Goal: Task Accomplishment & Management: Manage account settings

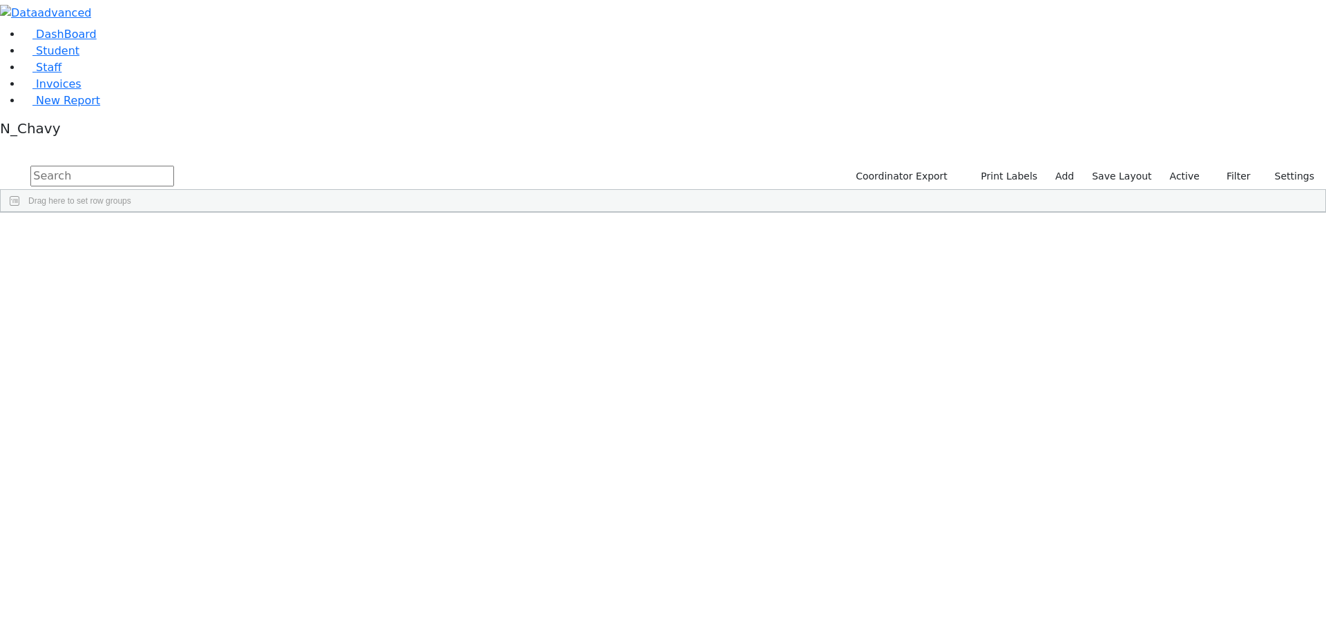
click at [174, 166] on input "text" at bounding box center [102, 176] width 144 height 21
type input "g"
click at [1182, 166] on label "Active" at bounding box center [1185, 176] width 42 height 21
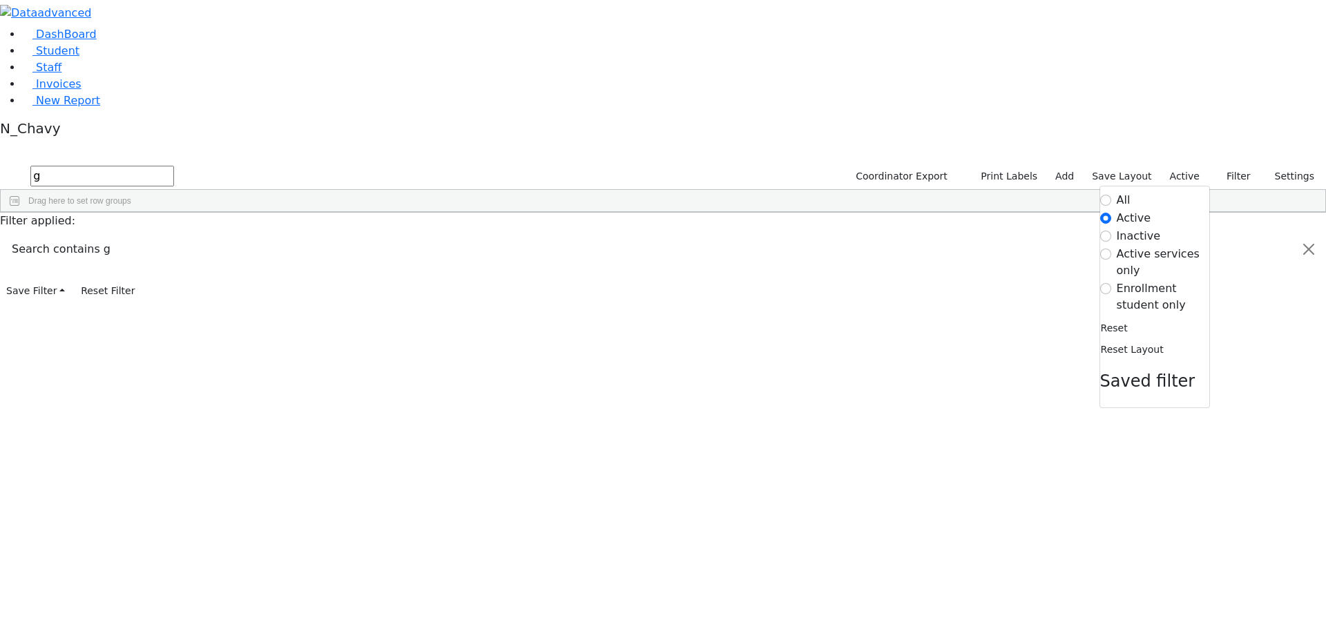
click at [1145, 280] on label "Enrollment student only" at bounding box center [1163, 296] width 93 height 33
click at [1112, 283] on input "Enrollment student only" at bounding box center [1106, 288] width 11 height 11
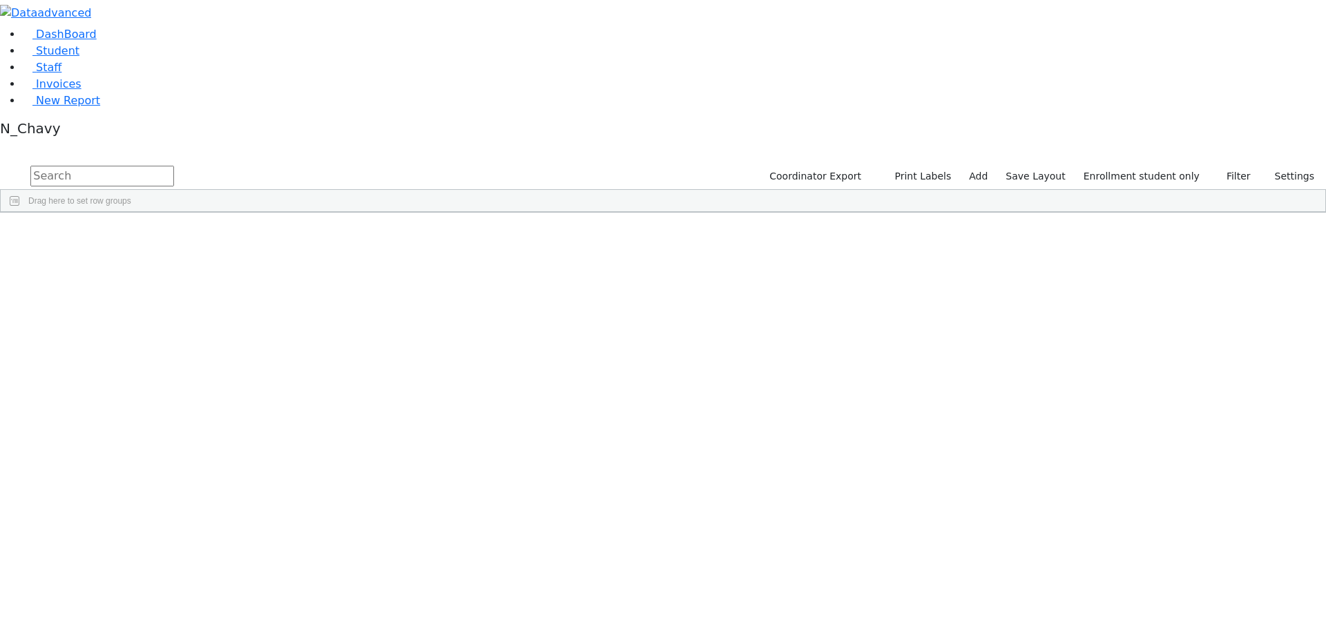
click at [142, 583] on div "[PERSON_NAME]" at bounding box center [105, 592] width 71 height 19
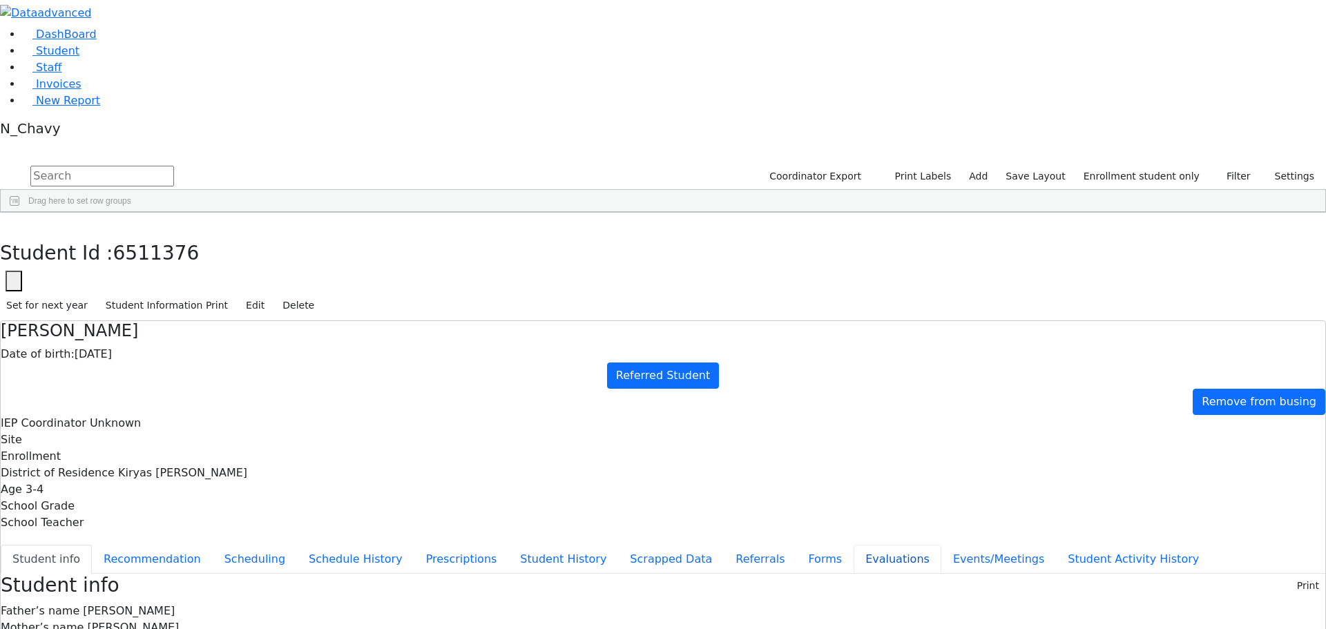
click at [854, 545] on button "Evaluations" at bounding box center [898, 559] width 88 height 29
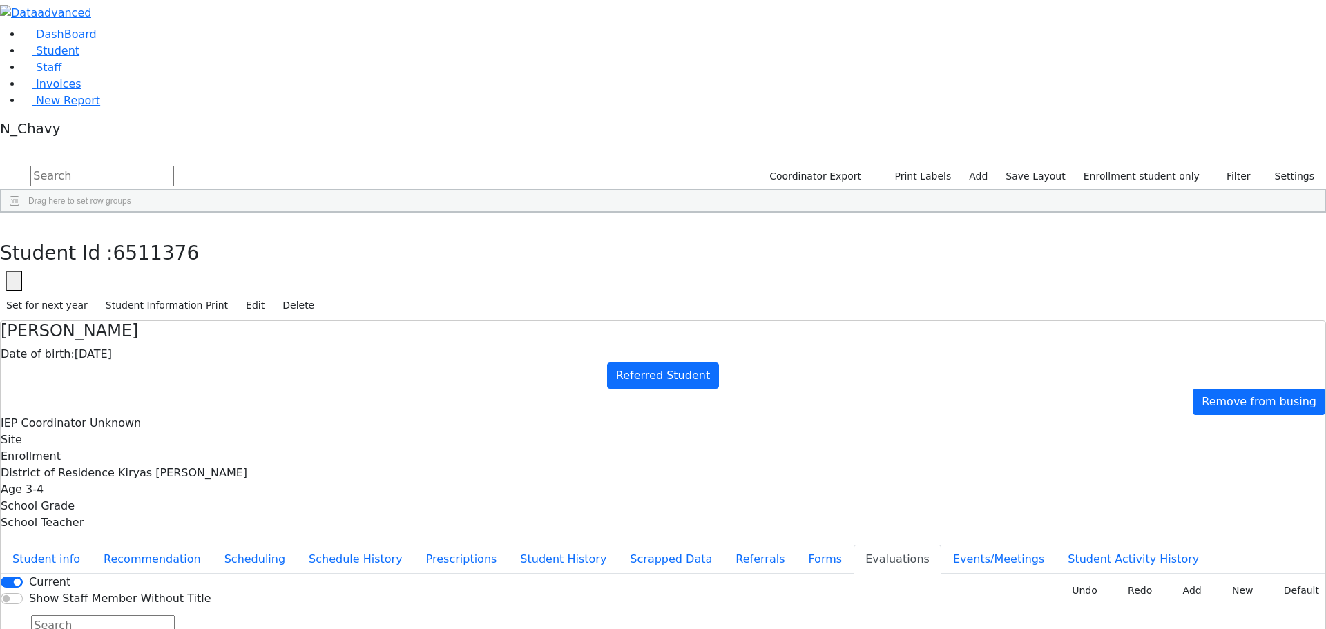
type input "fl"
type input "2025-09-15"
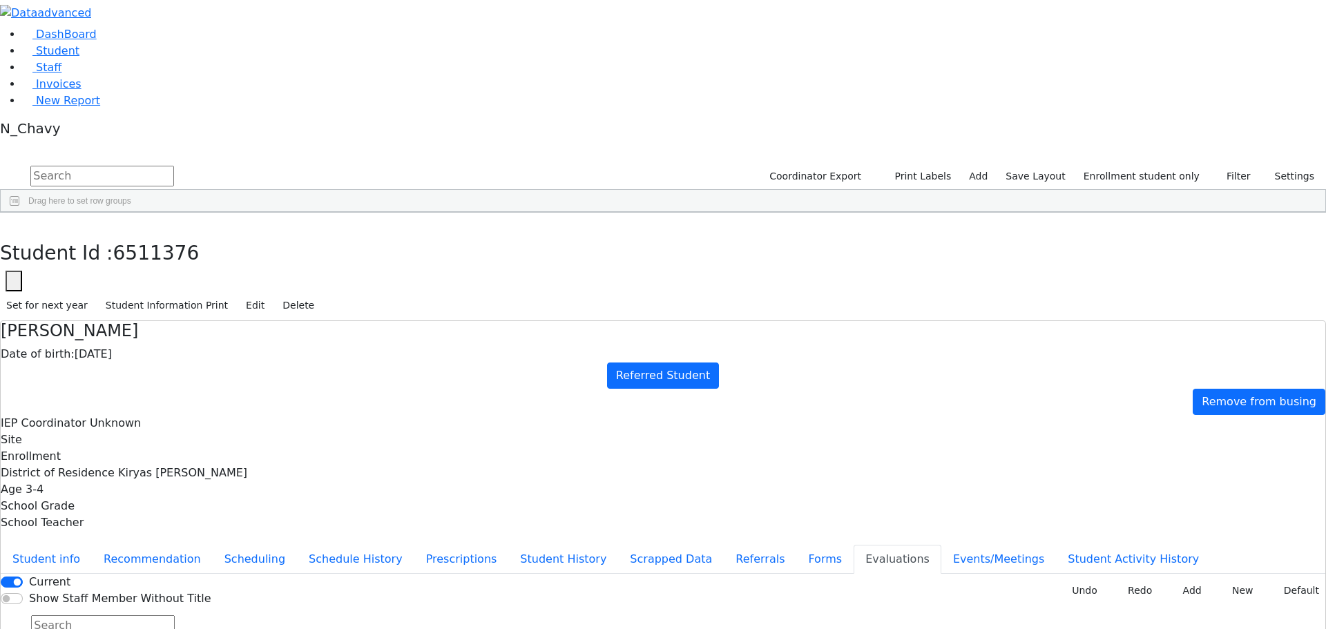
type input "sc"
drag, startPoint x: 722, startPoint y: 421, endPoint x: 731, endPoint y: 415, distance: 10.9
type input "2025-09-15"
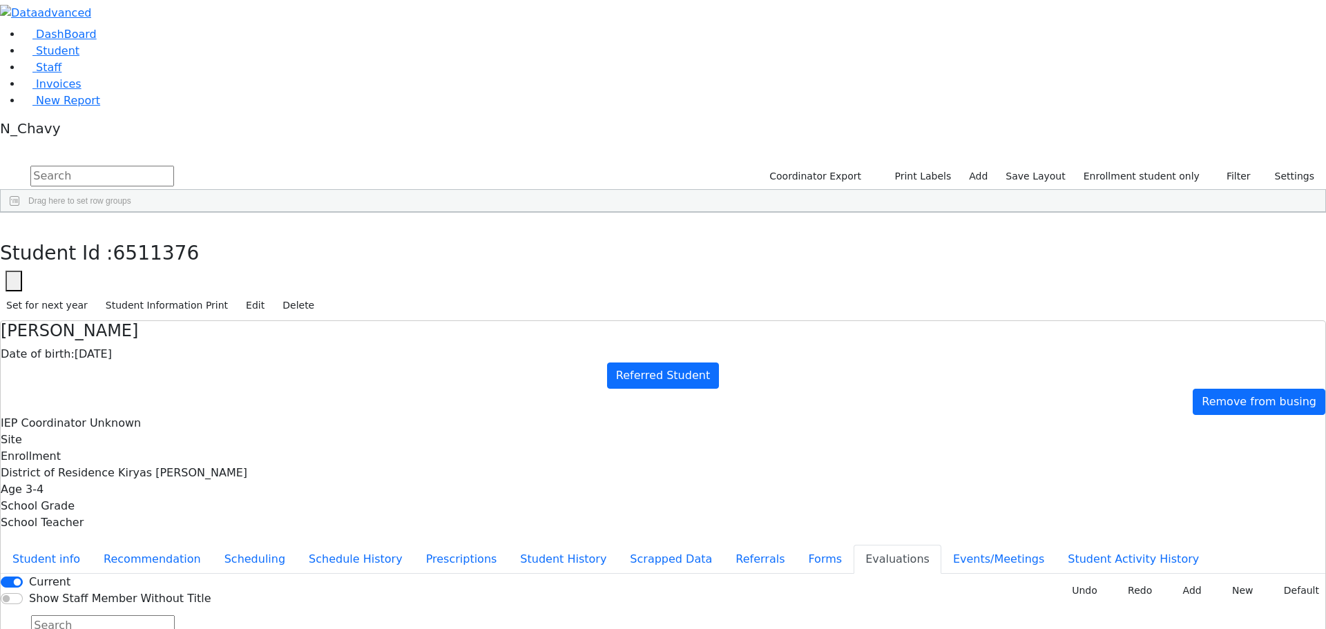
click at [797, 545] on button "Forms" at bounding box center [825, 559] width 57 height 29
type input "Mr. Mordechai Gruber"
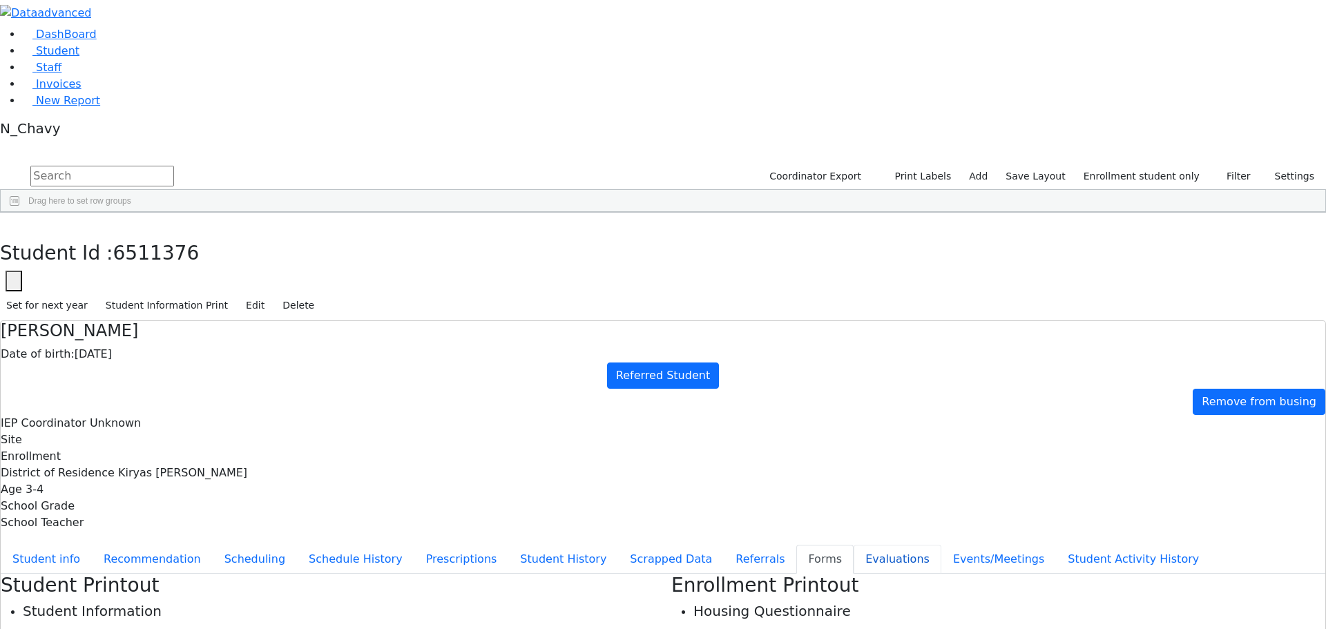
click at [854, 545] on button "Evaluations" at bounding box center [898, 559] width 88 height 29
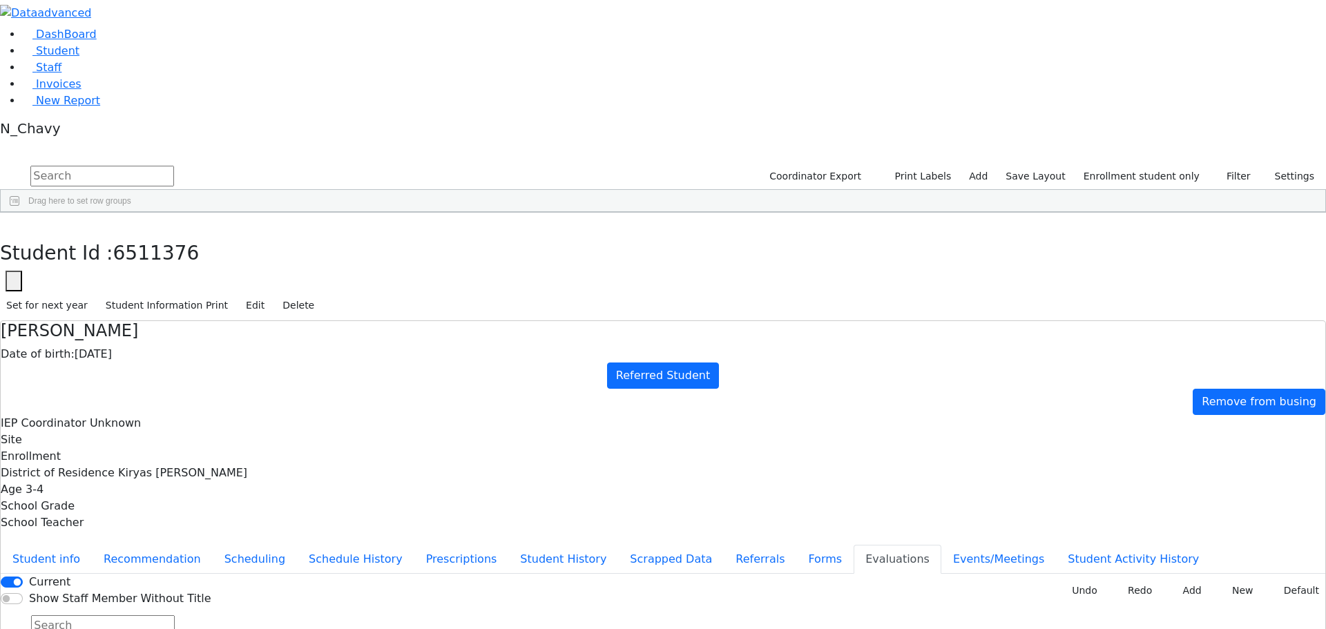
checkbox input "true"
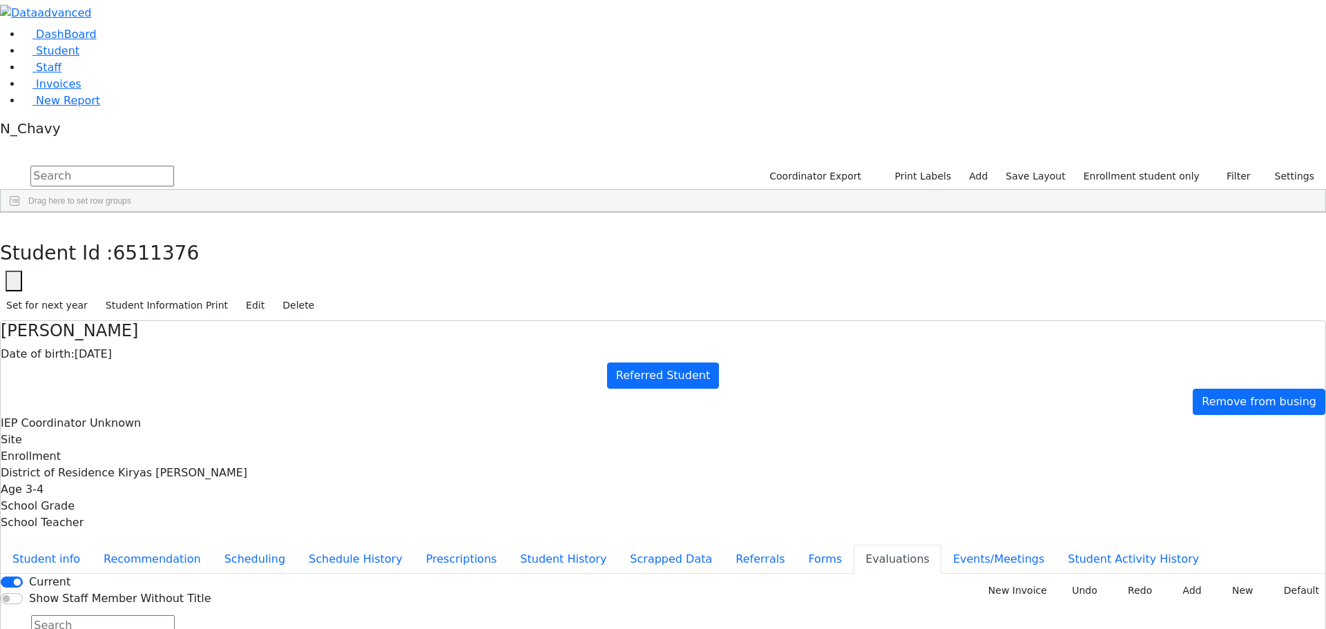
checkbox input "true"
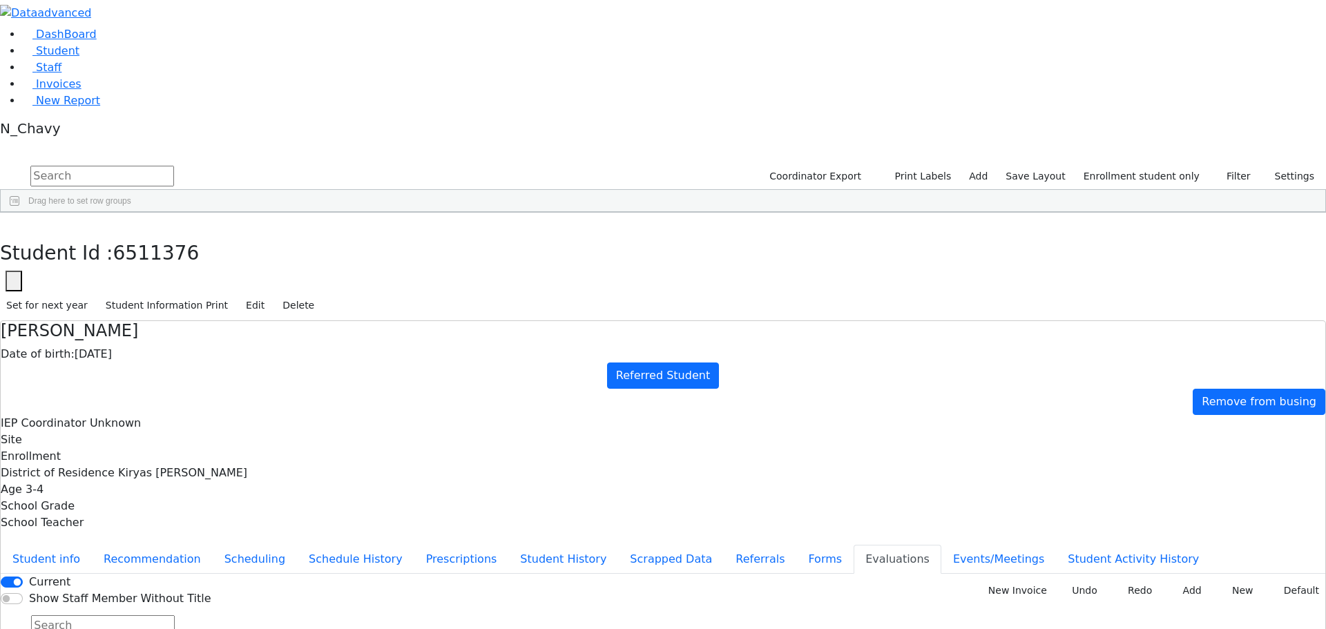
checkbox input "true"
click at [993, 580] on button "New Invoice" at bounding box center [1013, 590] width 80 height 21
type input "2025-09-29"
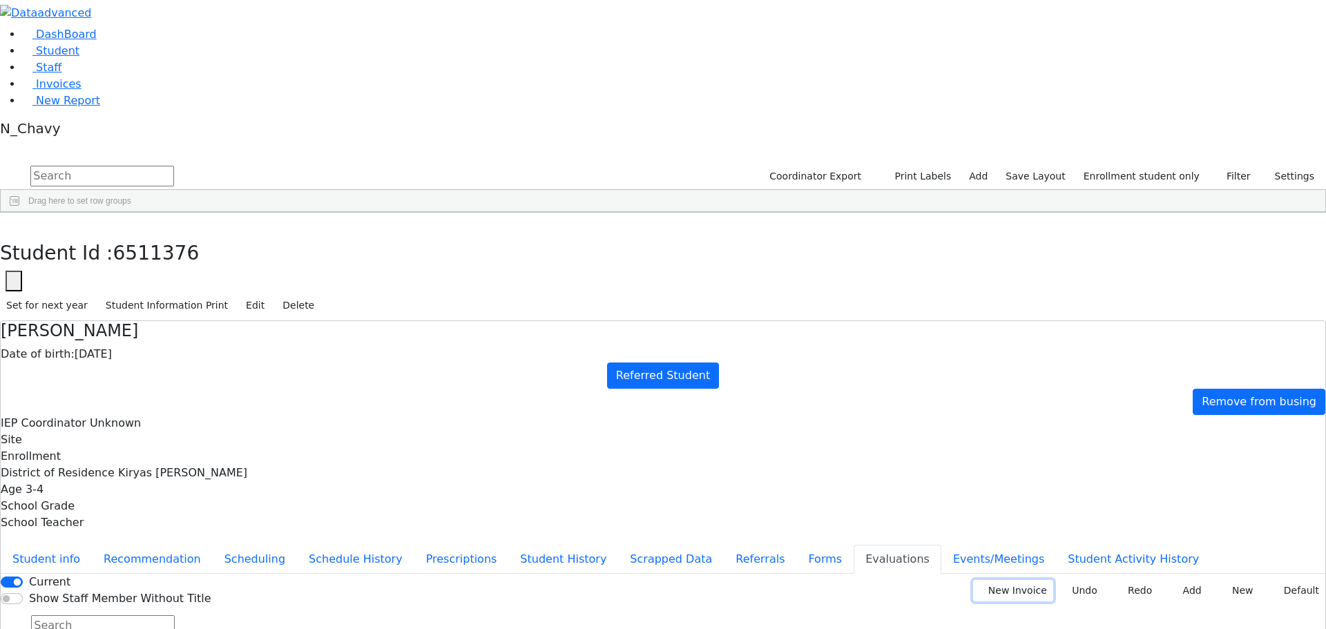
type input "PSKJ 28"
type input "185890"
type input "2024-0950"
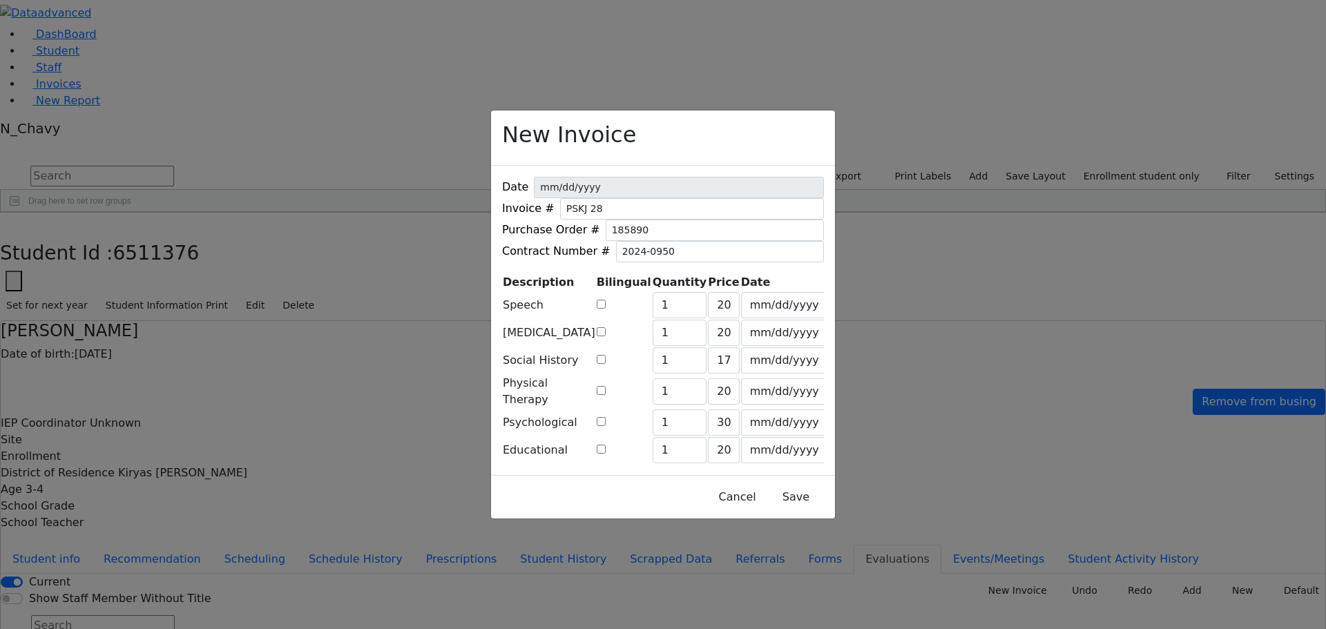
click at [606, 309] on input "checkbox" at bounding box center [601, 304] width 9 height 9
checkbox input "true"
type input "249"
click at [606, 336] on input "checkbox" at bounding box center [601, 331] width 9 height 9
checkbox input "true"
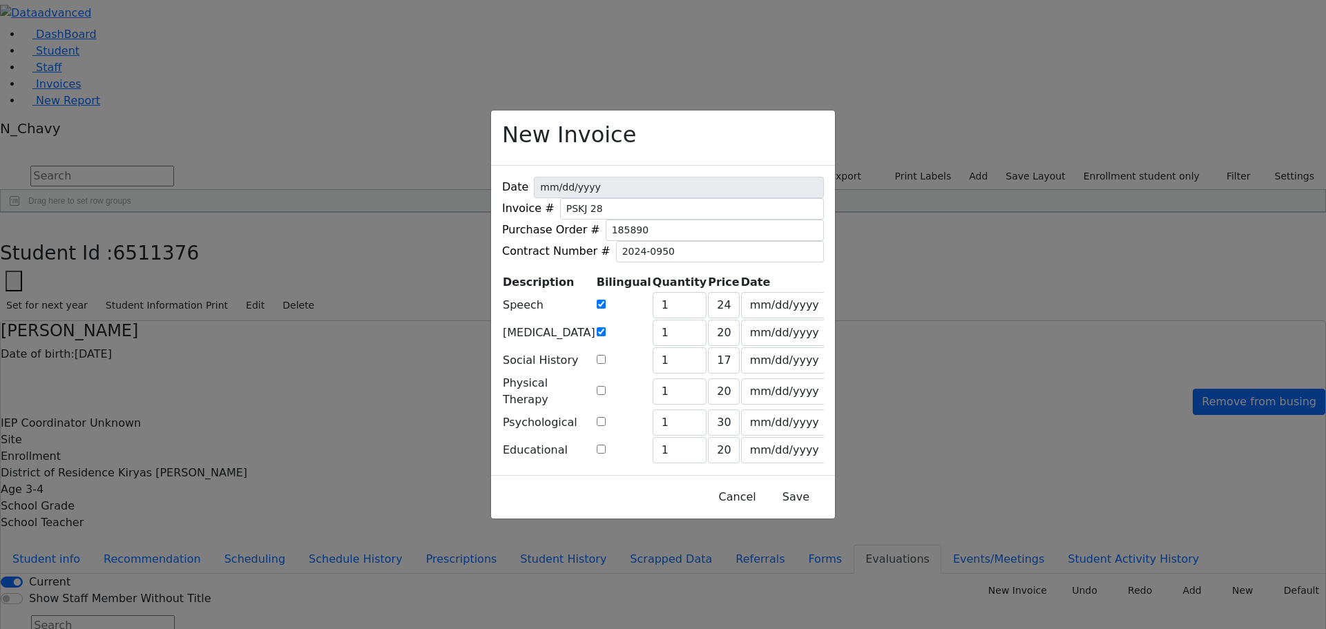
type input "249"
click at [606, 386] on input "checkbox" at bounding box center [601, 390] width 9 height 9
checkbox input "true"
type input "249"
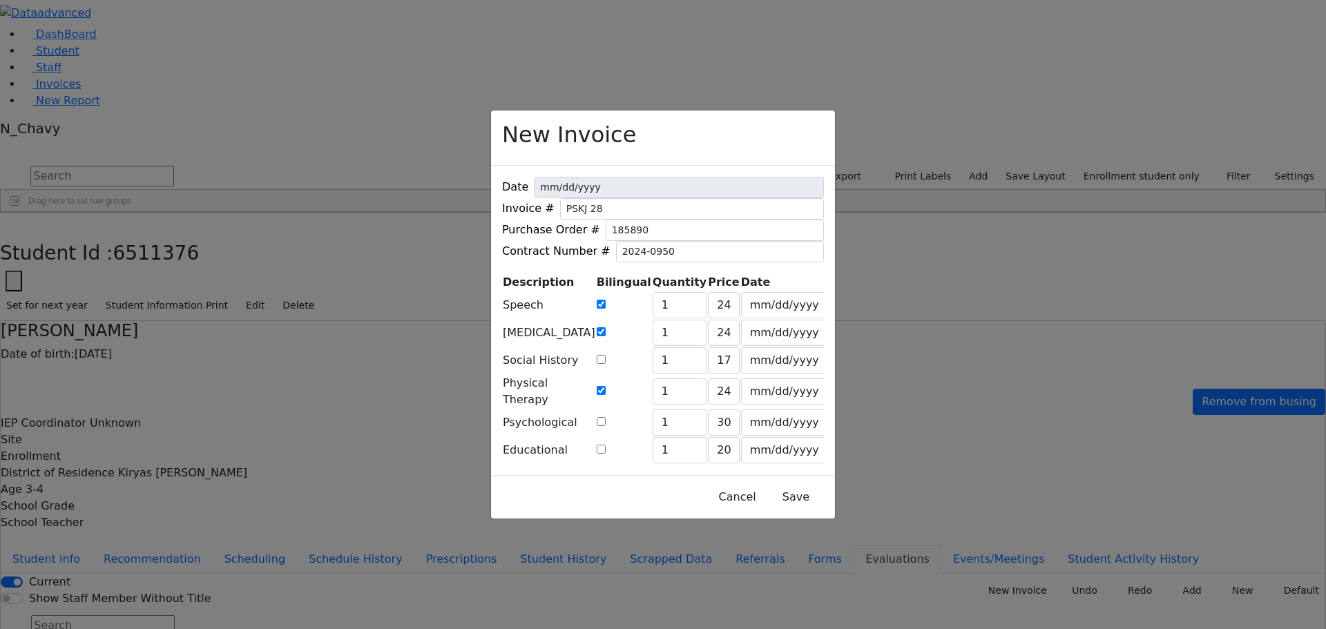
click at [606, 417] on input "checkbox" at bounding box center [601, 421] width 9 height 9
checkbox input "true"
type input "392"
click at [606, 445] on input "checkbox" at bounding box center [601, 449] width 9 height 9
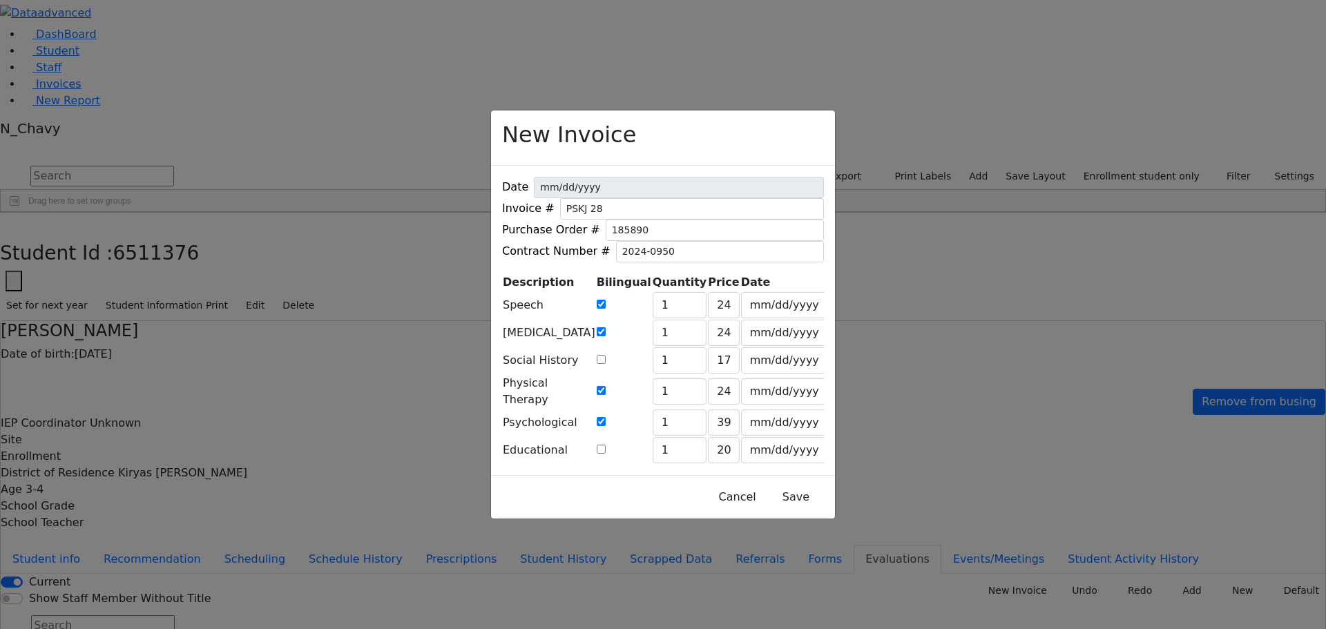
checkbox input "true"
type input "249"
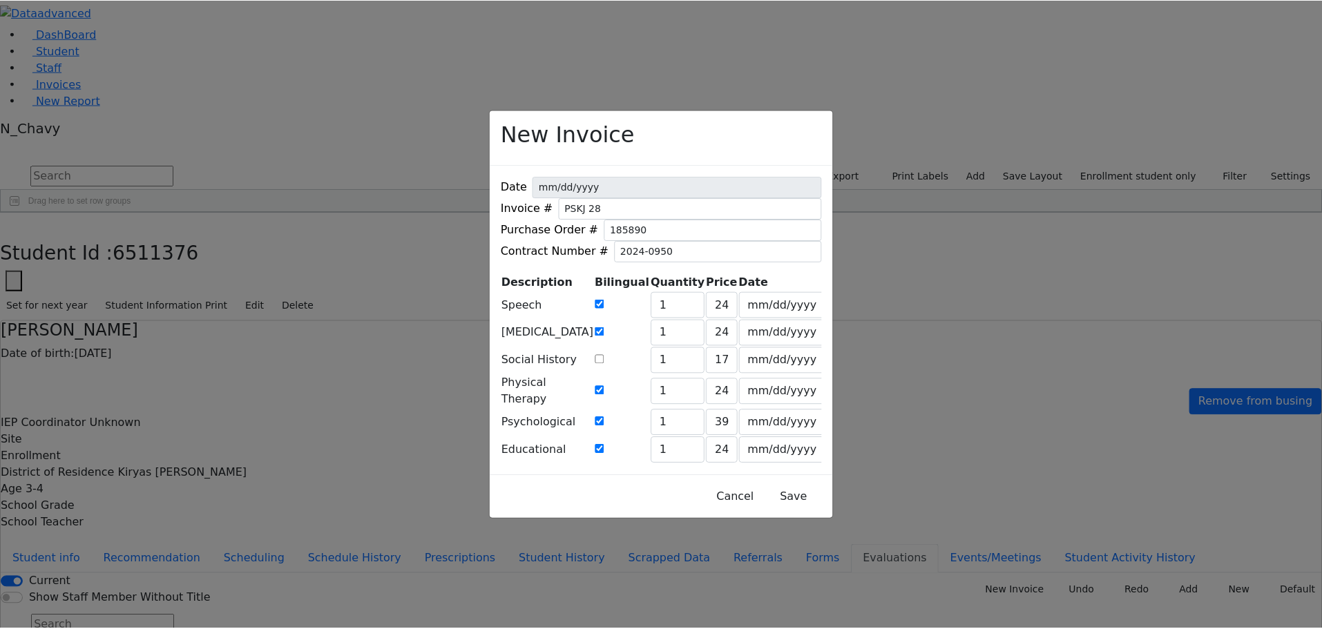
scroll to position [0, 0]
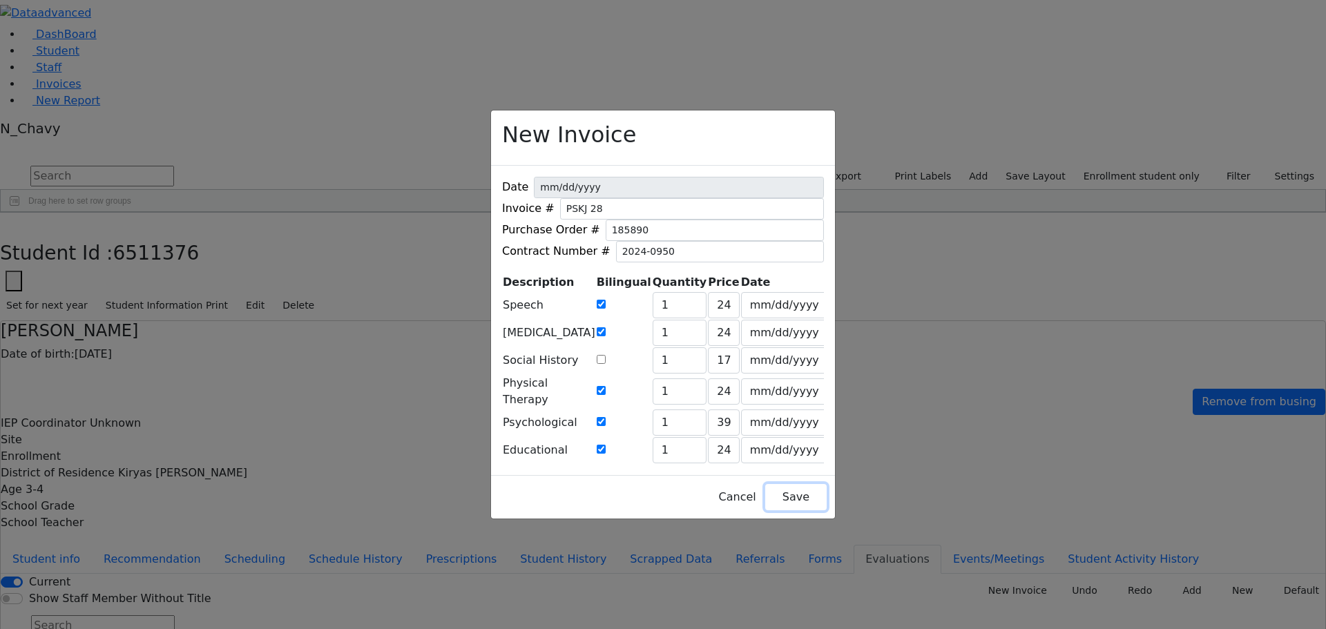
click at [772, 484] on button "Save" at bounding box center [795, 497] width 61 height 26
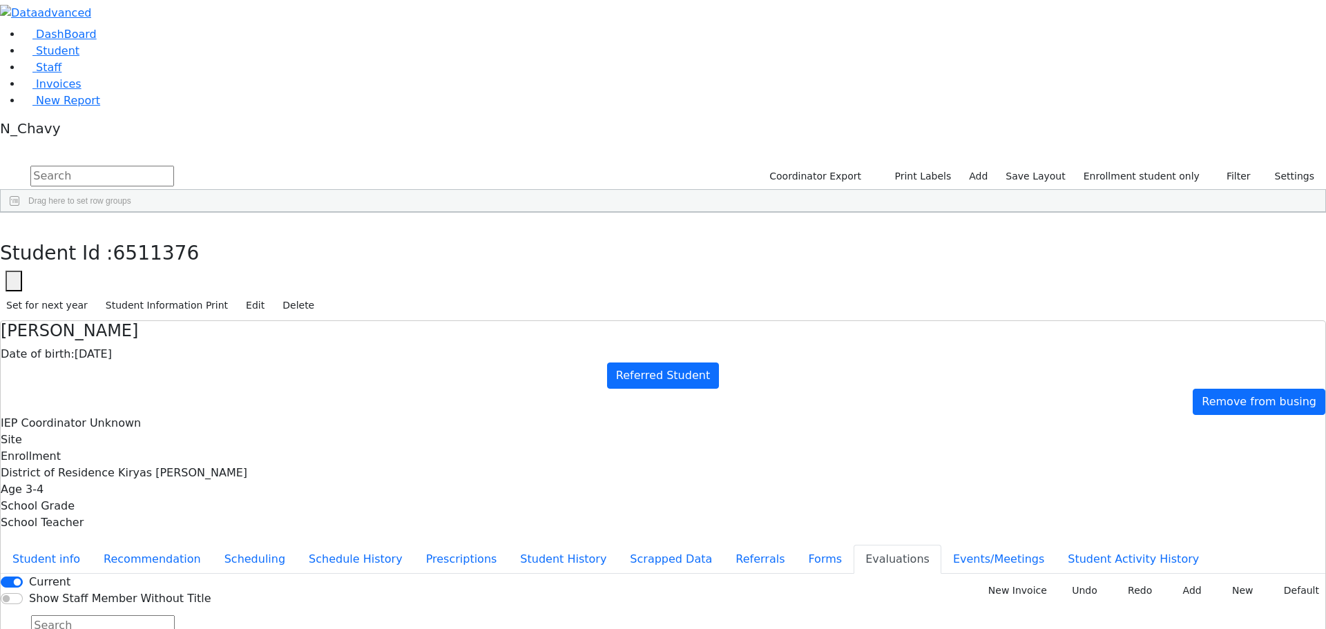
drag, startPoint x: 104, startPoint y: 97, endPoint x: 128, endPoint y: 97, distance: 24.2
click at [79, 57] on link "Student" at bounding box center [50, 50] width 57 height 13
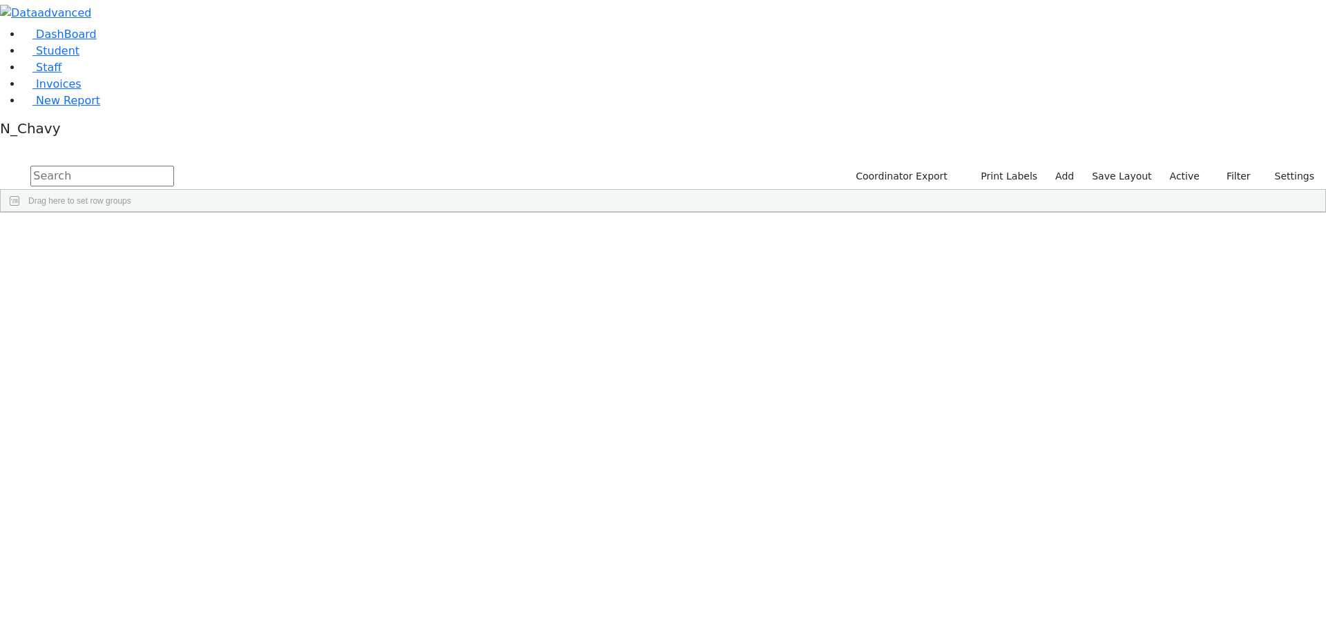
click at [174, 166] on input "text" at bounding box center [102, 176] width 144 height 21
type input "gestet"
click at [142, 274] on div "Gestetner" at bounding box center [105, 283] width 71 height 19
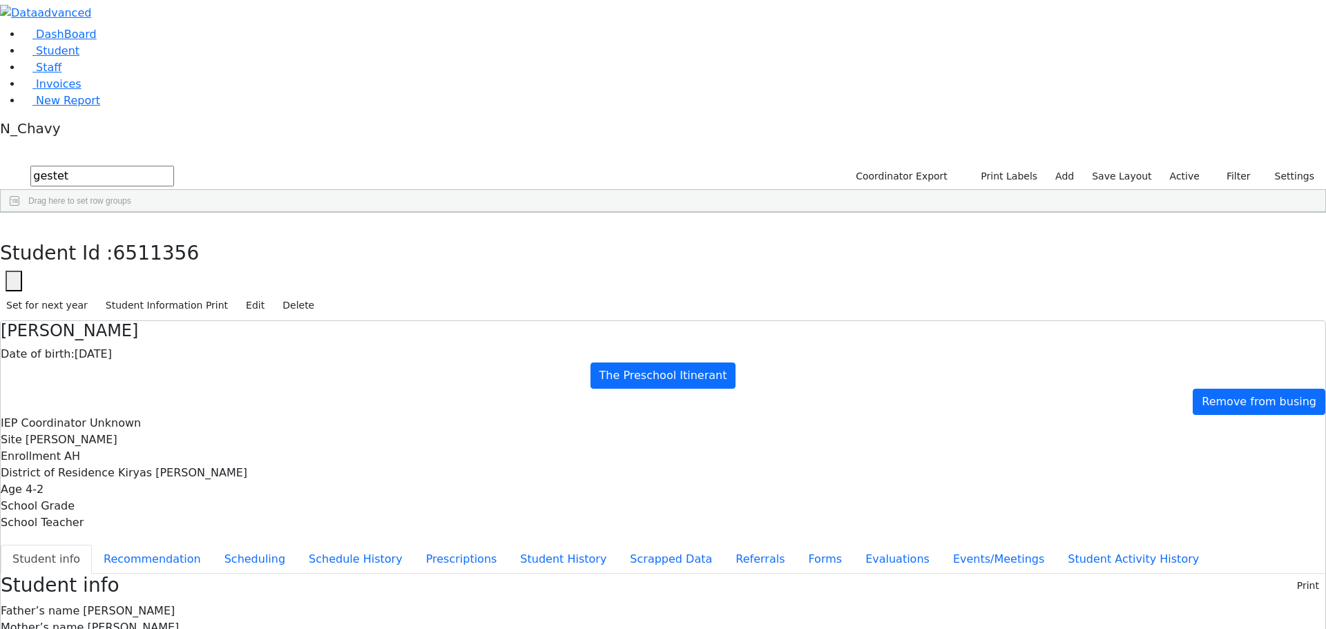
drag, startPoint x: 539, startPoint y: 228, endPoint x: 609, endPoint y: 232, distance: 69.9
copy span "5 Ungvar St #401"
click at [6, 224] on use "button" at bounding box center [6, 224] width 0 height 0
click at [1194, 166] on label "Active" at bounding box center [1185, 176] width 42 height 21
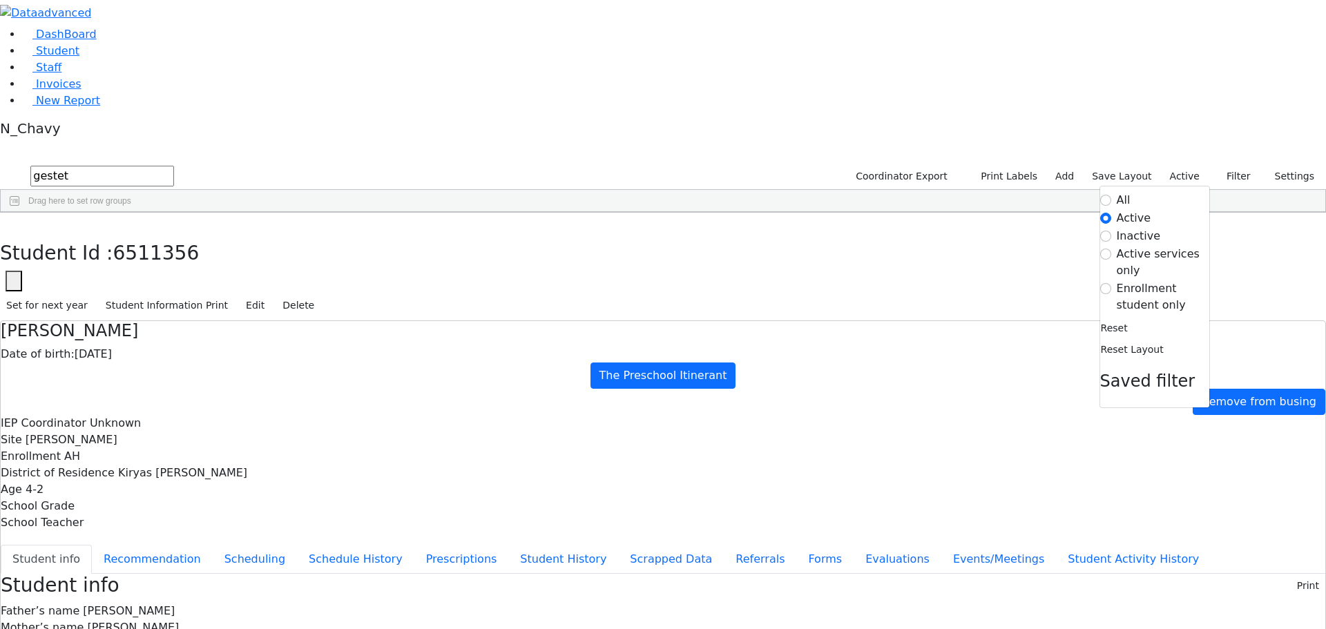
click at [1140, 280] on label "Enrollment student only" at bounding box center [1163, 296] width 93 height 33
click at [1112, 283] on input "Enrollment student only" at bounding box center [1106, 288] width 11 height 11
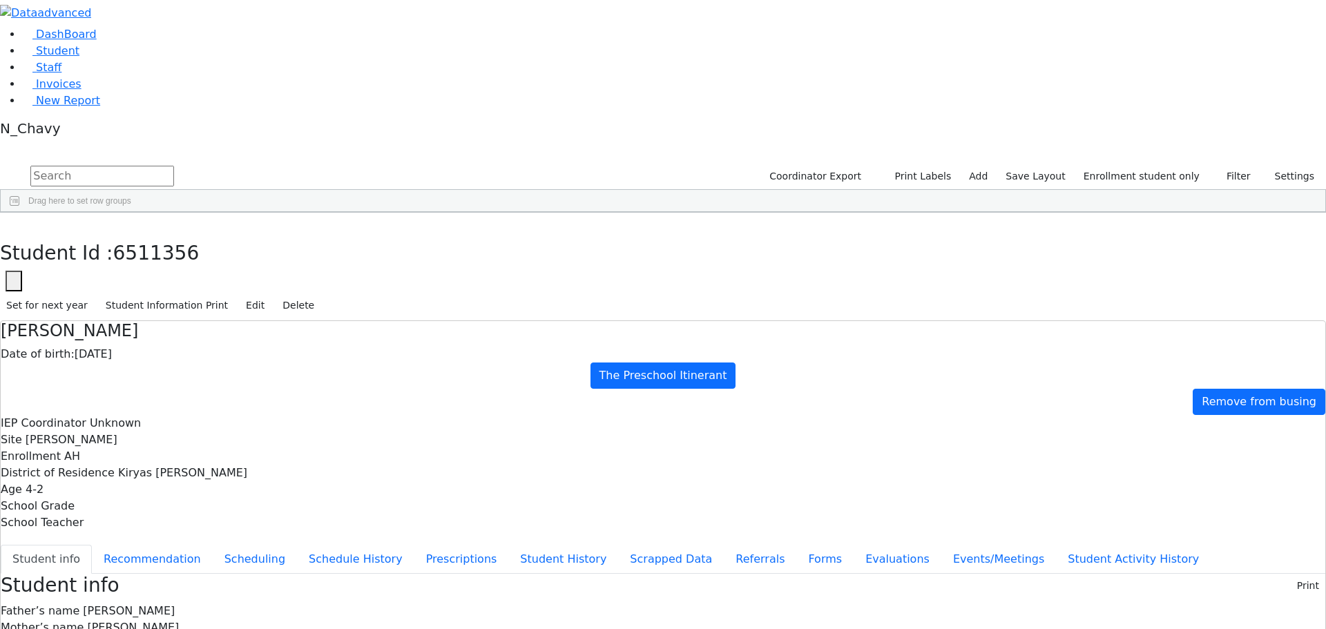
scroll to position [69, 0]
click at [142, 514] on div "[PERSON_NAME]" at bounding box center [105, 523] width 71 height 19
click at [14, 224] on icon "button" at bounding box center [10, 228] width 8 height 8
click at [142, 514] on div "[PERSON_NAME]" at bounding box center [105, 523] width 71 height 19
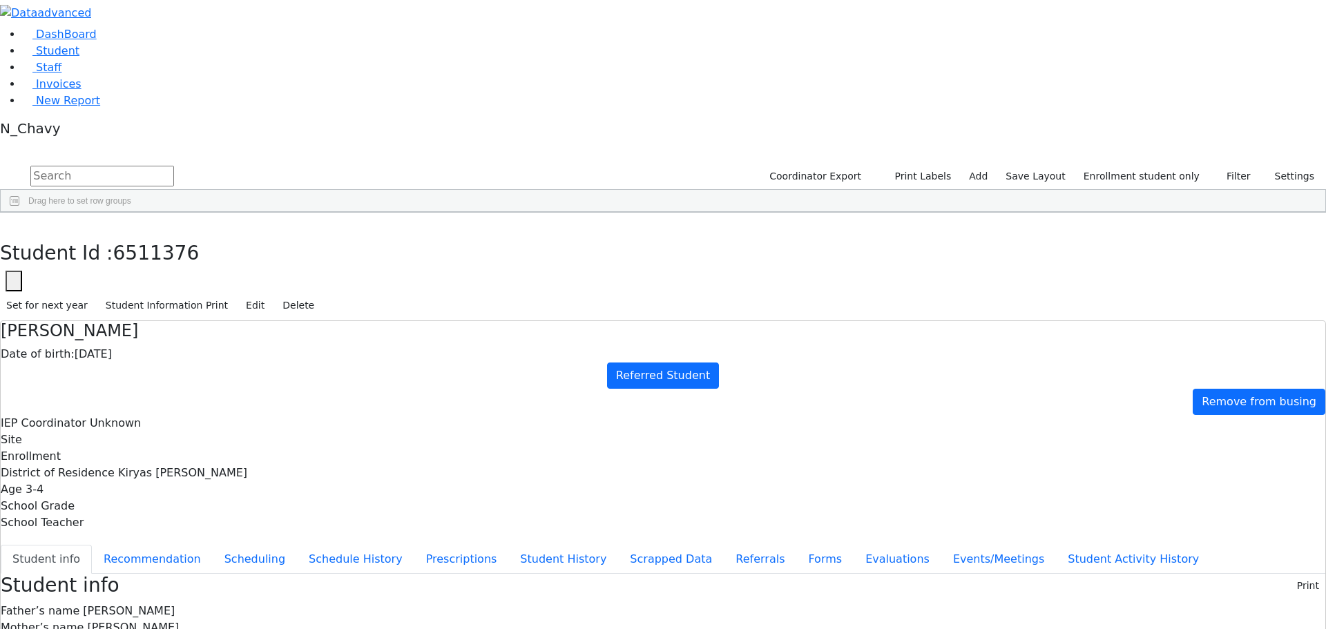
click at [142, 514] on div "[PERSON_NAME]" at bounding box center [105, 523] width 71 height 19
drag, startPoint x: 535, startPoint y: 230, endPoint x: 610, endPoint y: 235, distance: 75.5
copy span "1 Maglenitz St 005"
click at [14, 224] on icon "button" at bounding box center [10, 228] width 8 height 8
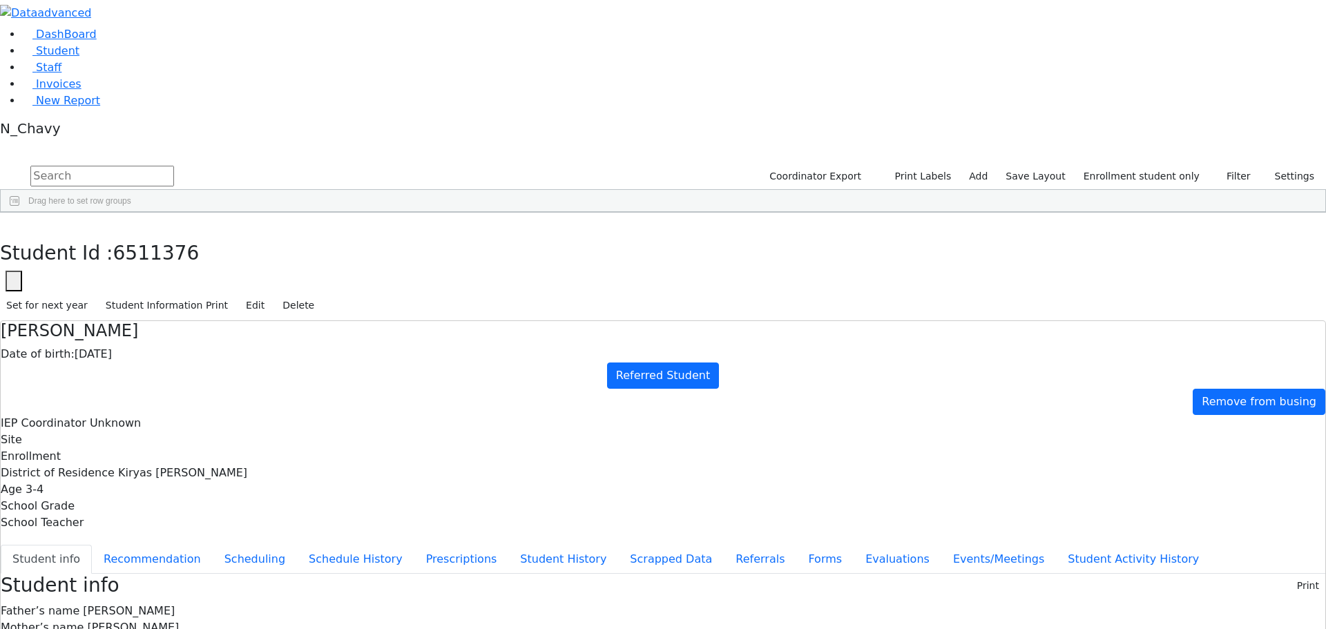
click at [142, 456] on div "Friedman" at bounding box center [105, 465] width 71 height 19
click at [854, 545] on button "Evaluations" at bounding box center [898, 559] width 88 height 29
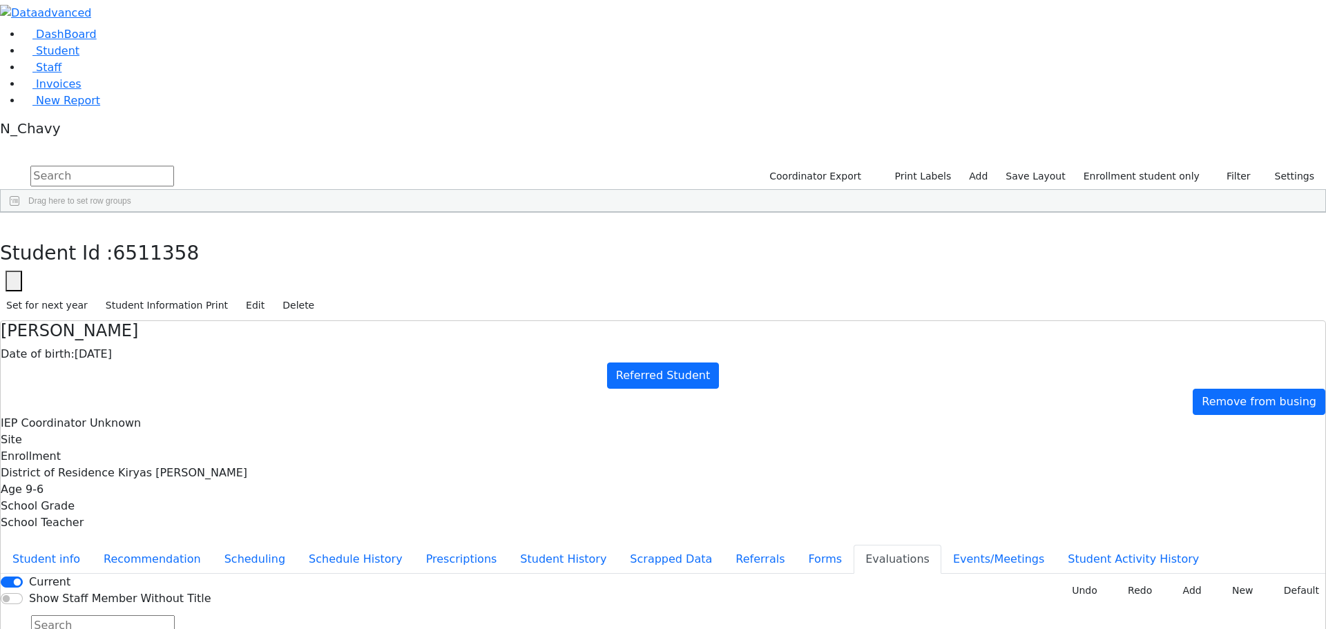
type input "ru"
type input "2025-09-16"
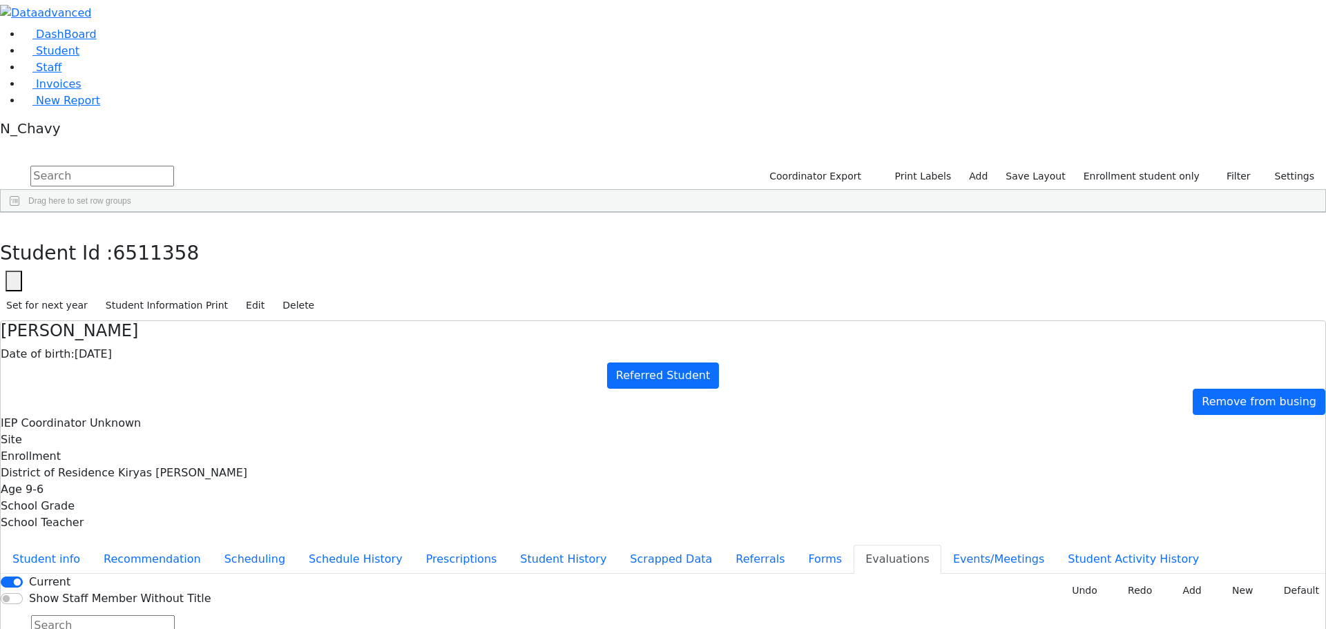
click at [164, 514] on div "[PERSON_NAME]" at bounding box center [123, 523] width 81 height 19
click at [53, 91] on span "Invoices" at bounding box center [59, 83] width 46 height 13
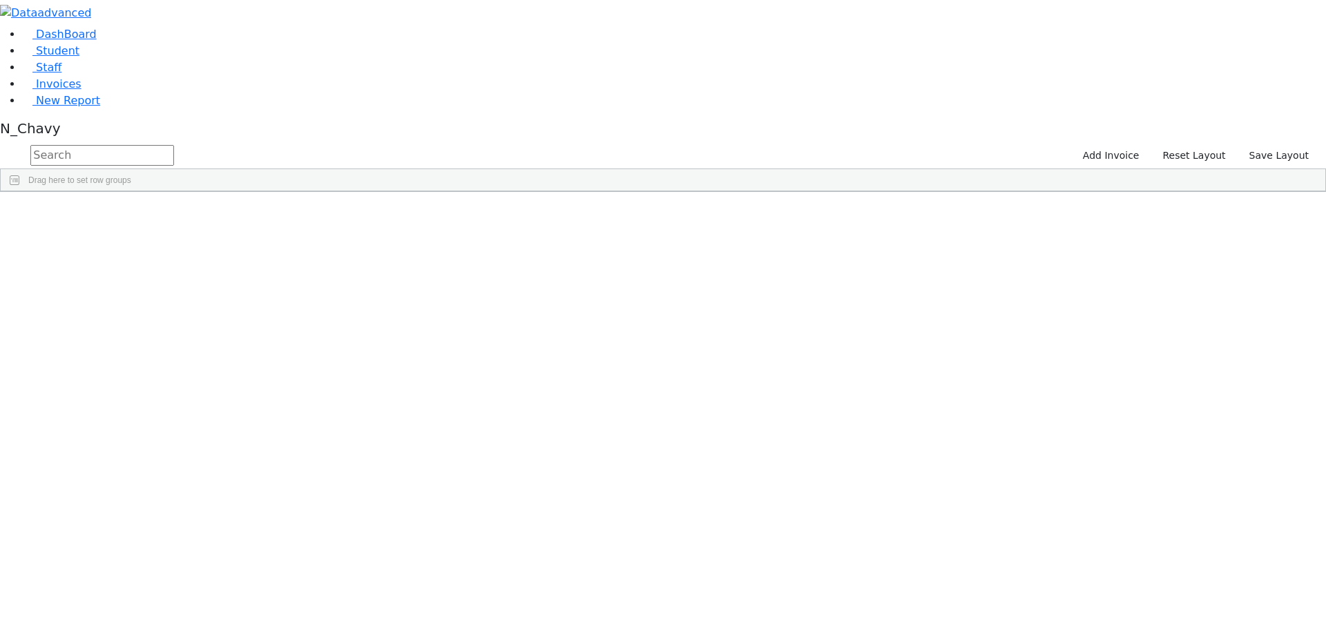
click at [104, 214] on div "PSKJ 28" at bounding box center [53, 223] width 104 height 19
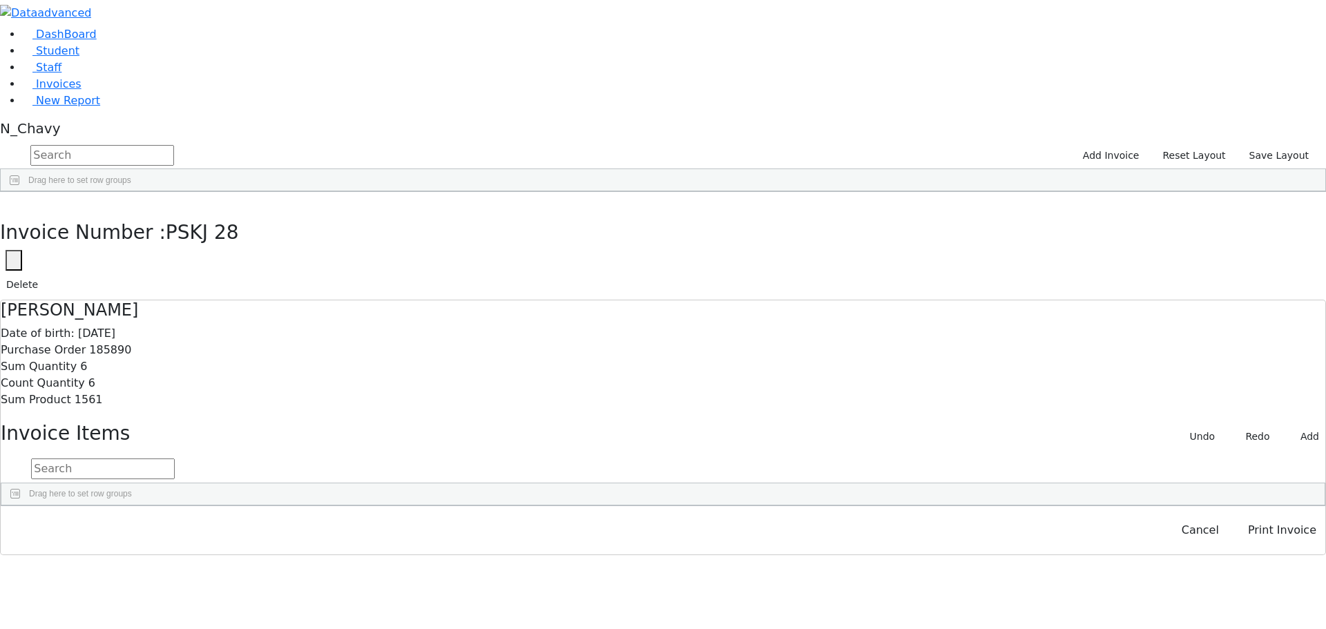
click at [22, 250] on button "button" at bounding box center [14, 260] width 17 height 21
drag, startPoint x: 969, startPoint y: 83, endPoint x: 983, endPoint y: 84, distance: 13.8
click at [162, 288] on input "PSKJ 28" at bounding box center [84, 301] width 156 height 26
paste input "030-26F"
type input "PSKJ 030-26F"
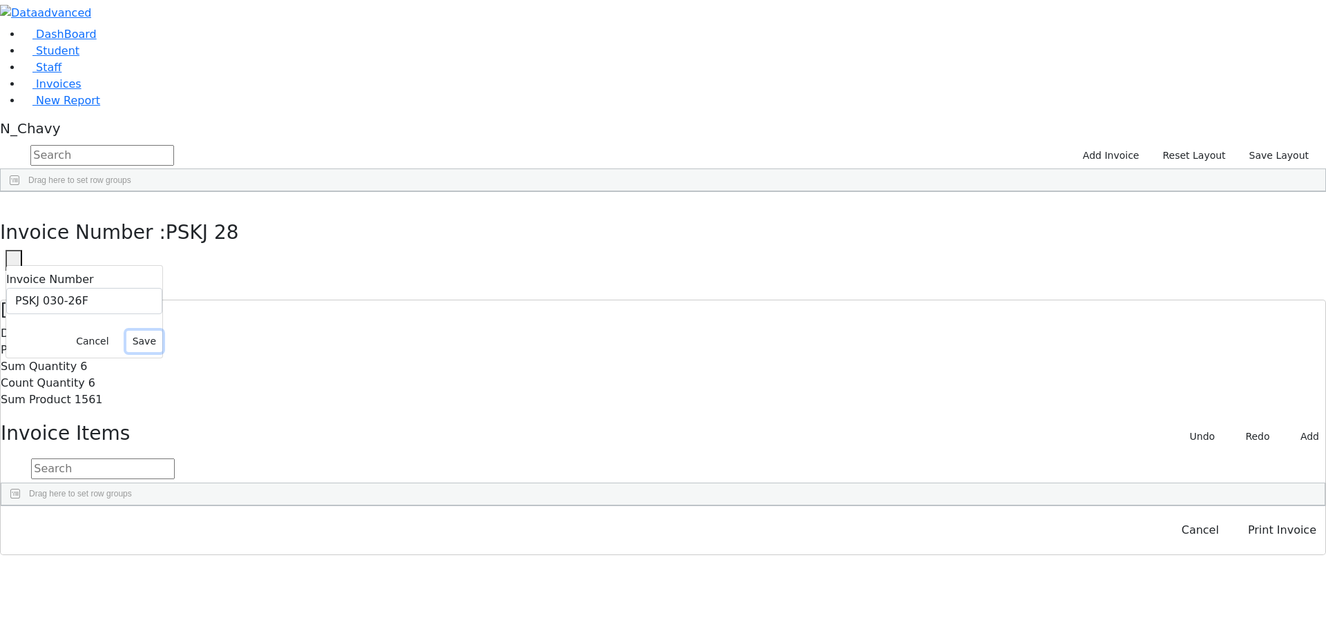
click at [162, 331] on button "Save" at bounding box center [144, 341] width 36 height 21
click at [104, 214] on div "PSKJ 030-26F" at bounding box center [53, 223] width 104 height 19
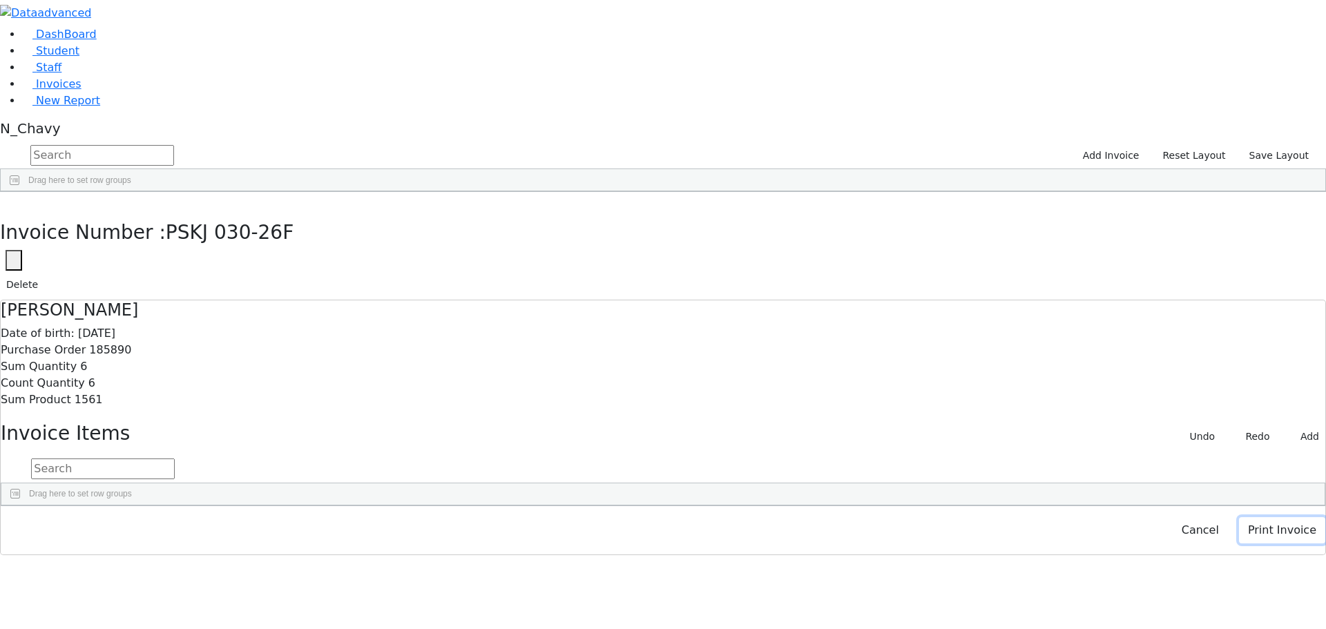
click at [1254, 544] on button "Print Invoice" at bounding box center [1282, 530] width 86 height 26
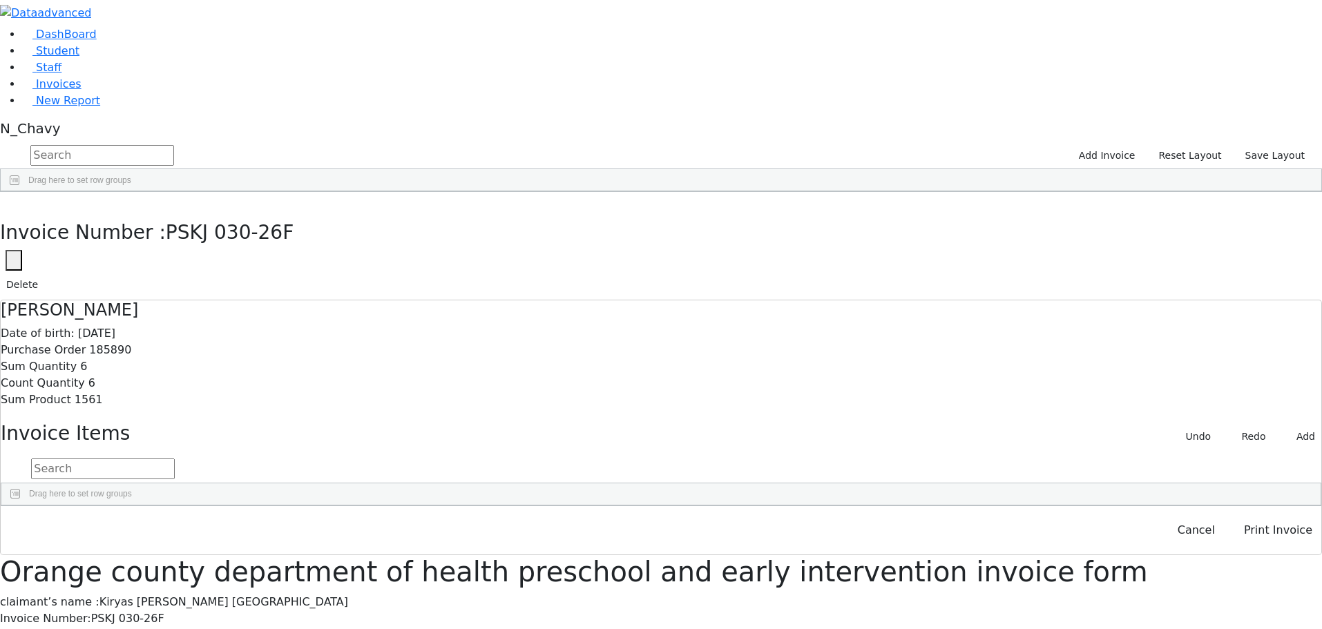
click at [62, 57] on span "Student" at bounding box center [58, 50] width 44 height 13
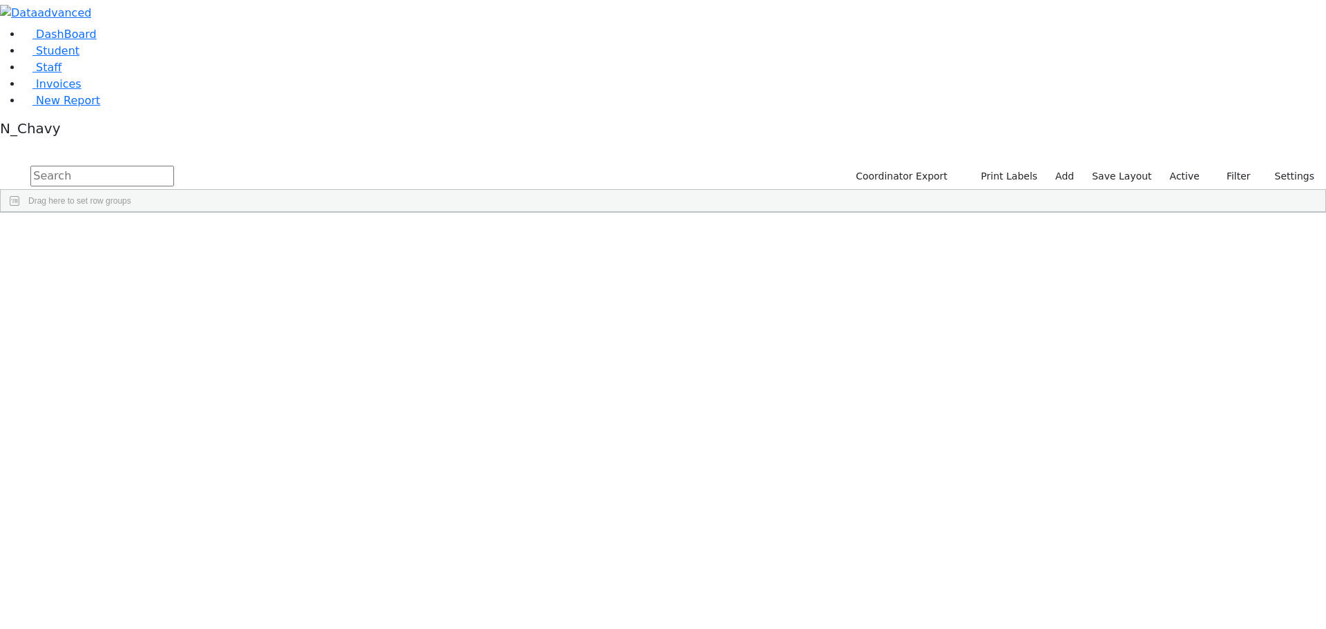
click at [1188, 166] on label "Active" at bounding box center [1185, 176] width 42 height 21
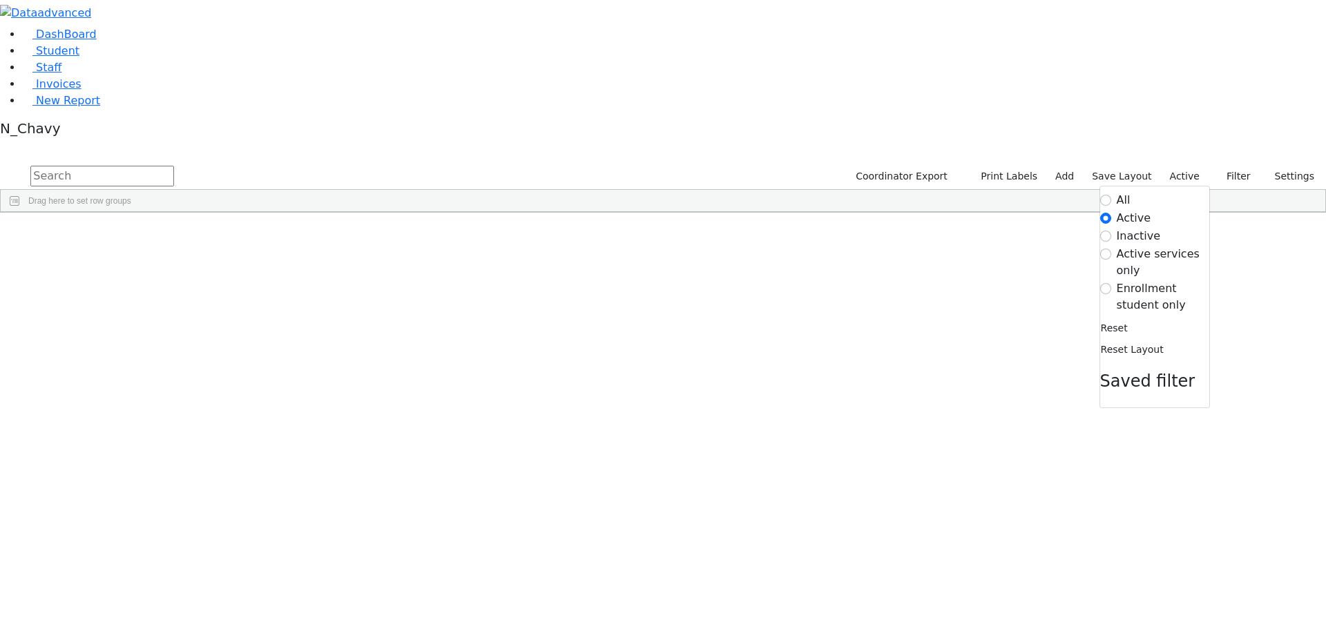
click at [1162, 280] on label "Enrollment student only" at bounding box center [1163, 296] width 93 height 33
click at [1112, 283] on input "Enrollment student only" at bounding box center [1106, 288] width 11 height 11
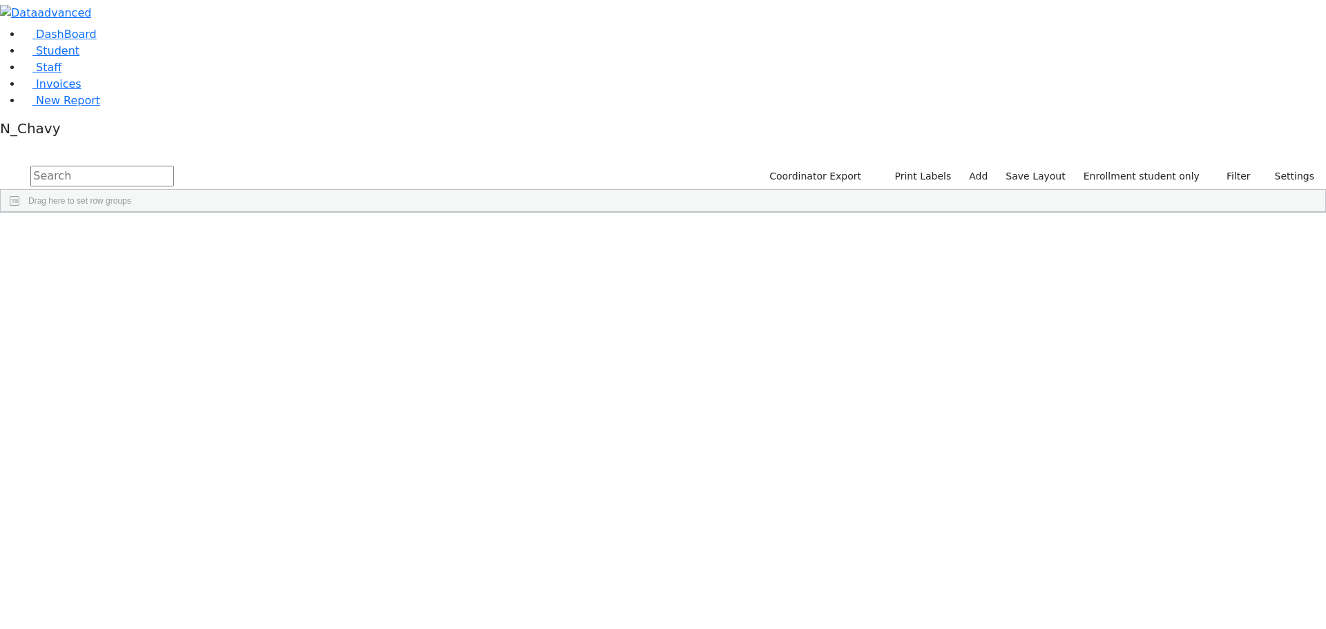
click at [142, 583] on div "[PERSON_NAME]" at bounding box center [105, 592] width 71 height 19
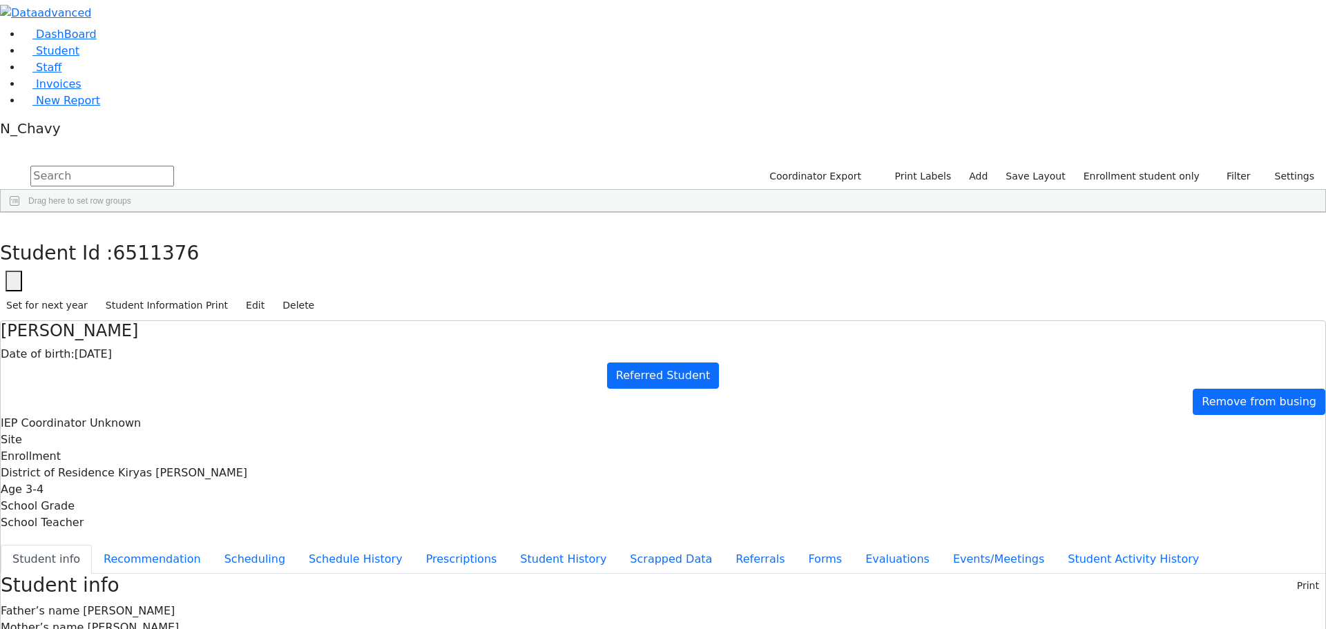
copy div "mordchegruber@gmail.com"
click at [381, 346] on div "Date of birth: 05/25/2022" at bounding box center [663, 354] width 1325 height 17
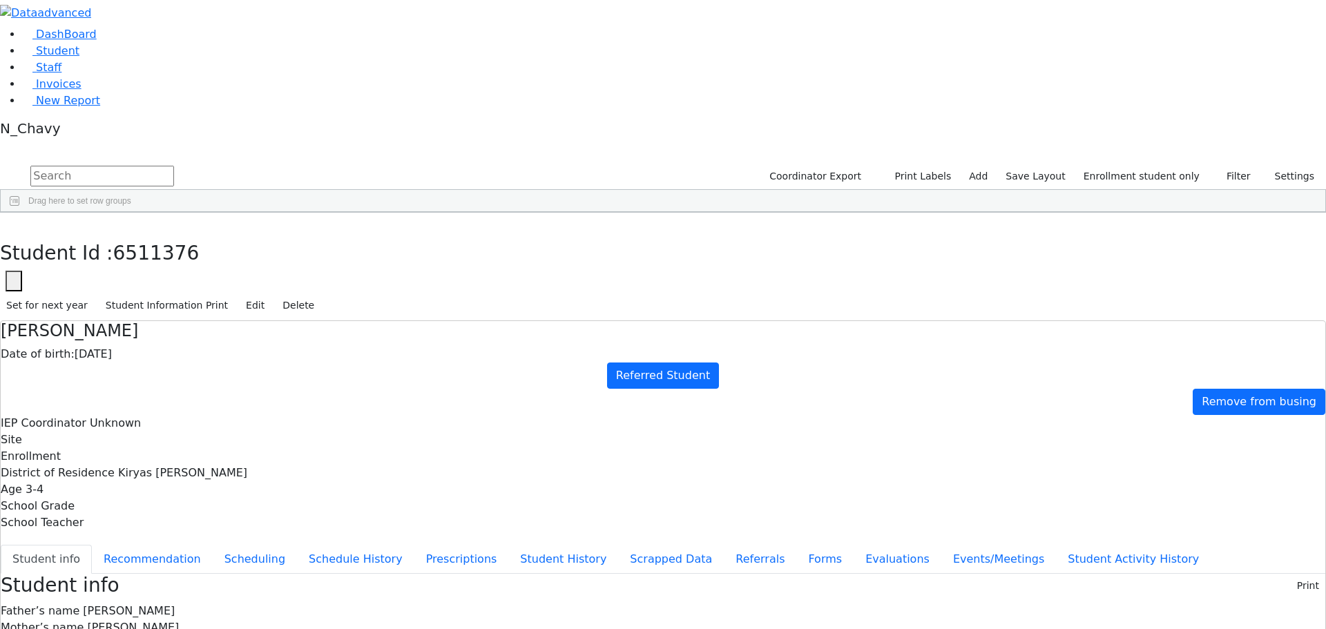
drag, startPoint x: 361, startPoint y: 85, endPoint x: 419, endPoint y: 86, distance: 57.4
click at [419, 346] on div "Date of birth: 05/25/2022" at bounding box center [663, 354] width 1325 height 17
drag, startPoint x: 368, startPoint y: 88, endPoint x: 415, endPoint y: 83, distance: 47.3
click at [411, 346] on div "Date of birth: 05/25/2022" at bounding box center [663, 354] width 1325 height 17
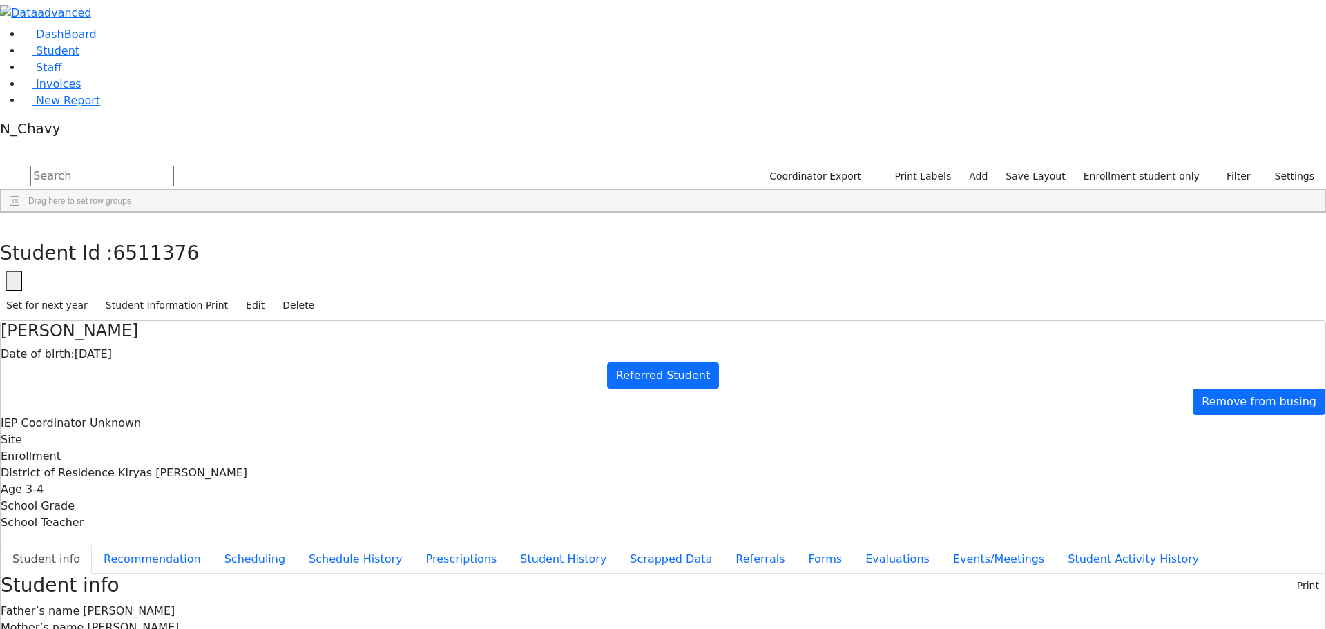
click at [417, 346] on div "Date of birth: 05/25/2022" at bounding box center [663, 354] width 1325 height 17
drag, startPoint x: 538, startPoint y: 196, endPoint x: 647, endPoint y: 435, distance: 262.5
click at [271, 295] on button "Edit" at bounding box center [255, 305] width 31 height 21
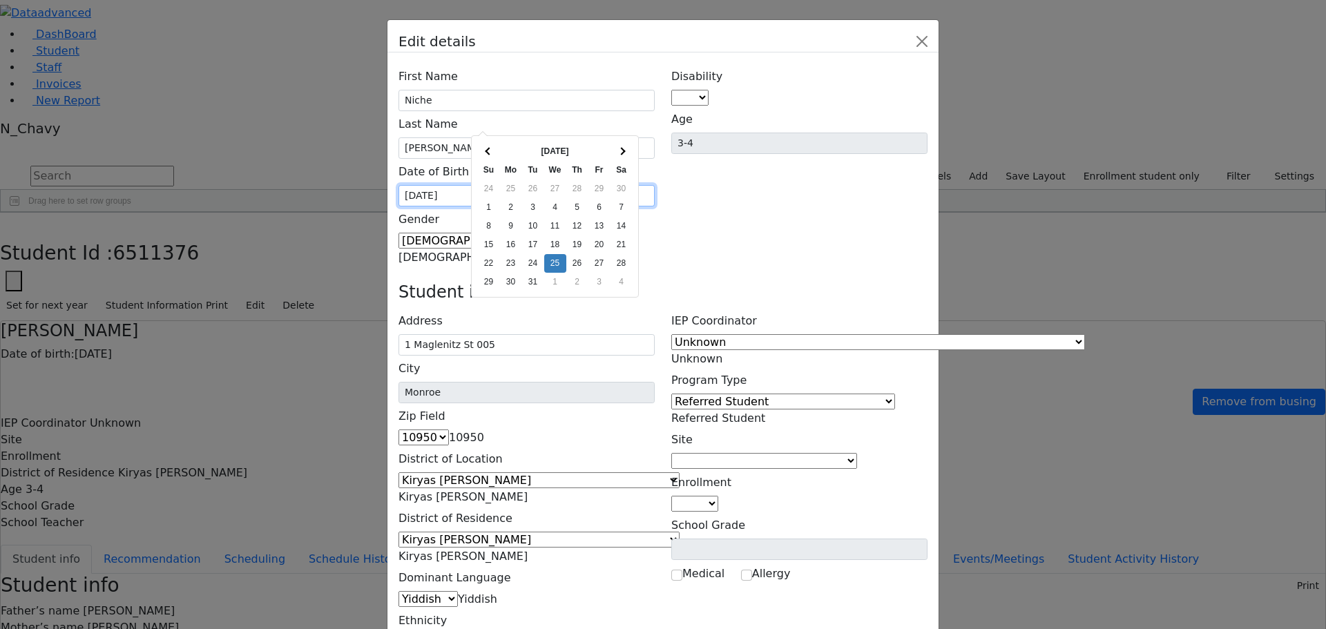
drag, startPoint x: 482, startPoint y: 120, endPoint x: 493, endPoint y: 122, distance: 10.5
click at [493, 185] on input "05/25/2022" at bounding box center [527, 195] width 256 height 21
click at [484, 185] on input "05/25/2022" at bounding box center [527, 195] width 256 height 21
click at [490, 185] on input "05/25/2022" at bounding box center [527, 195] width 256 height 21
click at [489, 185] on input "05/25/2022" at bounding box center [527, 195] width 256 height 21
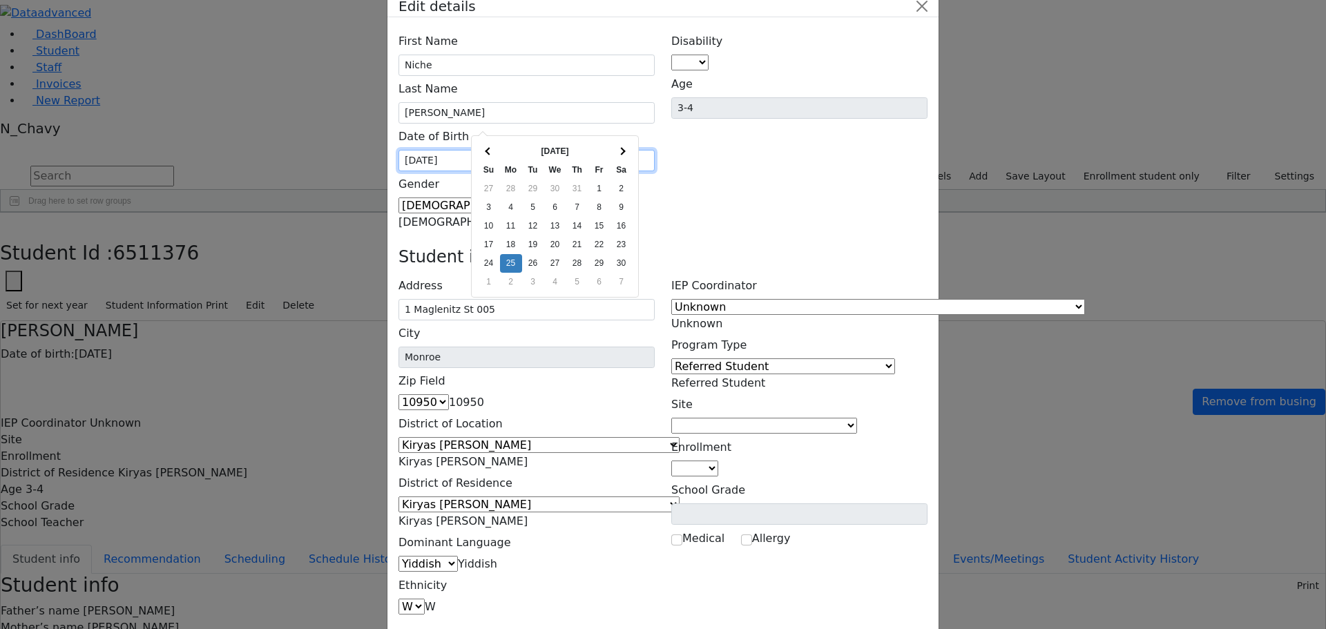
scroll to position [50, 0]
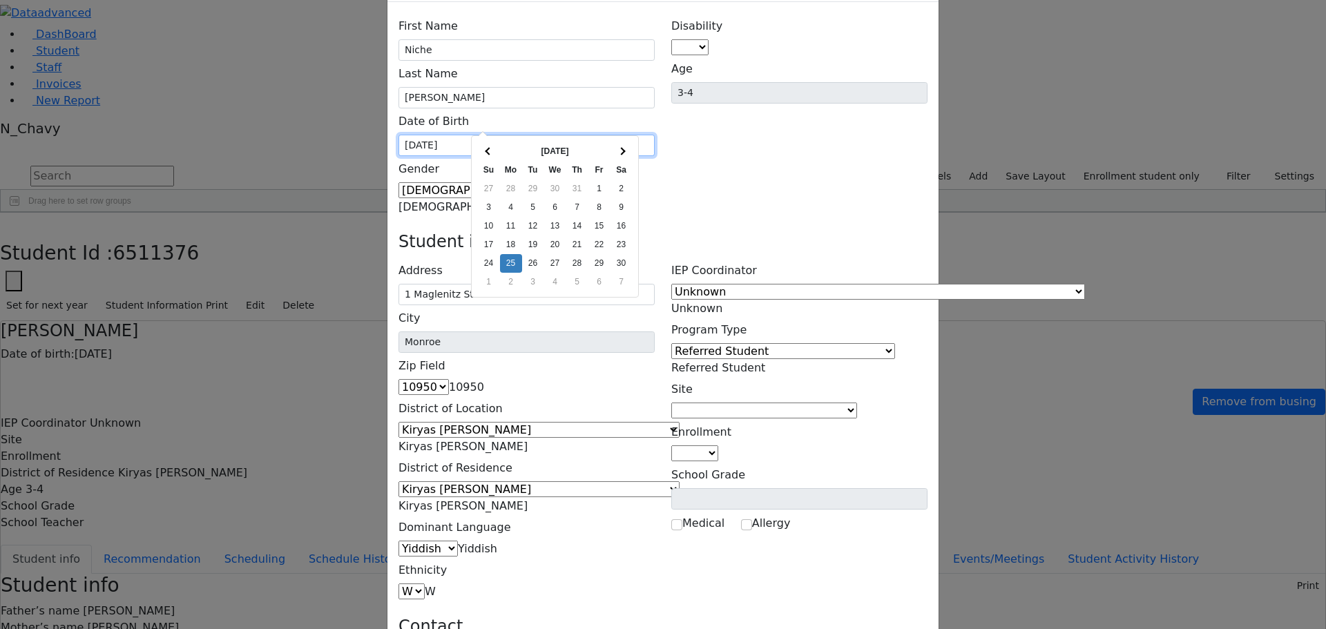
type input "04/25/2022"
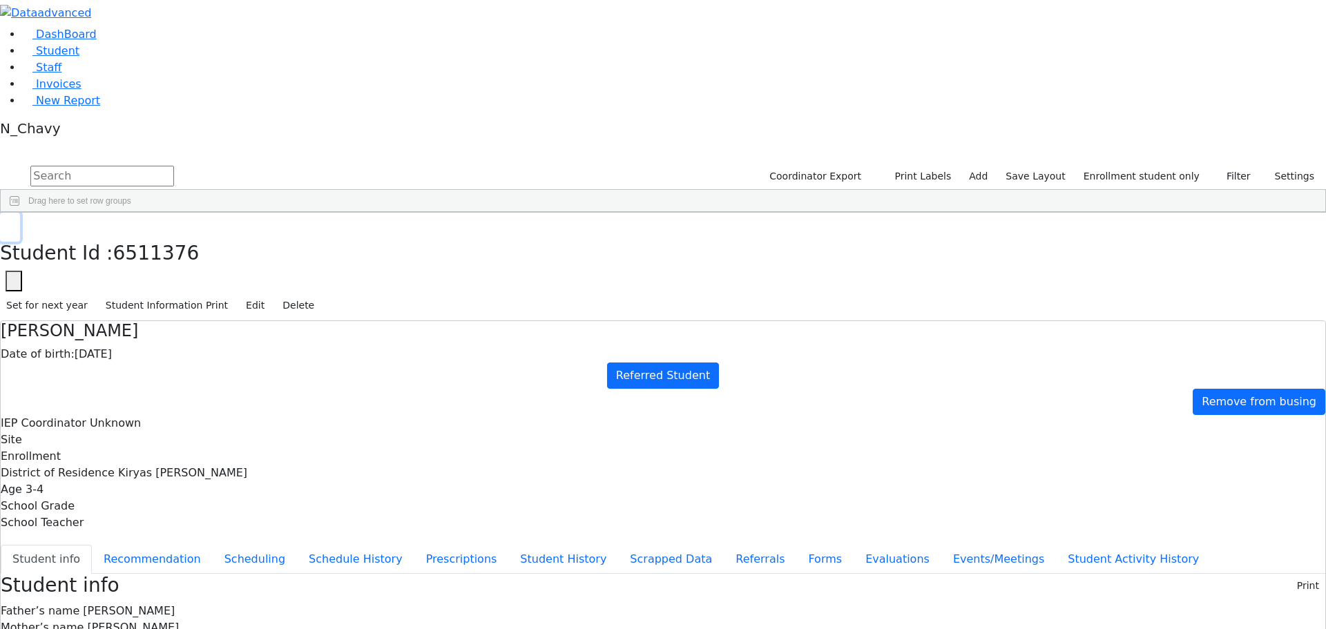
click at [14, 224] on icon "button" at bounding box center [10, 228] width 8 height 8
click at [57, 91] on span "Invoices" at bounding box center [59, 83] width 46 height 13
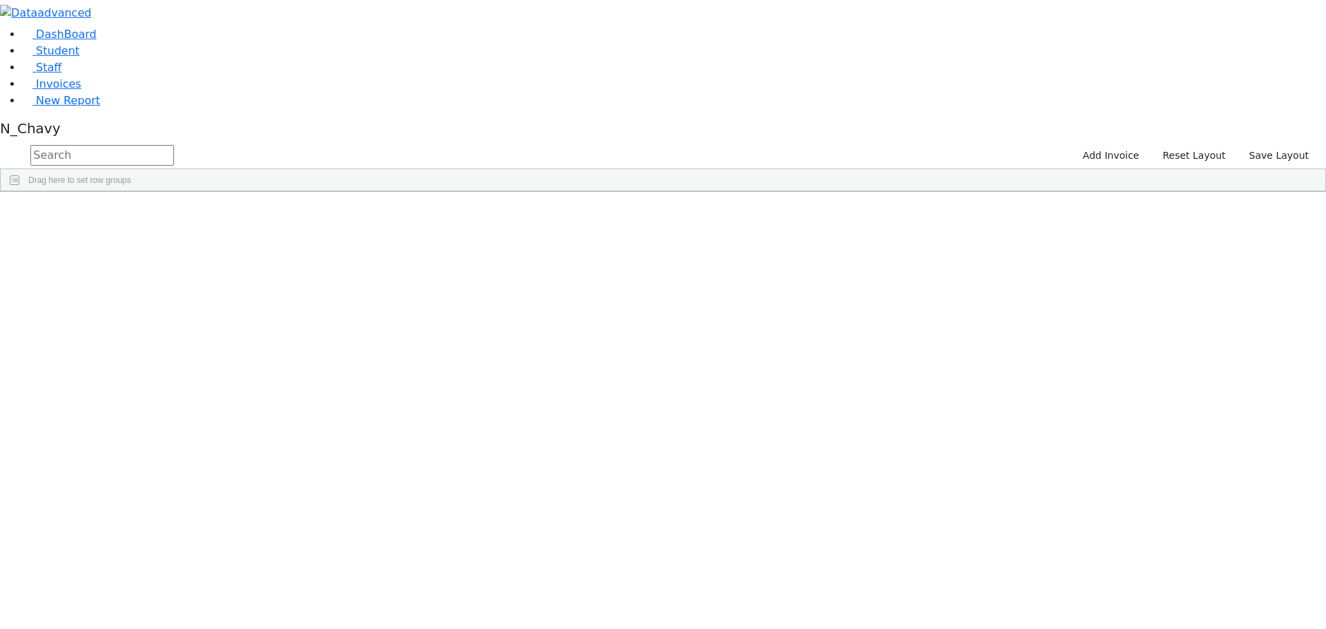
click at [104, 214] on div "PSKJ 030-26F" at bounding box center [53, 223] width 104 height 19
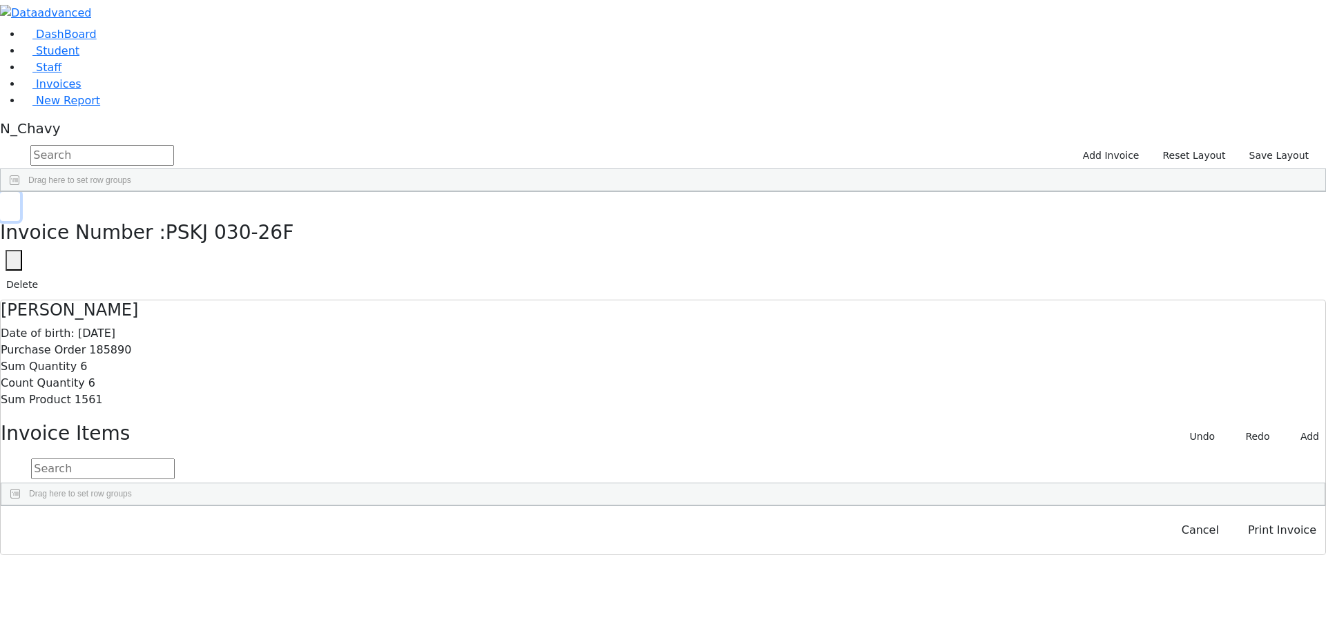
click at [14, 203] on icon "button" at bounding box center [10, 207] width 8 height 8
click at [59, 57] on span "Student" at bounding box center [58, 50] width 44 height 13
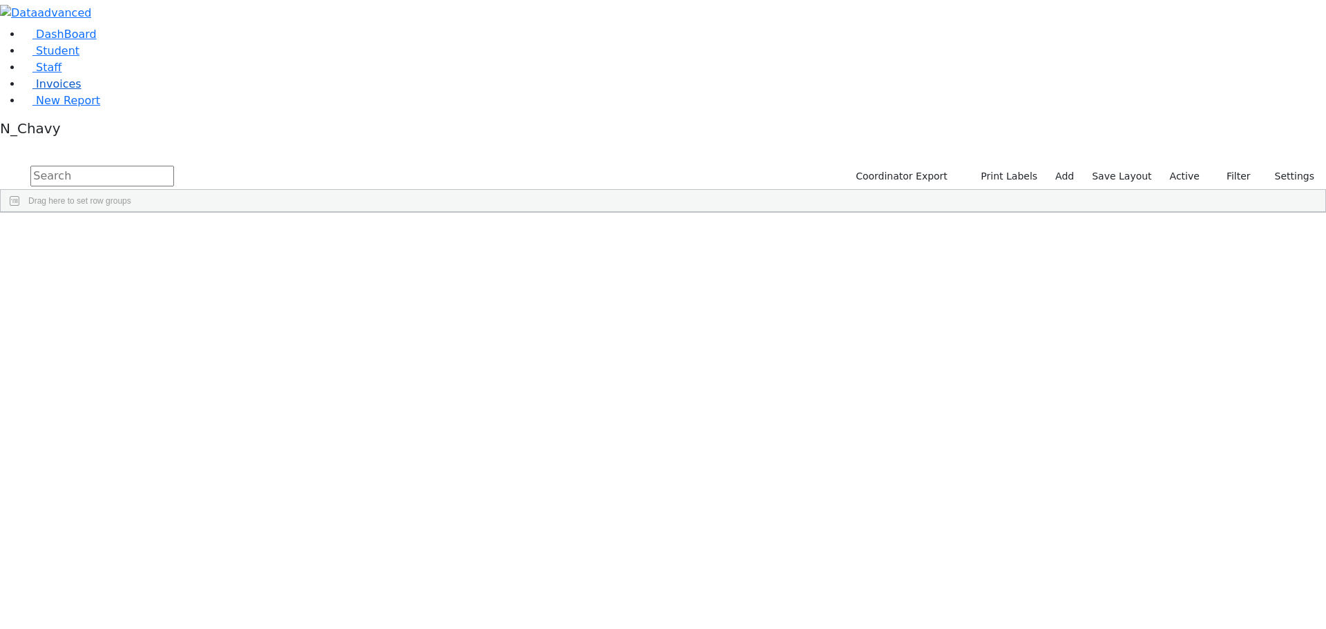
click at [68, 91] on link "Invoices" at bounding box center [51, 83] width 59 height 13
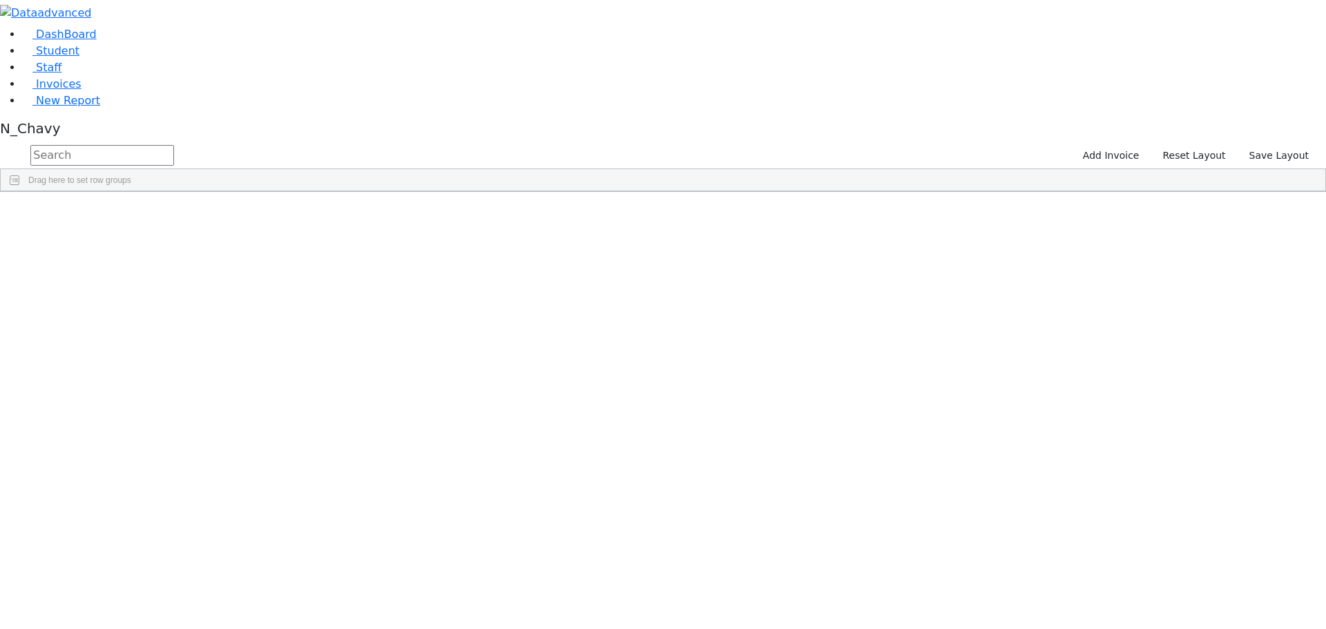
click at [104, 214] on div "PSKJ 030-26F" at bounding box center [53, 223] width 104 height 19
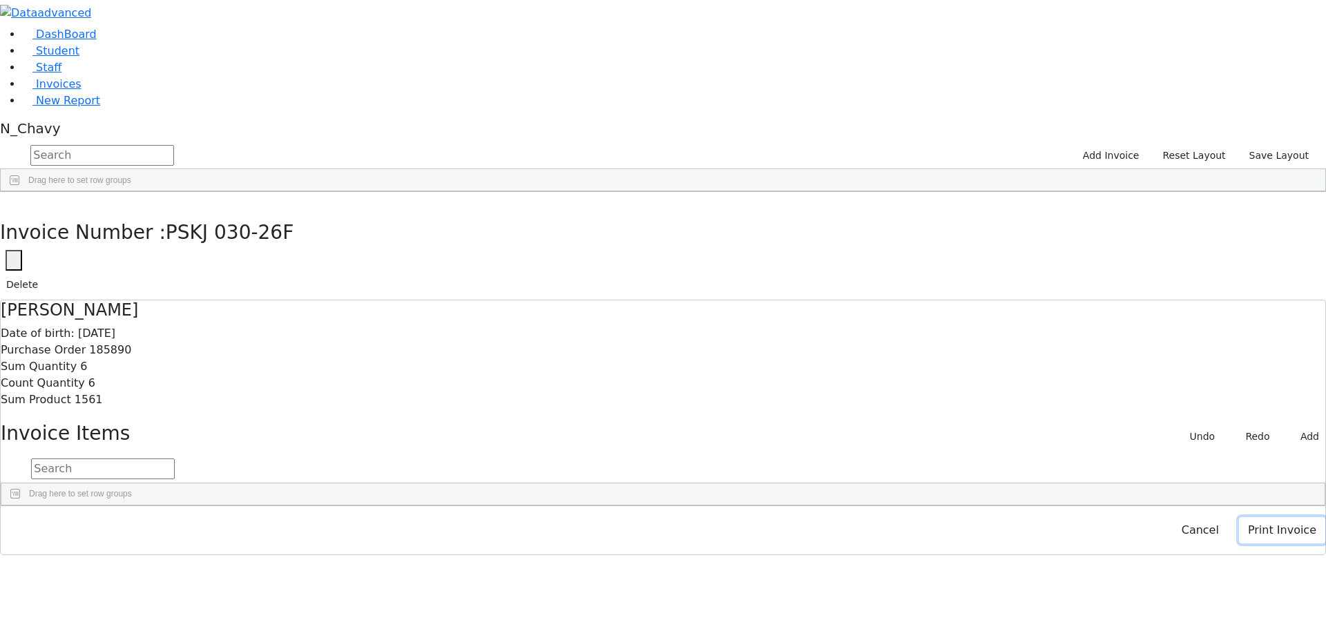
click at [1268, 544] on button "Print Invoice" at bounding box center [1282, 530] width 86 height 26
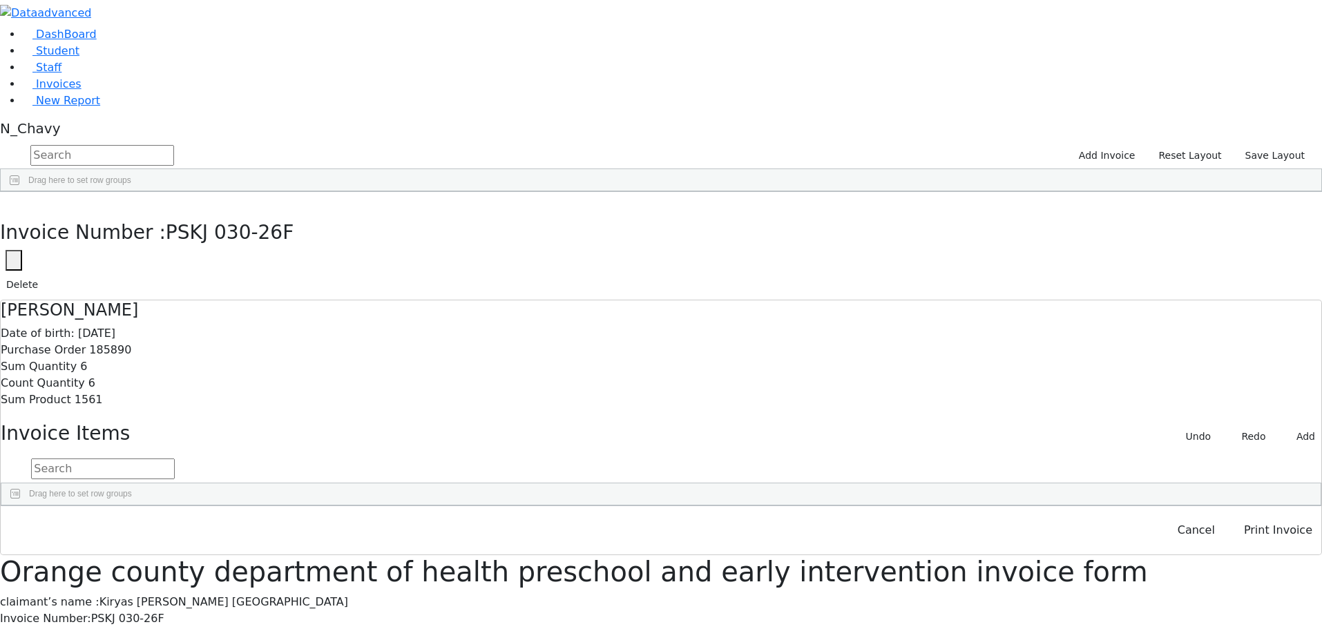
click at [49, 57] on span "Student" at bounding box center [58, 50] width 44 height 13
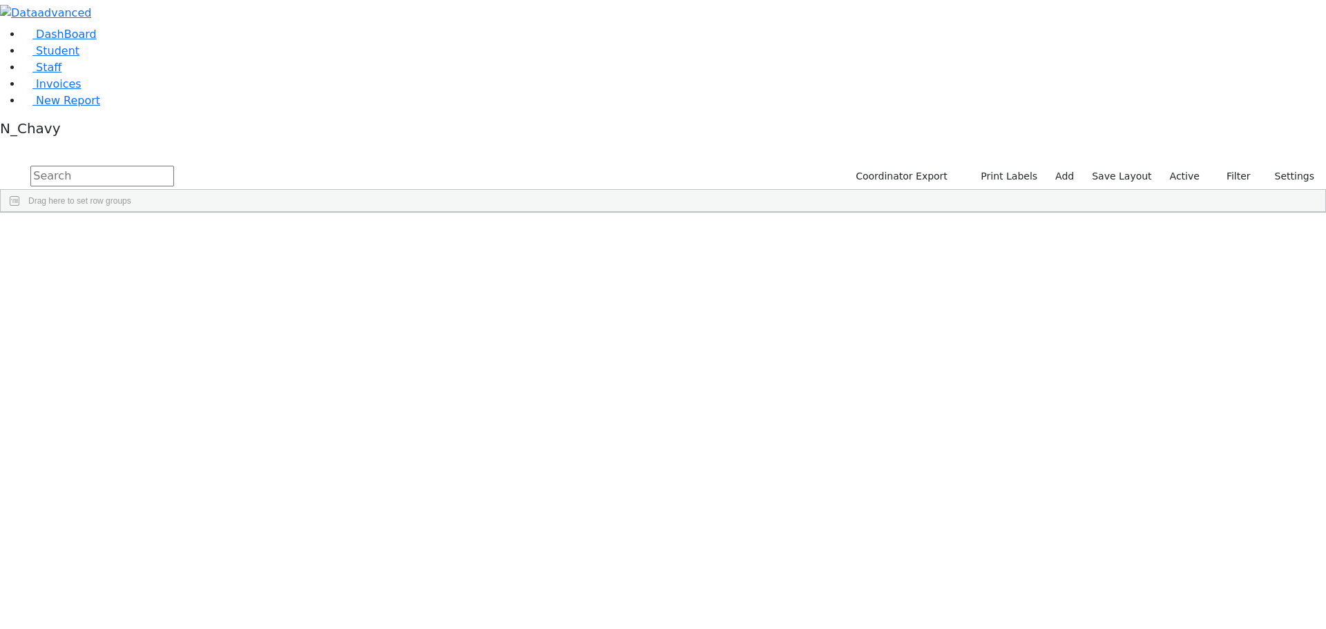
click at [1195, 166] on label "Active" at bounding box center [1185, 176] width 42 height 21
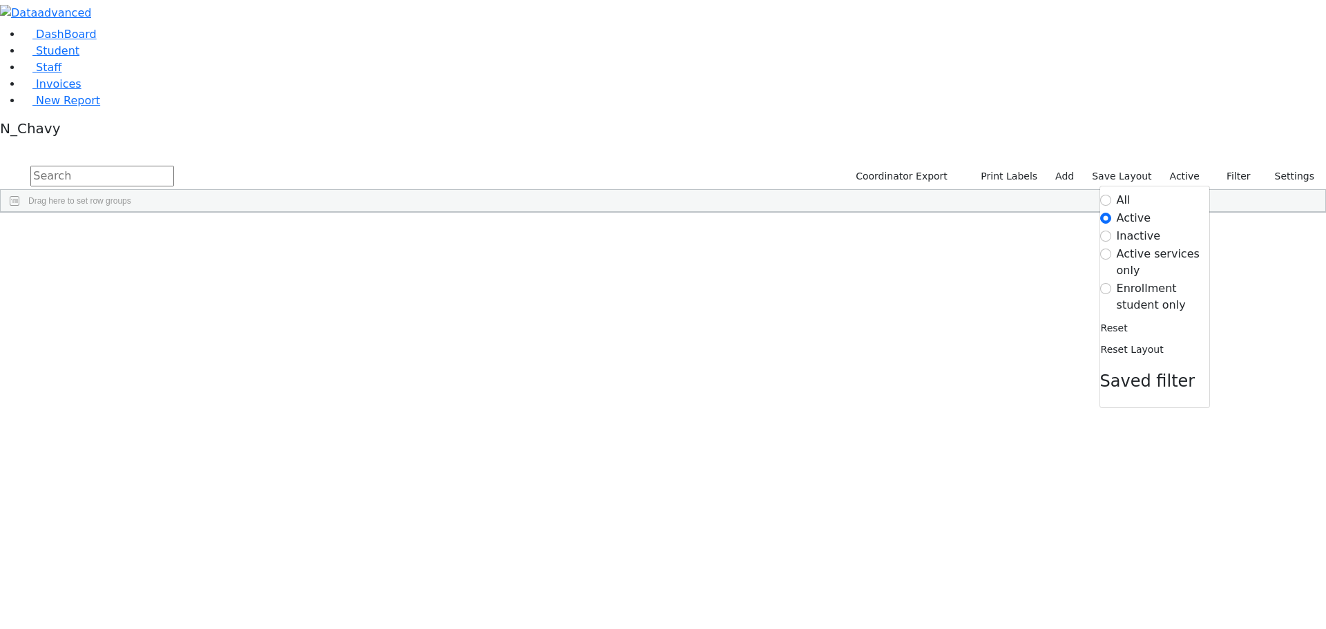
drag, startPoint x: 1148, startPoint y: 140, endPoint x: 1002, endPoint y: 179, distance: 150.1
click at [1145, 280] on label "Enrollment student only" at bounding box center [1163, 296] width 93 height 33
click at [1112, 283] on input "Enrollment student only" at bounding box center [1106, 288] width 11 height 11
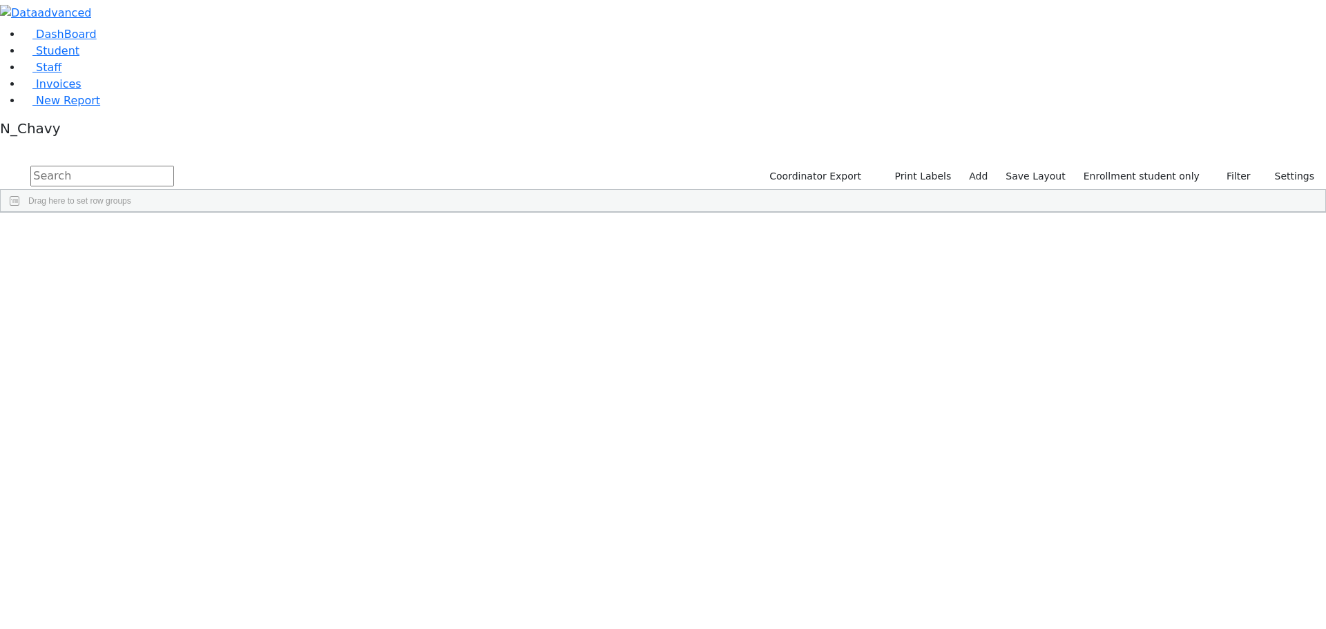
scroll to position [207, 0]
click at [142, 337] on div "Glauber" at bounding box center [105, 346] width 71 height 19
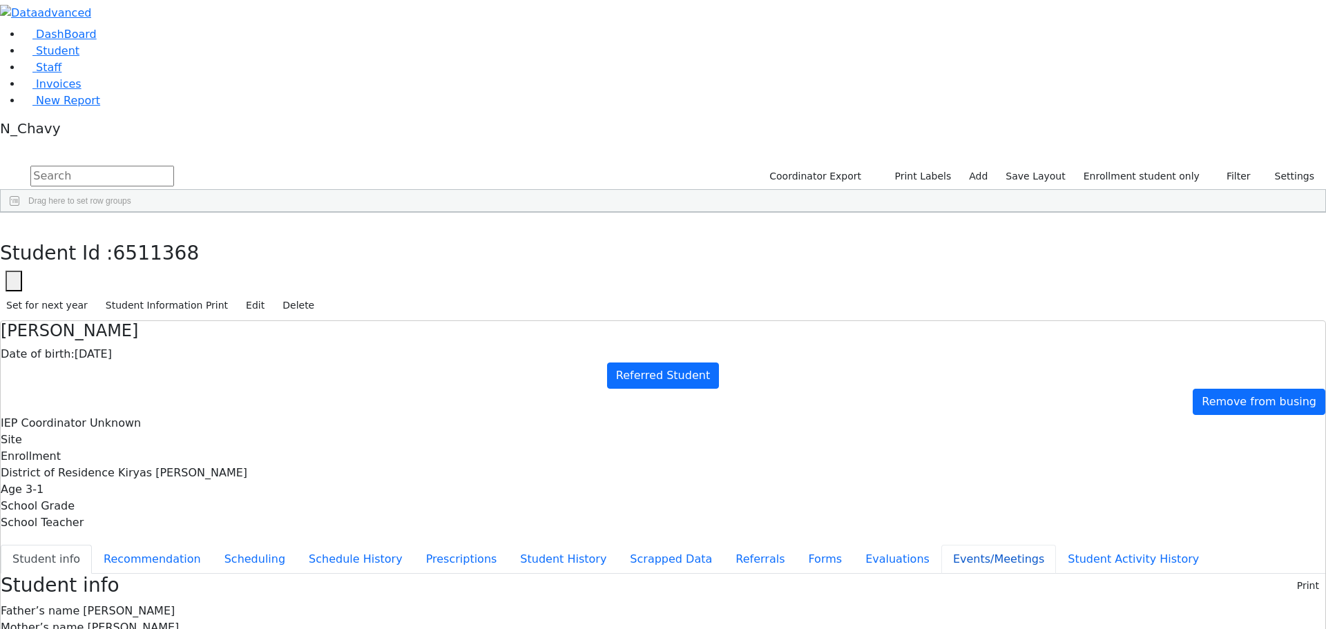
click at [942, 545] on button "Events/Meetings" at bounding box center [999, 559] width 115 height 29
click at [854, 545] on button "Evaluations" at bounding box center [898, 559] width 88 height 29
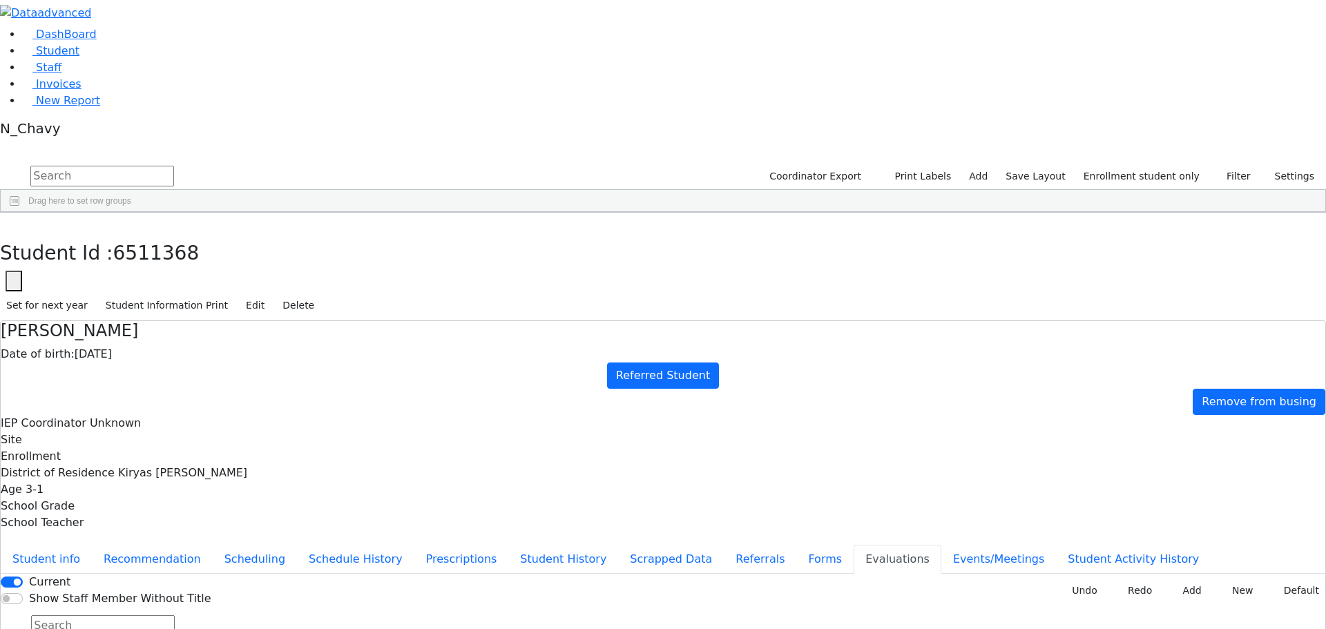
type input "f"
type input "2025-09-18"
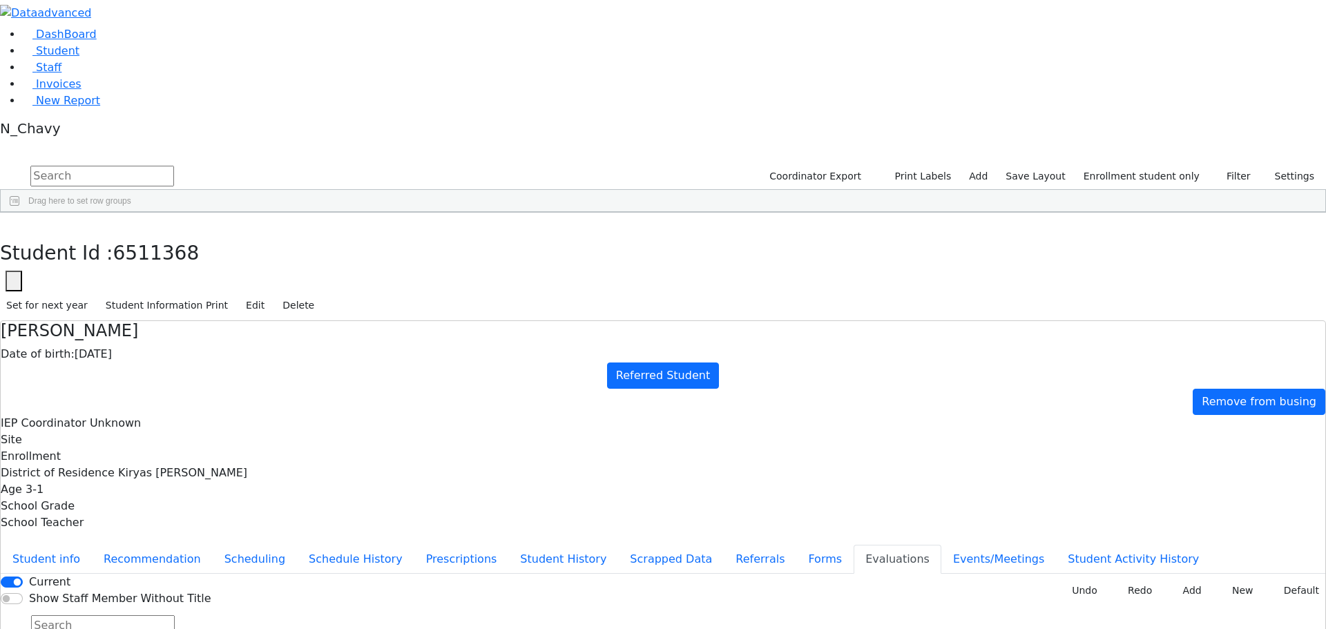
click at [797, 545] on button "Forms" at bounding box center [825, 559] width 57 height 29
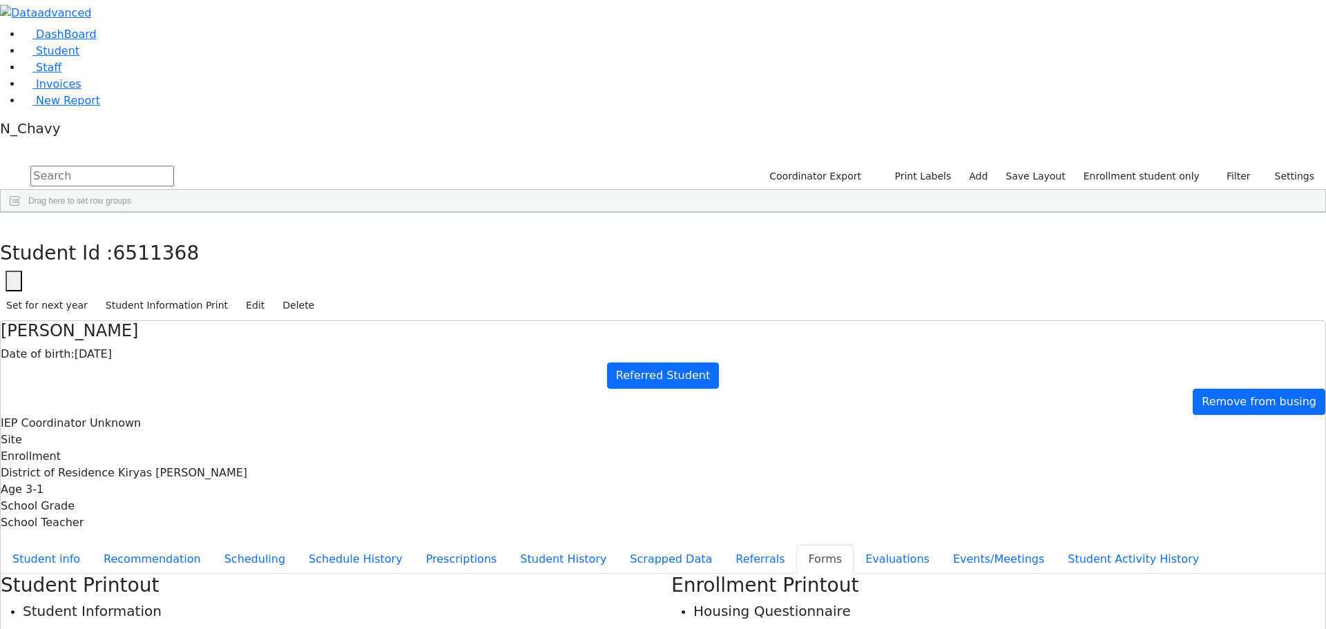
type input "Mrs. Judy Glauber"
click at [854, 545] on button "Evaluations" at bounding box center [898, 559] width 88 height 29
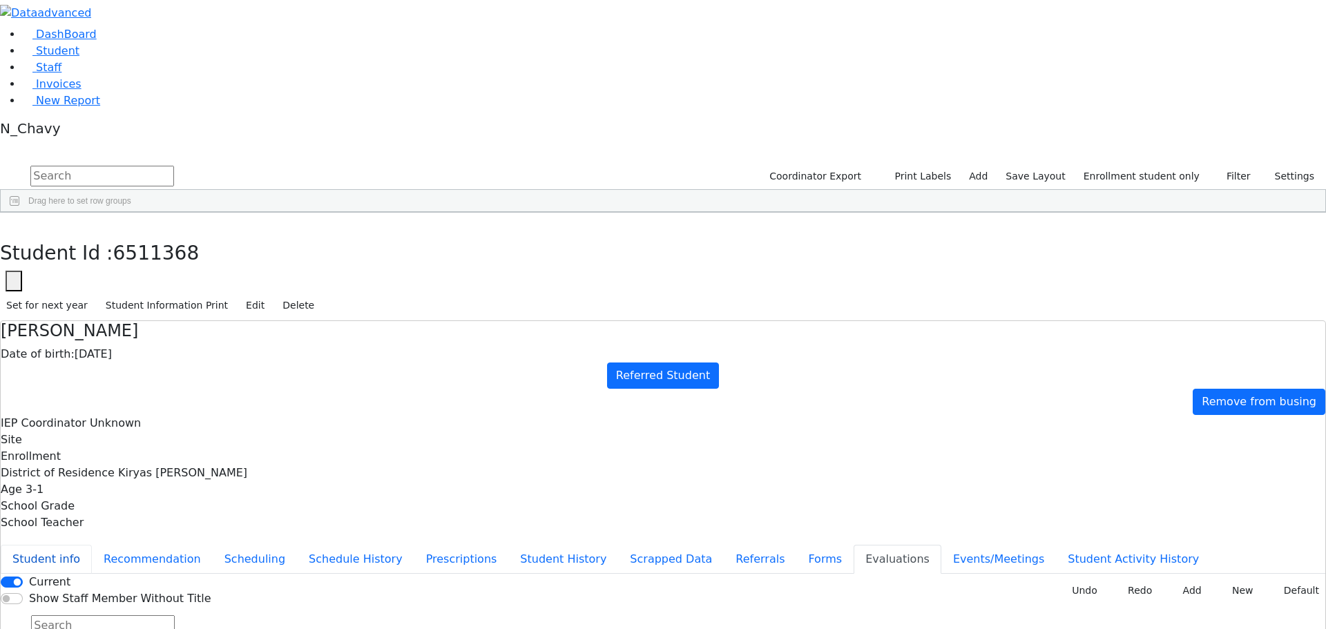
click at [92, 545] on button "Student info" at bounding box center [46, 559] width 91 height 29
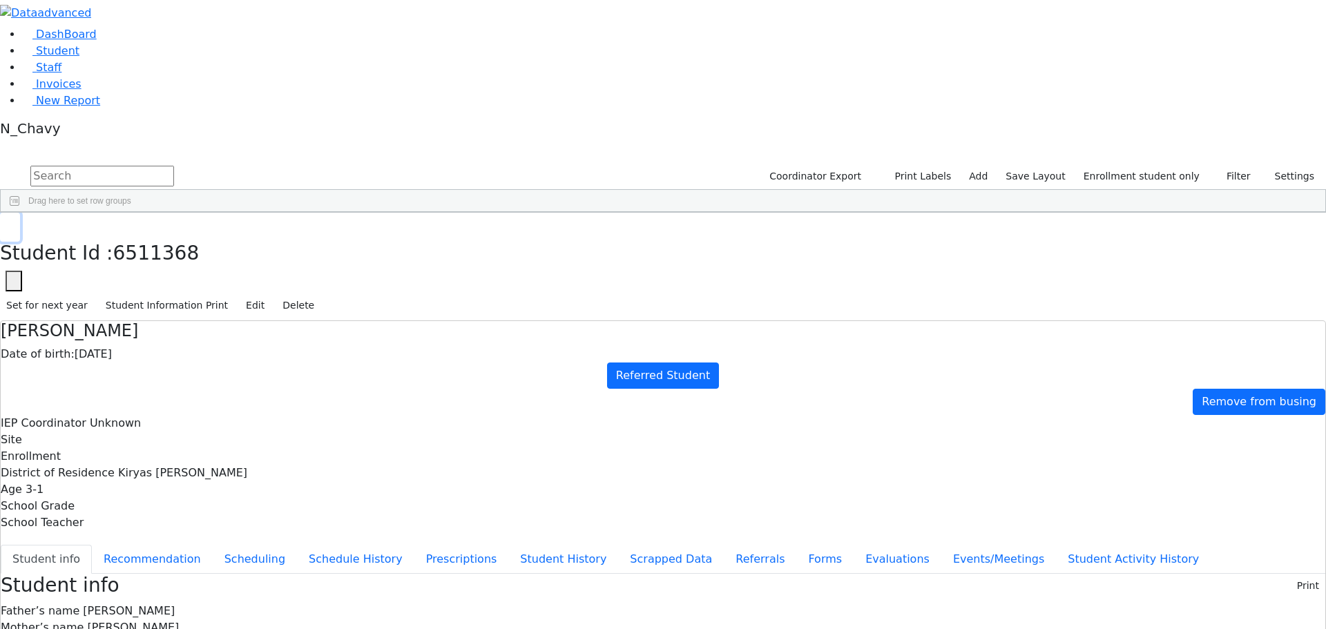
click at [20, 213] on button "button" at bounding box center [10, 227] width 20 height 29
click at [164, 235] on div "[PERSON_NAME]" at bounding box center [123, 244] width 81 height 19
click at [942, 545] on button "Events/Meetings" at bounding box center [999, 559] width 115 height 29
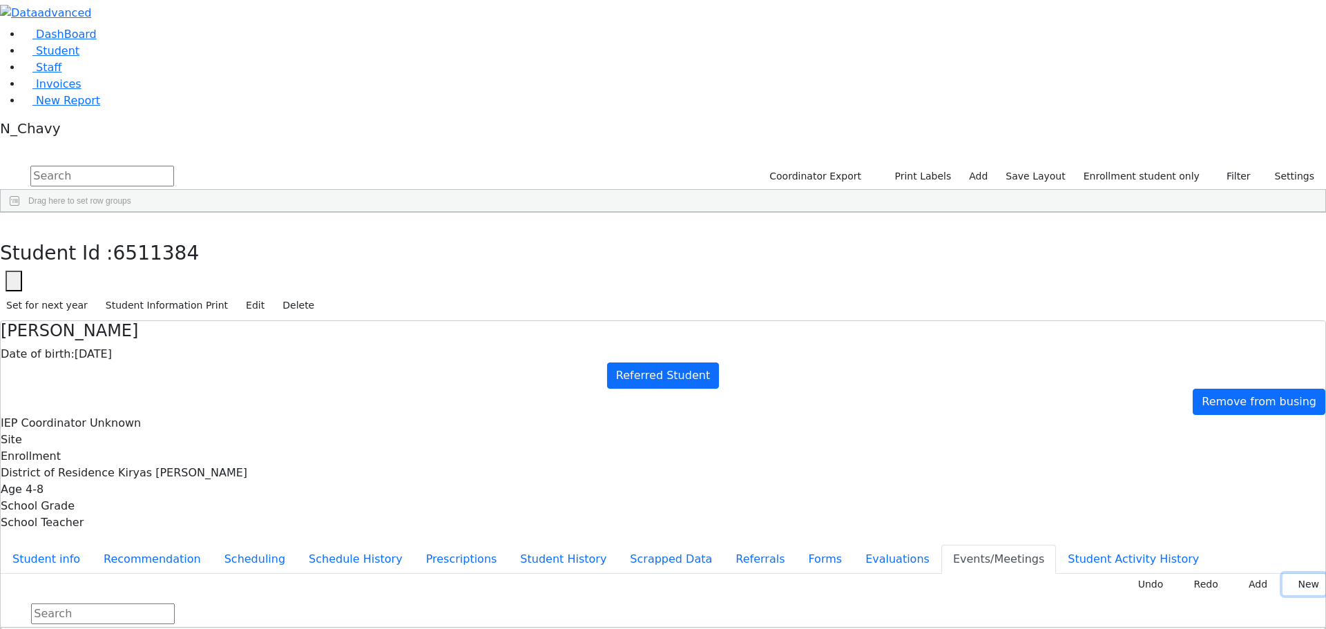
click at [1290, 574] on button "New" at bounding box center [1304, 584] width 43 height 21
type input "2025-11-25"
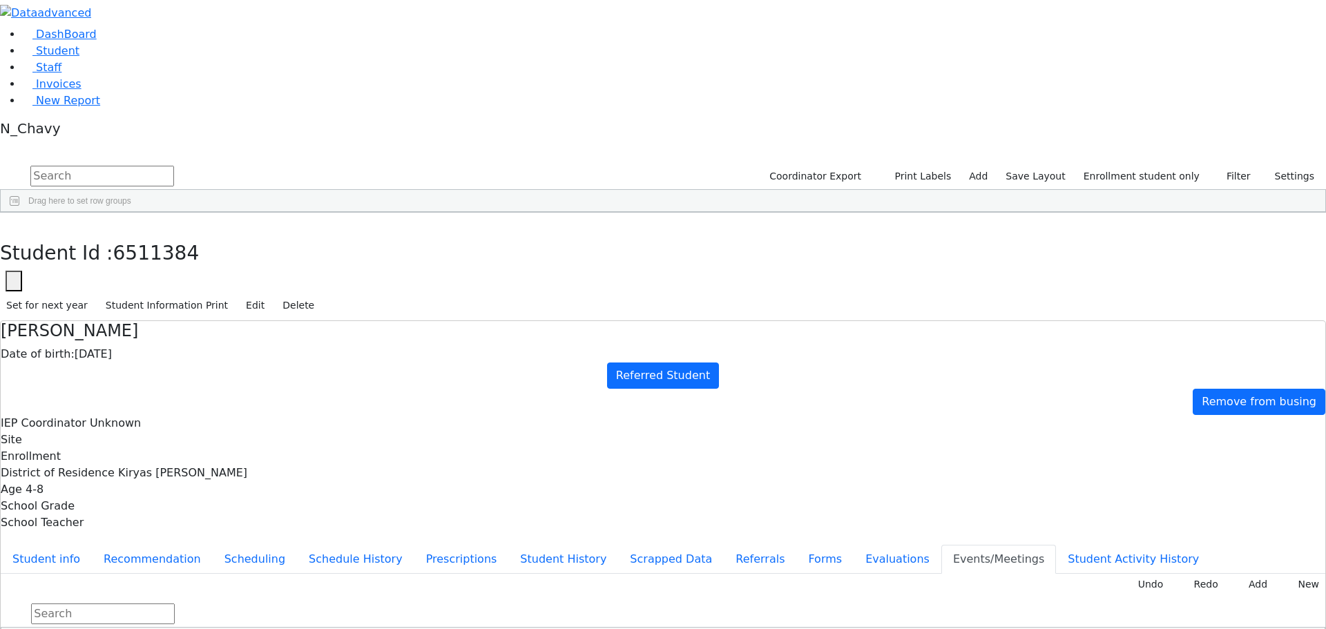
click at [854, 545] on button "Evaluations" at bounding box center [898, 559] width 88 height 29
click at [724, 545] on button "Referrals" at bounding box center [760, 559] width 73 height 29
drag, startPoint x: 332, startPoint y: 393, endPoint x: 402, endPoint y: 384, distance: 70.4
click at [854, 545] on button "Evaluations" at bounding box center [898, 559] width 88 height 29
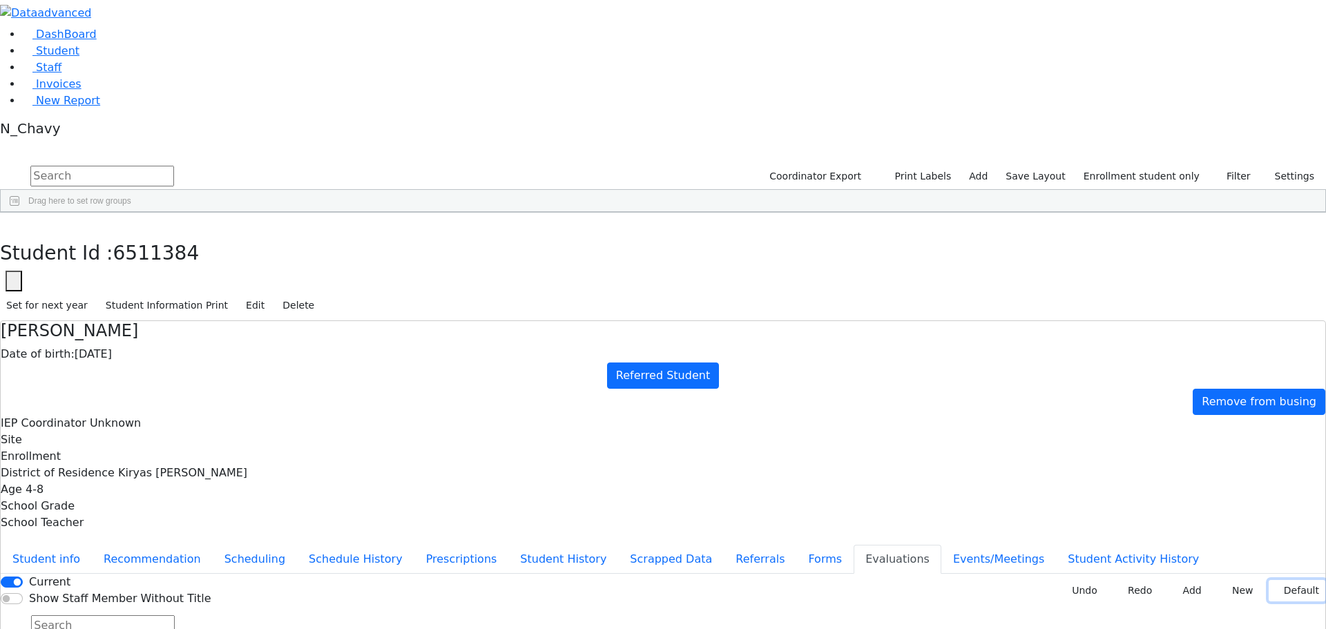
click at [1269, 580] on button "Default" at bounding box center [1297, 590] width 57 height 21
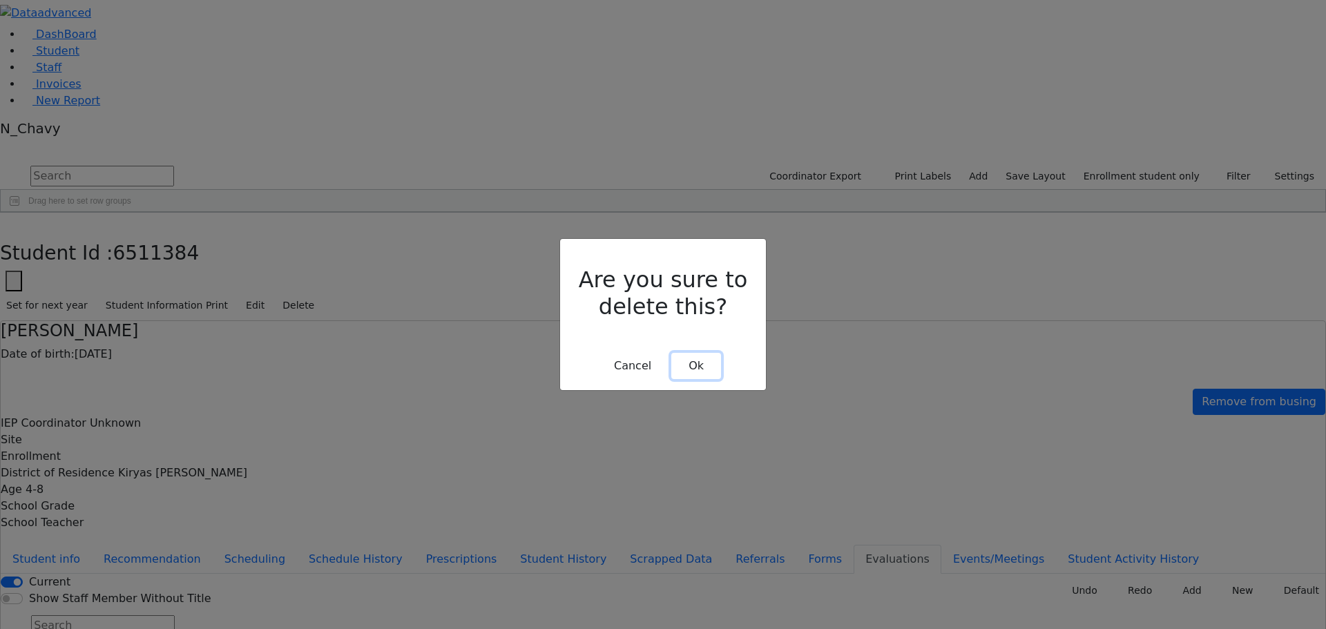
click at [677, 353] on button "Ok" at bounding box center [697, 366] width 50 height 26
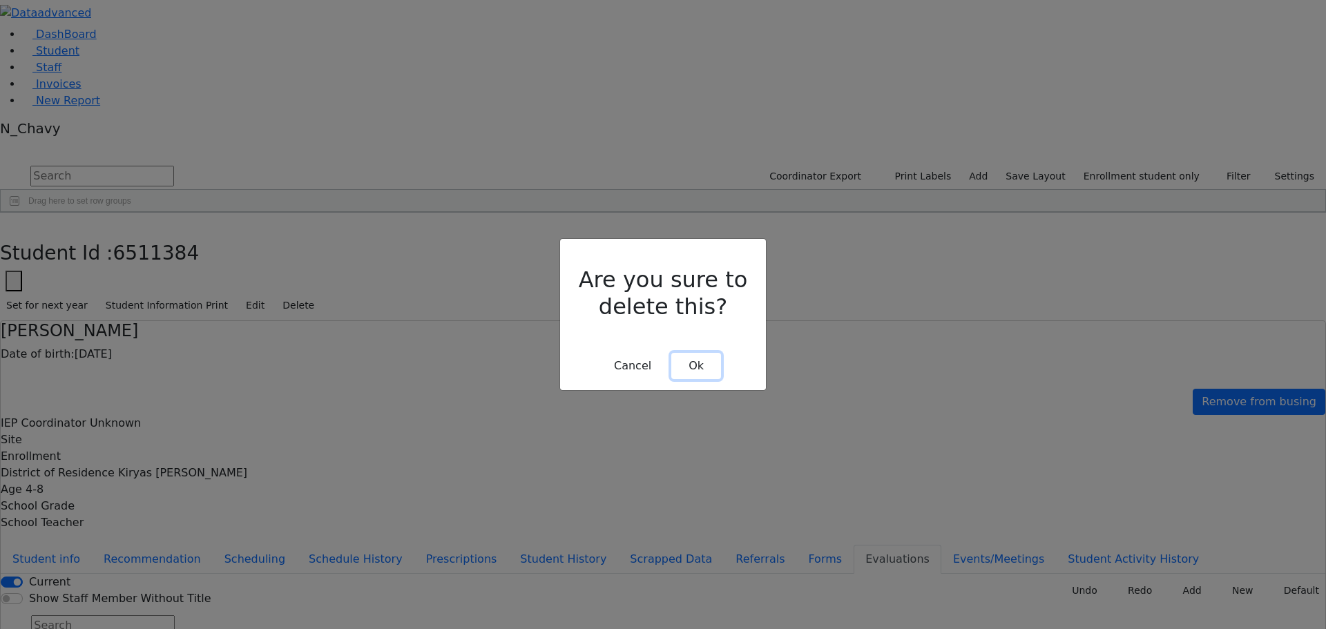
click at [683, 353] on button "Ok" at bounding box center [697, 366] width 50 height 26
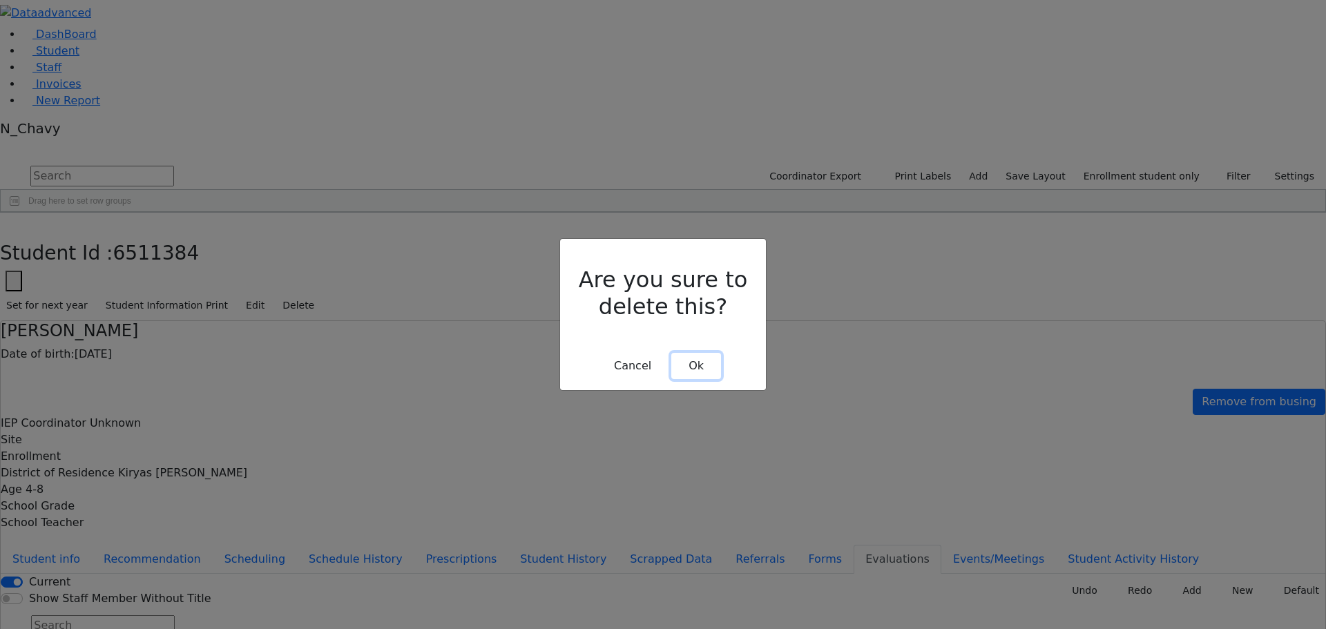
click at [694, 353] on button "Ok" at bounding box center [697, 366] width 50 height 26
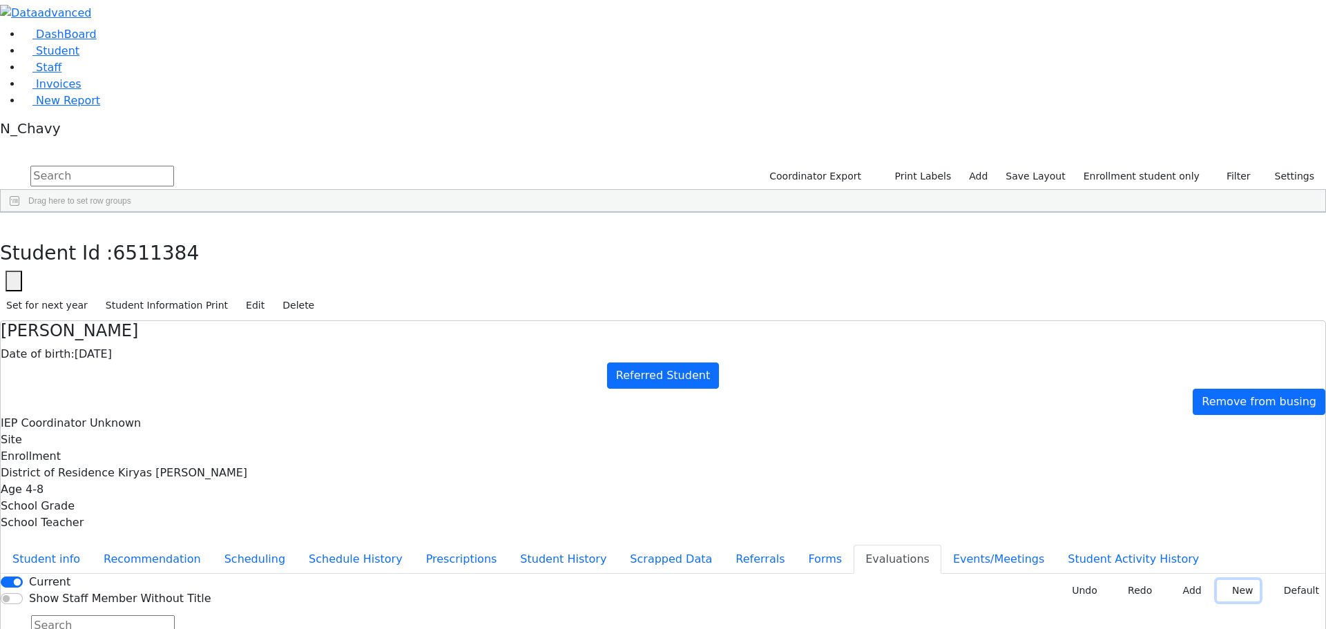
click at [1218, 580] on button "New" at bounding box center [1238, 590] width 43 height 21
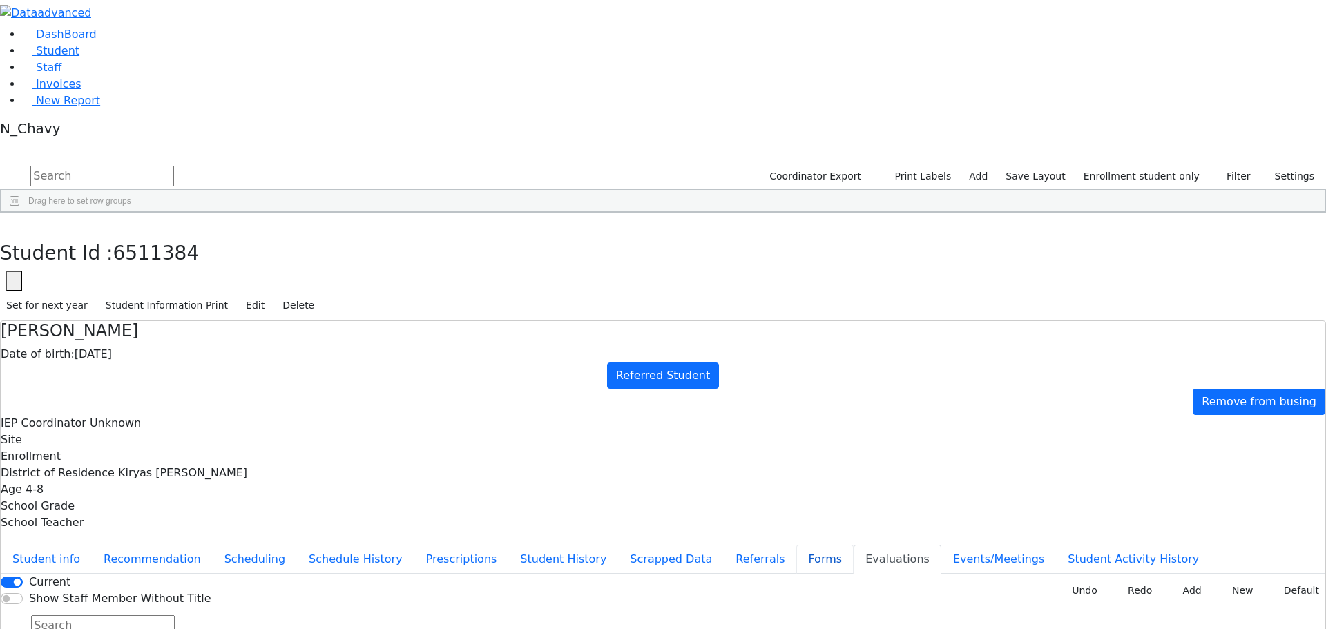
click at [797, 545] on button "Forms" at bounding box center [825, 559] width 57 height 29
type input "Mrs. Sarah Ackerman"
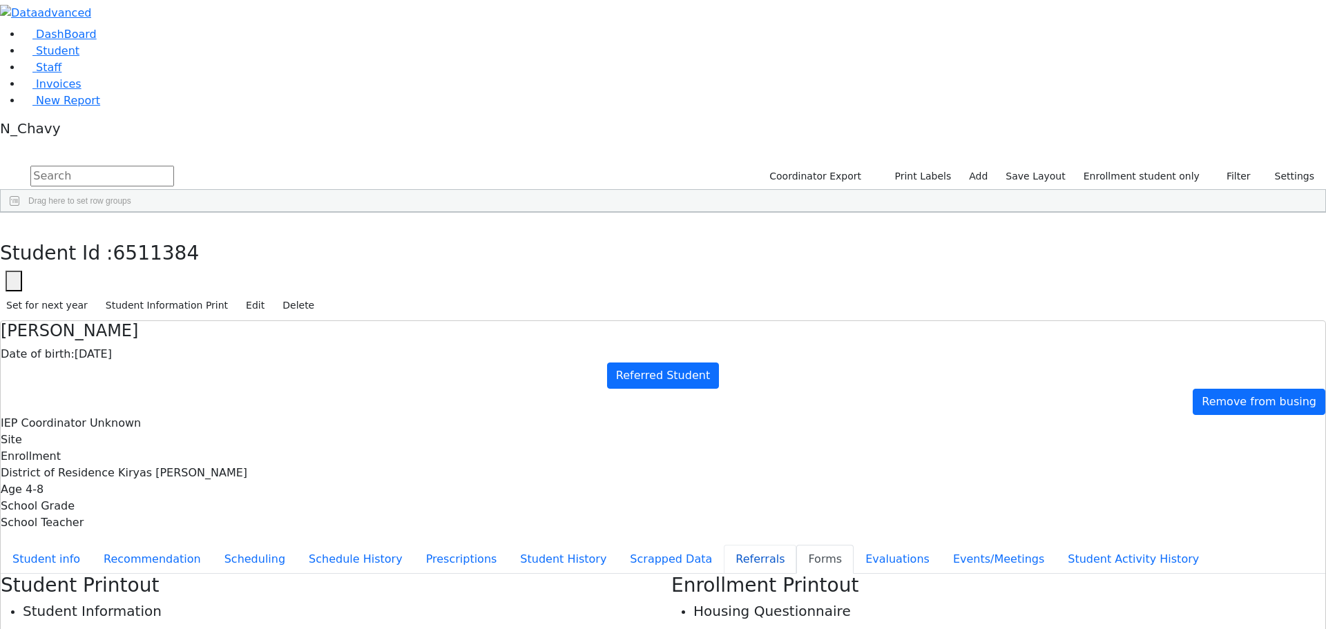
click at [724, 545] on button "Referrals" at bounding box center [760, 559] width 73 height 29
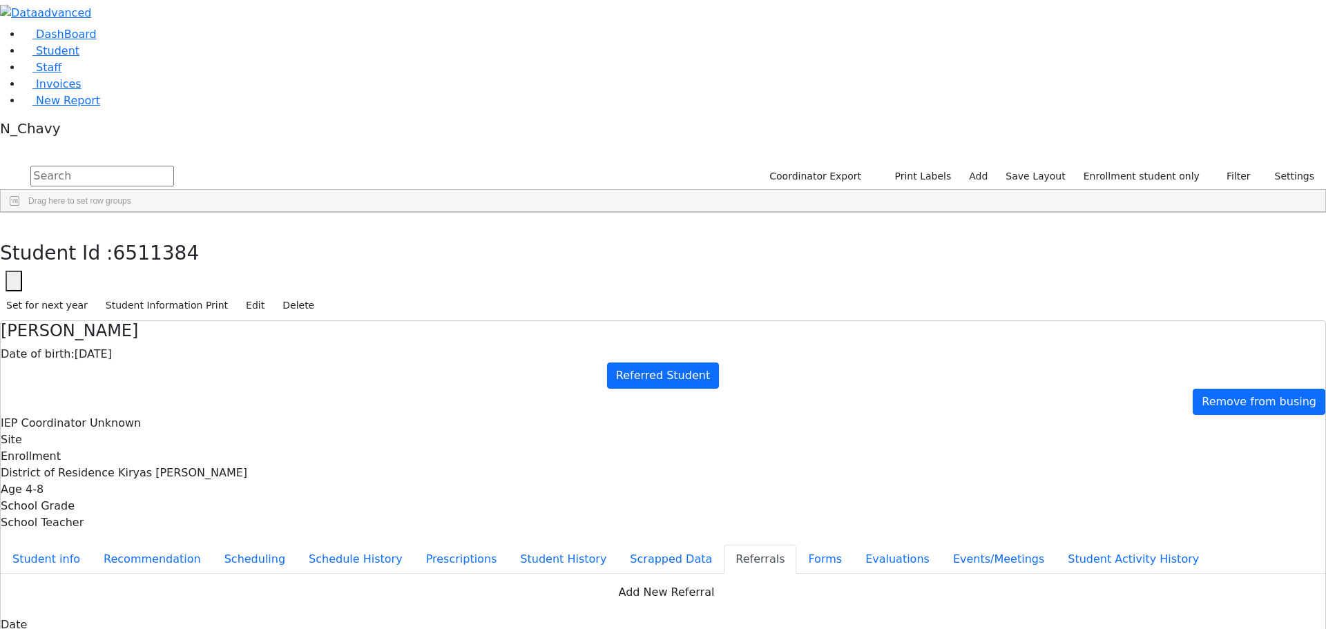
click at [1092, 412] on button "Apply" at bounding box center [1095, 421] width 35 height 19
type input "[DATE]"
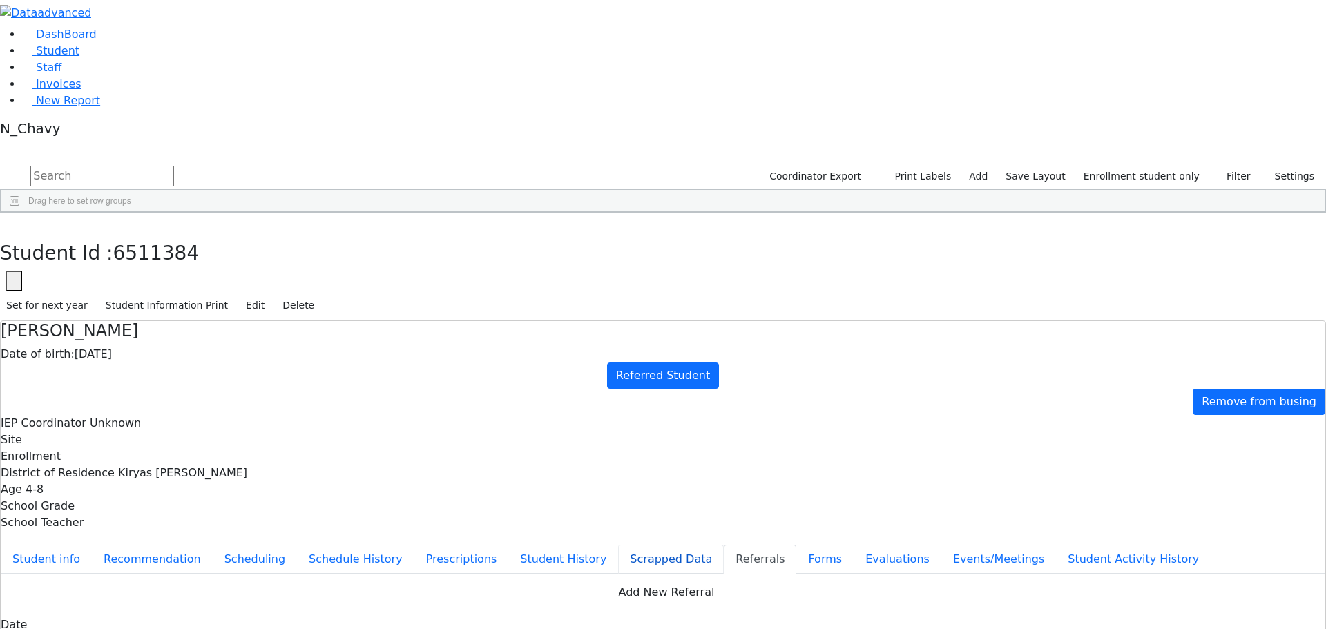
click at [618, 545] on button "Scrapped Data" at bounding box center [671, 559] width 106 height 29
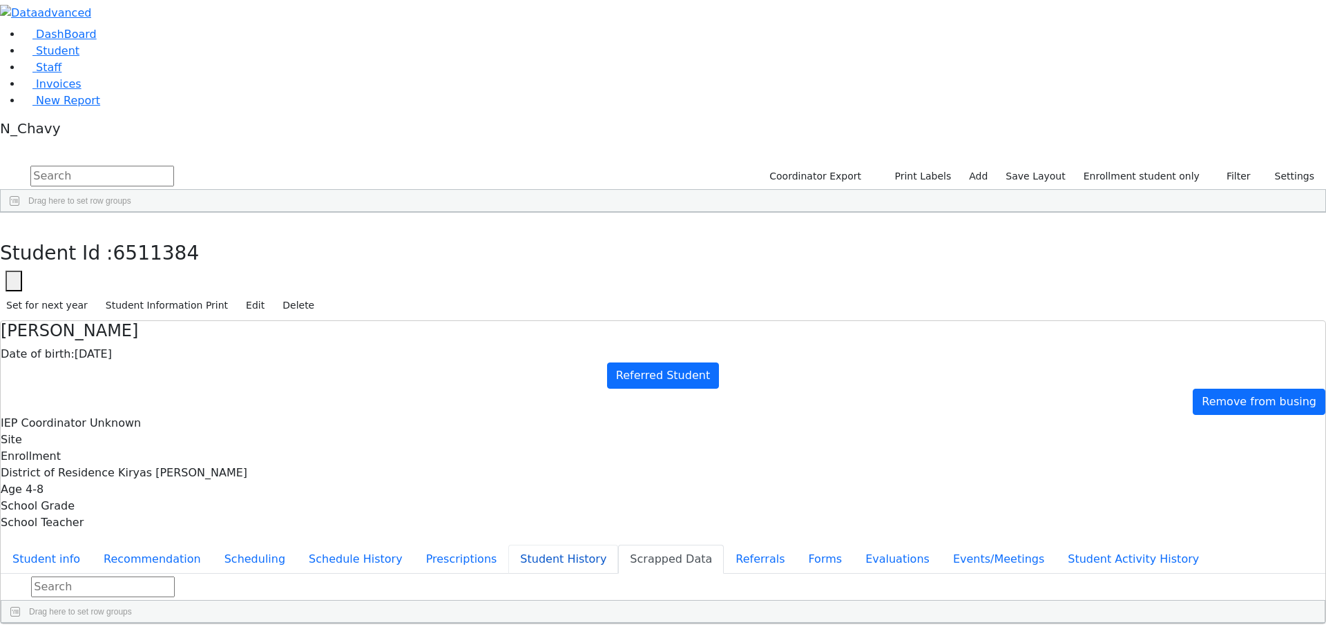
click at [508, 545] on button "Student History" at bounding box center [563, 559] width 110 height 29
click at [415, 545] on button "Prescriptions" at bounding box center [462, 559] width 95 height 29
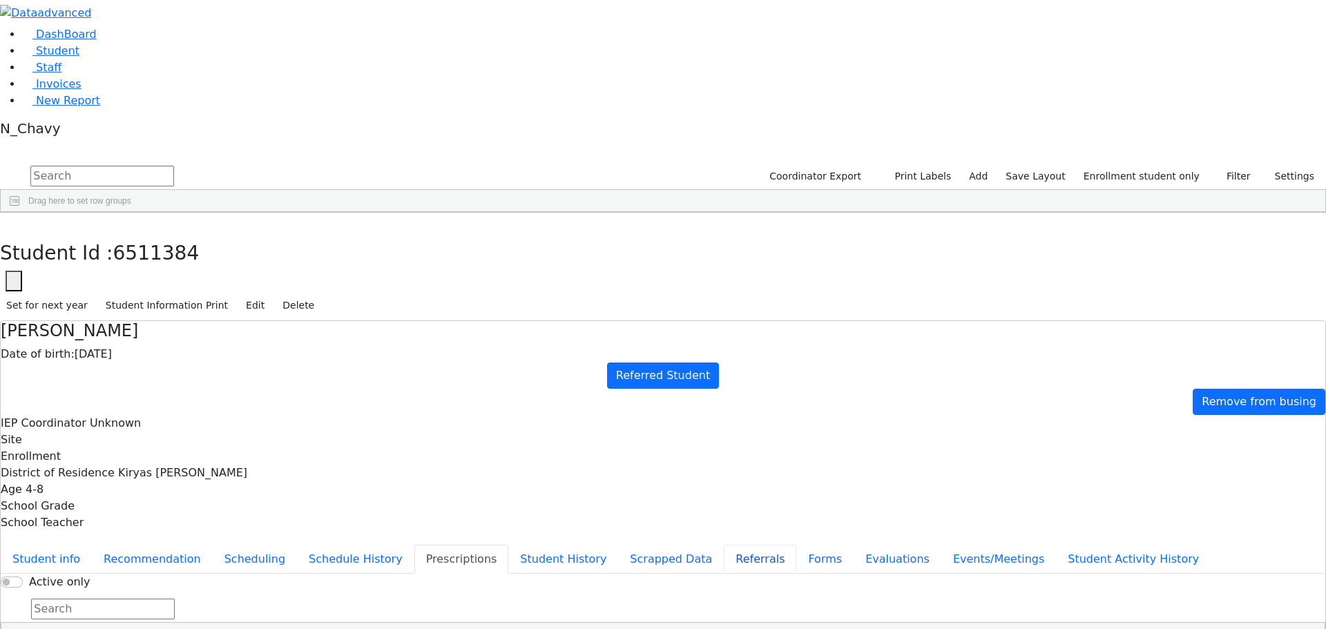
click at [724, 545] on button "Referrals" at bounding box center [760, 559] width 73 height 29
click at [20, 213] on button "button" at bounding box center [10, 227] width 20 height 29
click at [164, 332] on div "[PERSON_NAME]" at bounding box center [123, 341] width 81 height 19
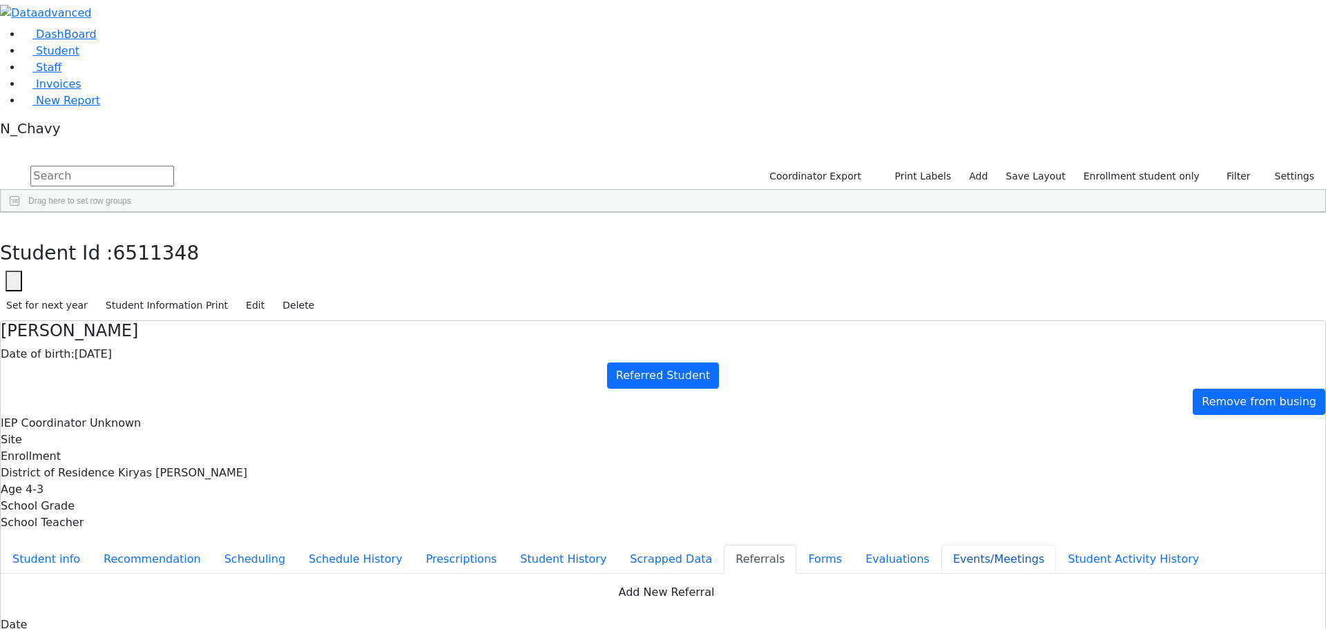
click at [942, 545] on button "Events/Meetings" at bounding box center [999, 559] width 115 height 29
click at [1283, 574] on button "New" at bounding box center [1304, 584] width 43 height 21
type input "2025-11-25"
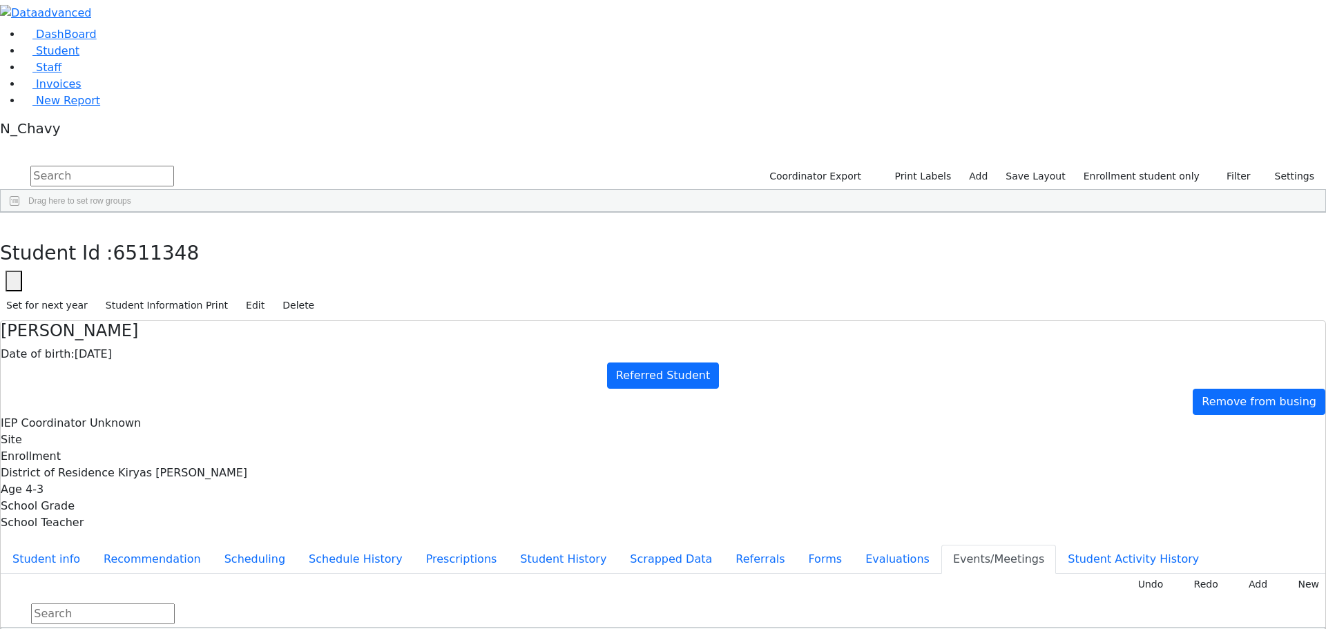
click at [854, 545] on button "Evaluations" at bounding box center [898, 559] width 88 height 29
click at [724, 545] on button "Referrals" at bounding box center [760, 559] width 73 height 29
click at [854, 545] on button "Evaluations" at bounding box center [898, 559] width 88 height 29
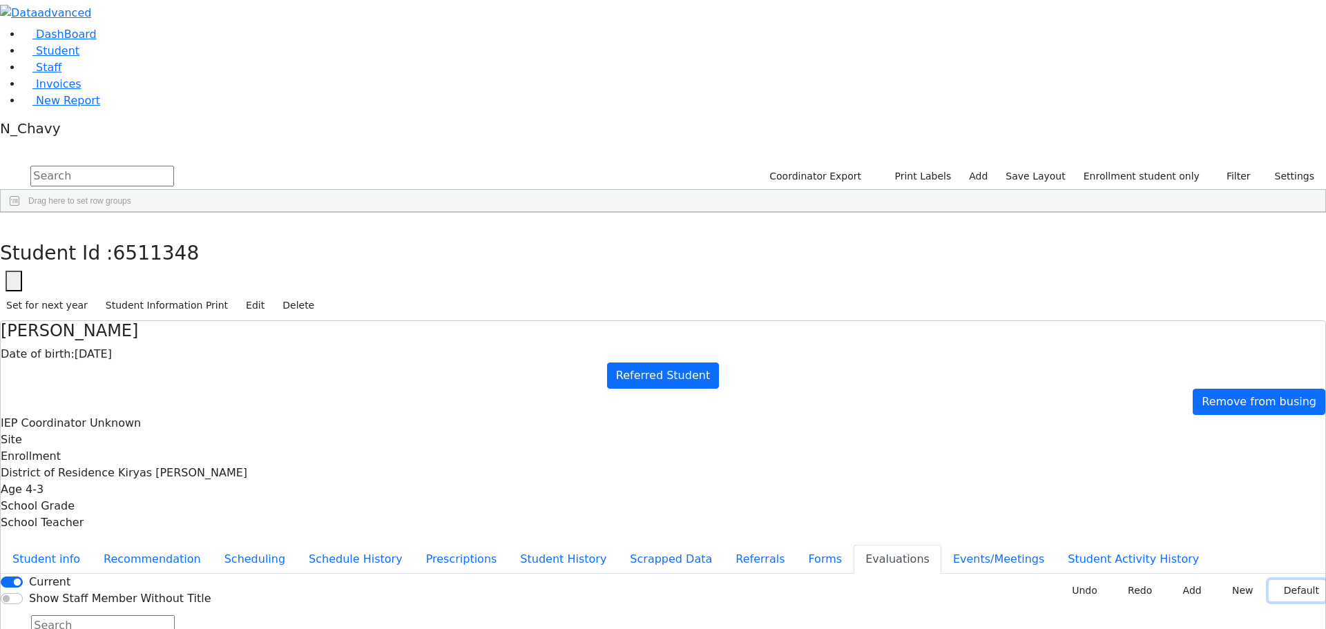
click at [1277, 580] on button "Default" at bounding box center [1297, 590] width 57 height 21
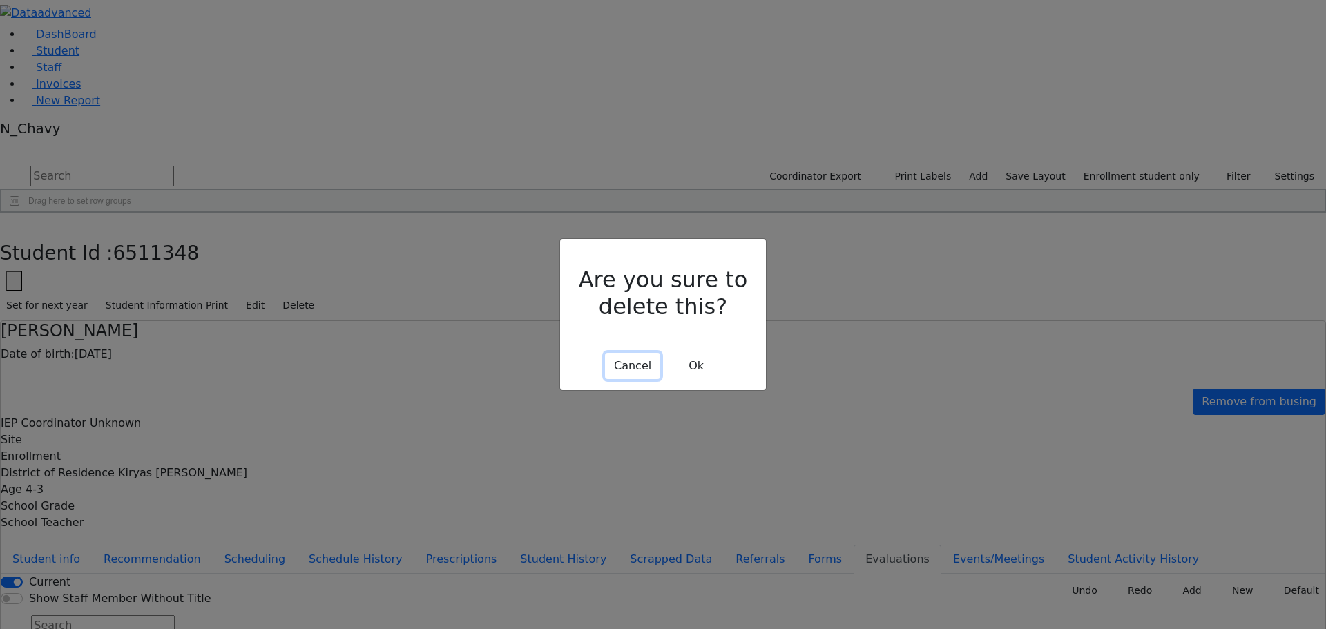
click at [641, 353] on button "Cancel" at bounding box center [632, 366] width 55 height 26
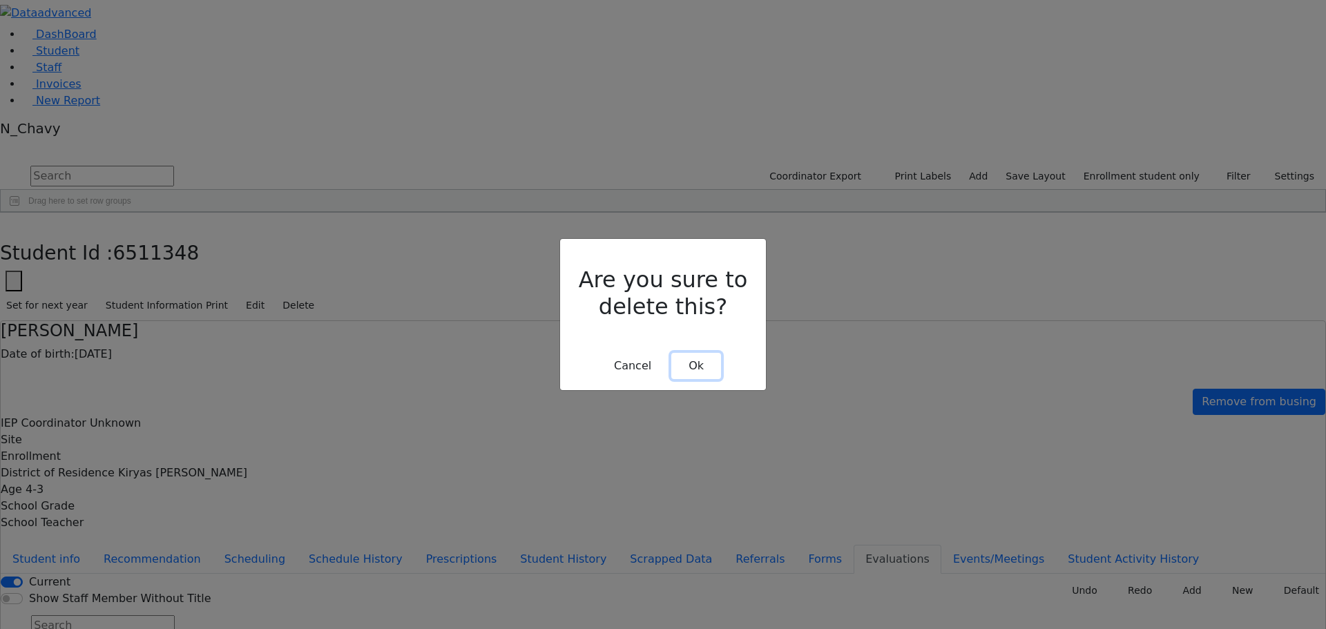
click at [693, 353] on button "Ok" at bounding box center [697, 366] width 50 height 26
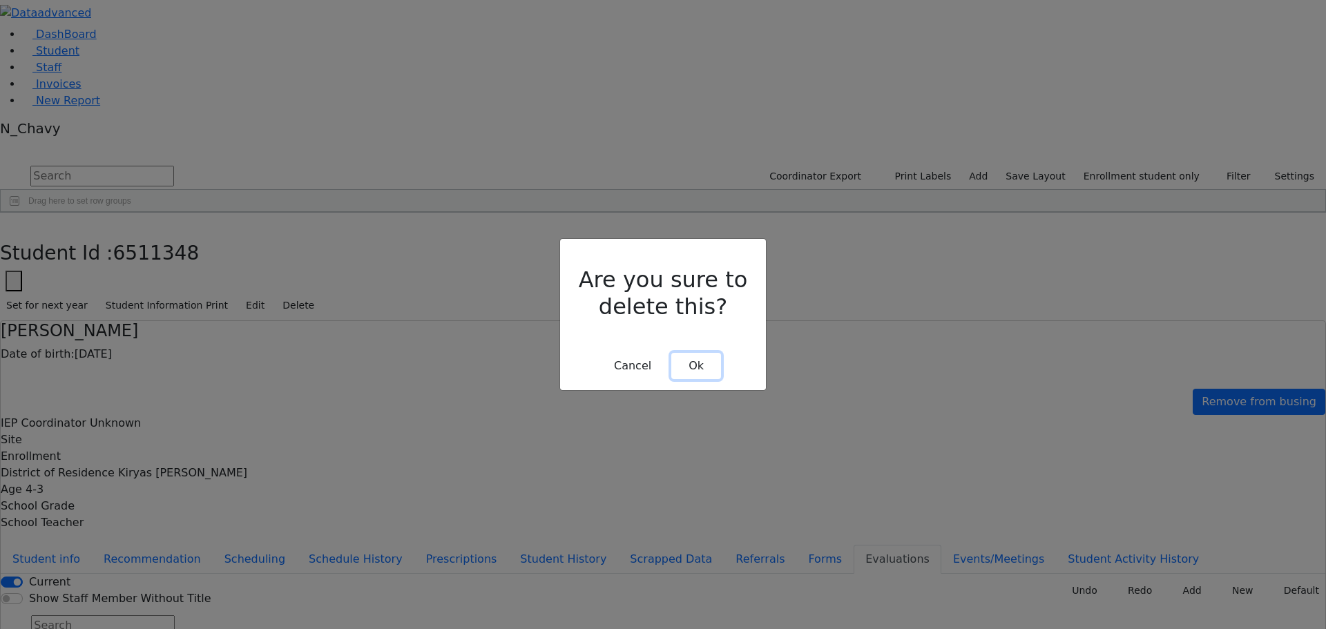
click at [692, 353] on button "Ok" at bounding box center [697, 366] width 50 height 26
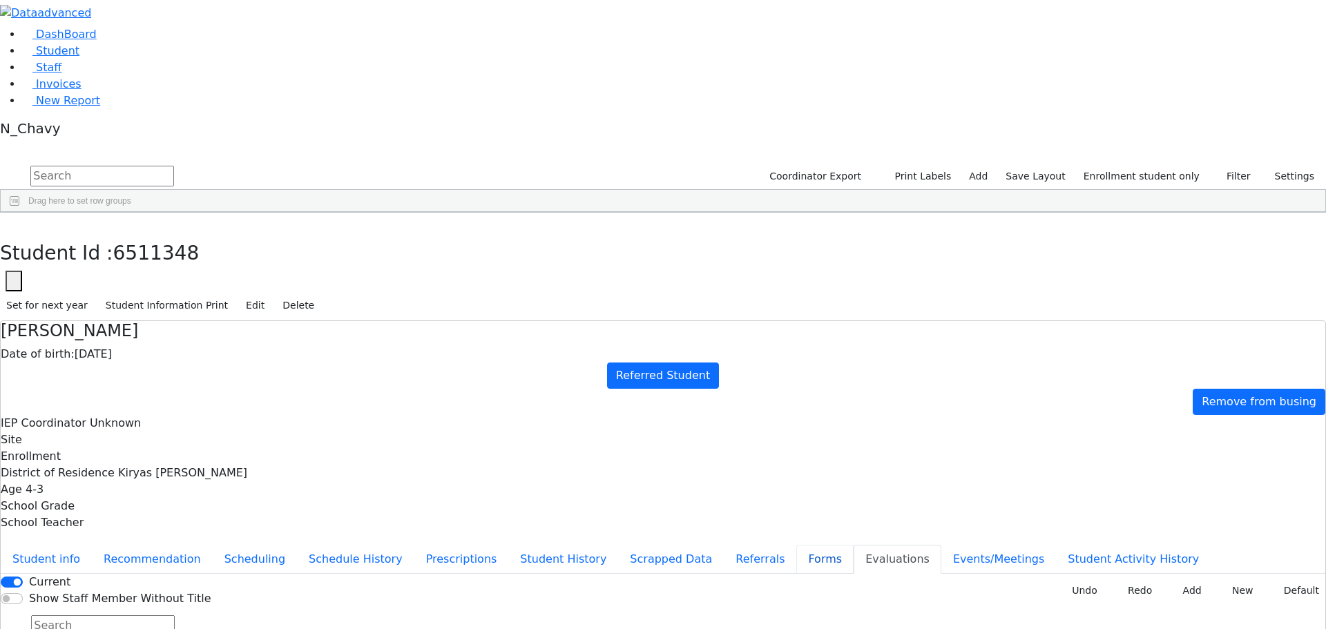
click at [797, 545] on button "Forms" at bounding box center [825, 559] width 57 height 29
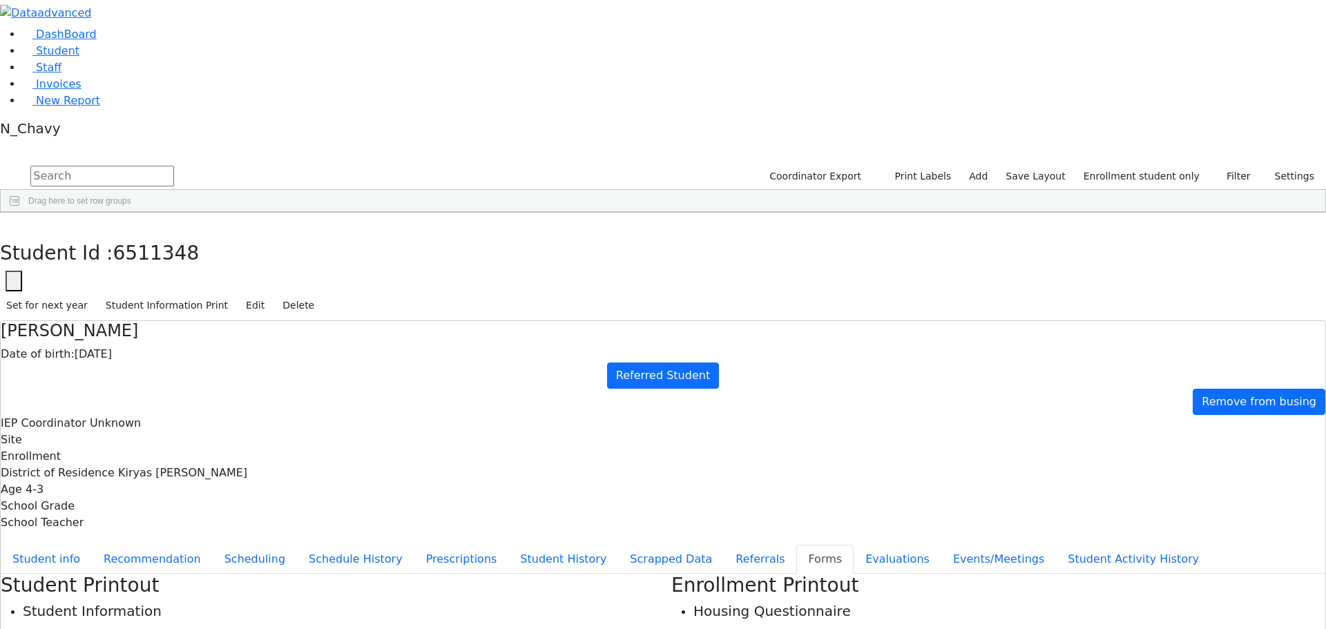
type input "Mrs. Miriam Bikel"
click at [724, 545] on button "Referrals" at bounding box center [760, 559] width 73 height 29
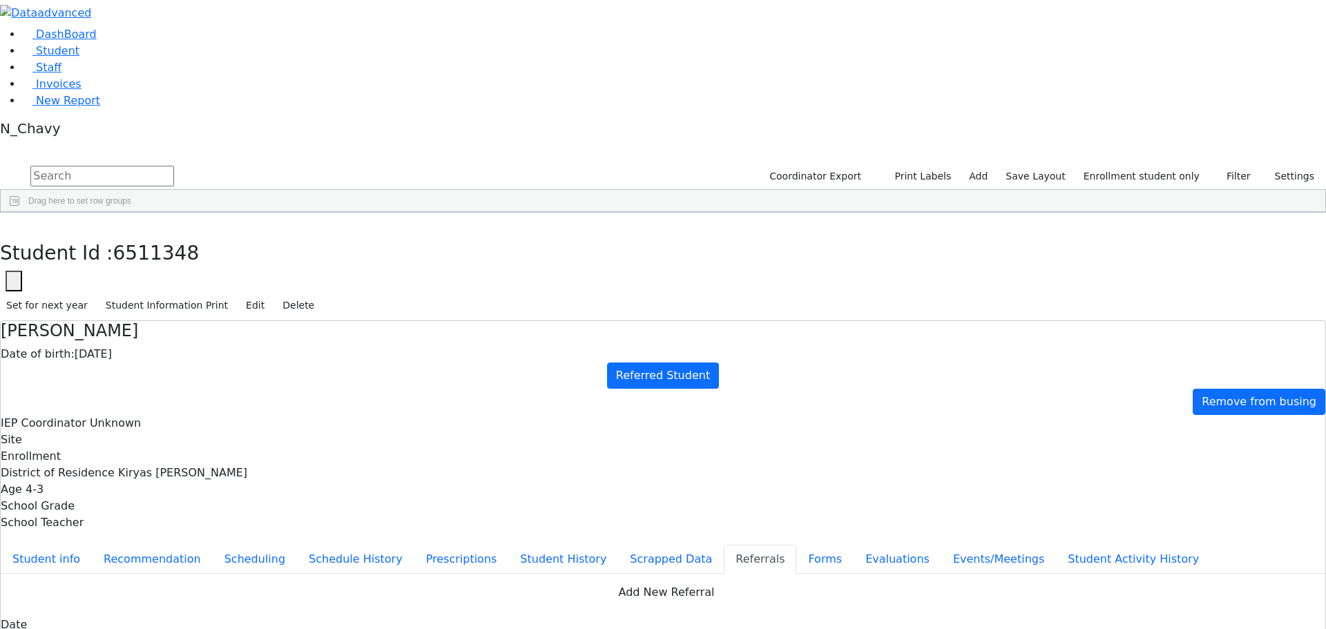
click at [1097, 416] on button "Apply" at bounding box center [1095, 421] width 35 height 19
type input "[DATE]"
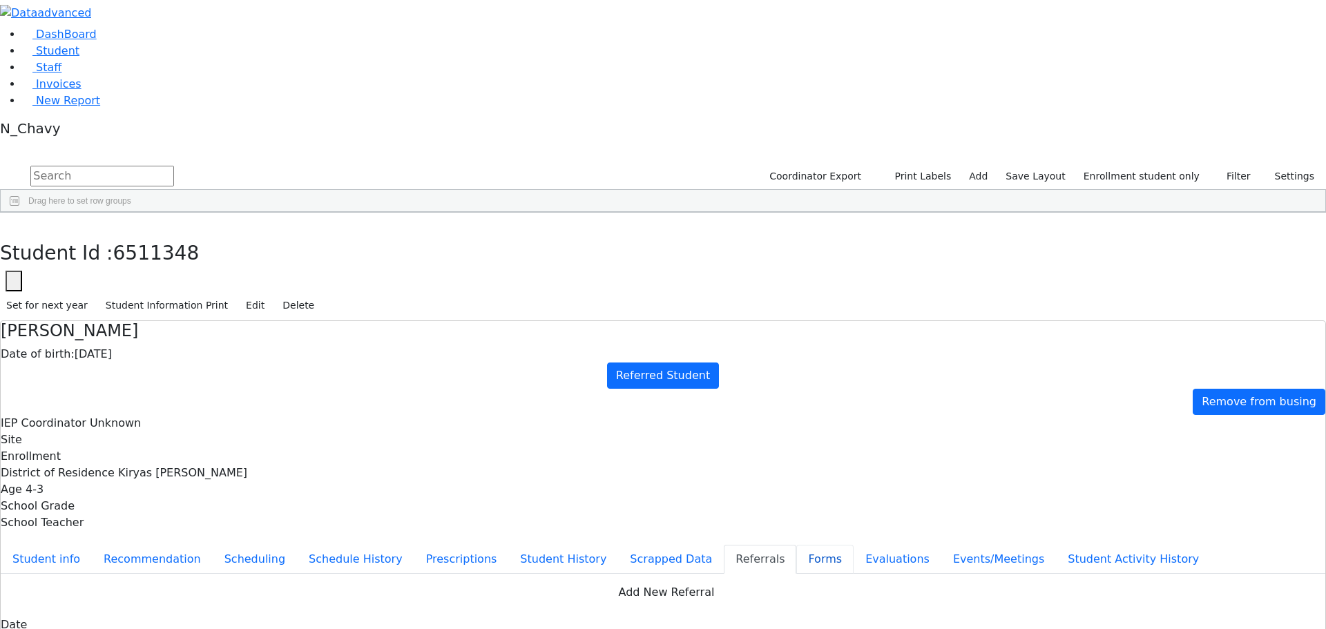
click at [797, 545] on button "Forms" at bounding box center [825, 559] width 57 height 29
type input "Mrs. Miriam Bikel"
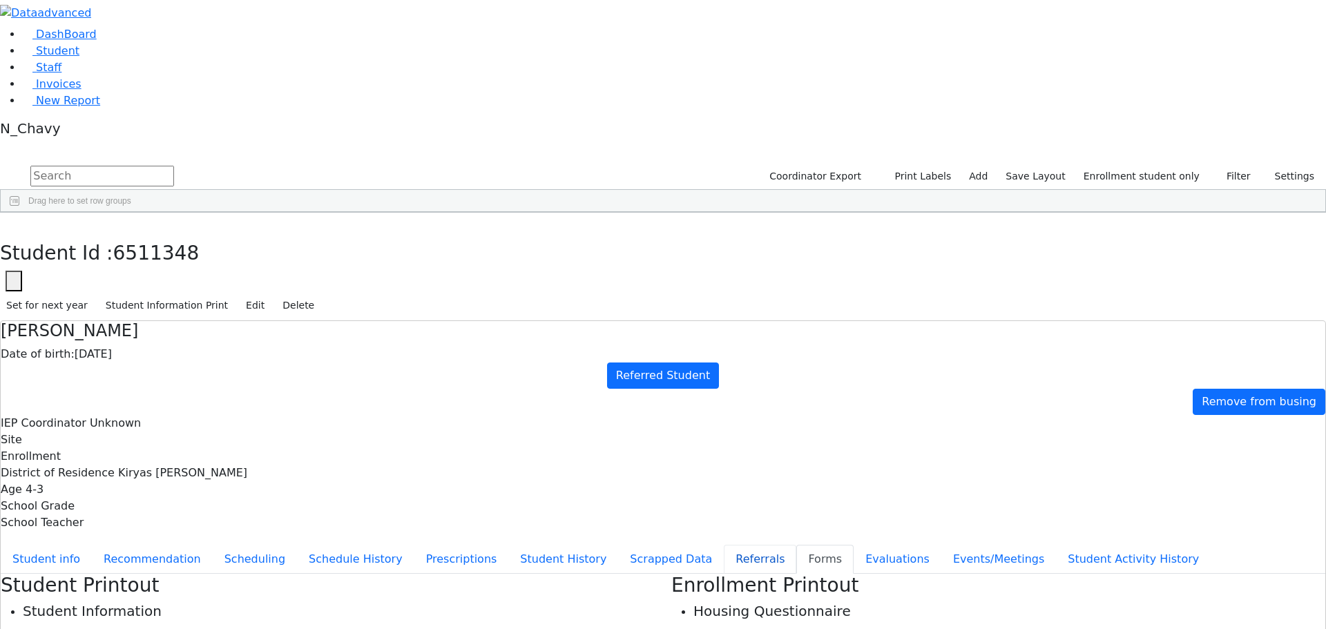
click at [724, 545] on button "Referrals" at bounding box center [760, 559] width 73 height 29
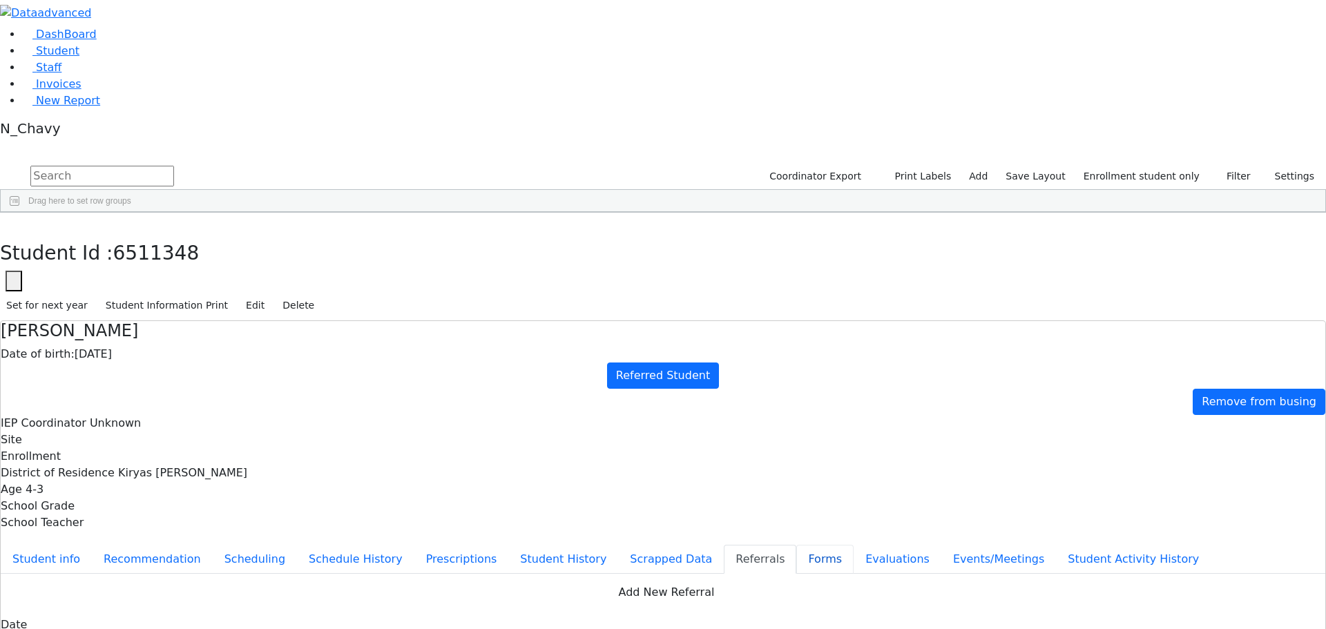
click at [797, 545] on button "Forms" at bounding box center [825, 559] width 57 height 29
type input "Mrs. Miriam Bikel"
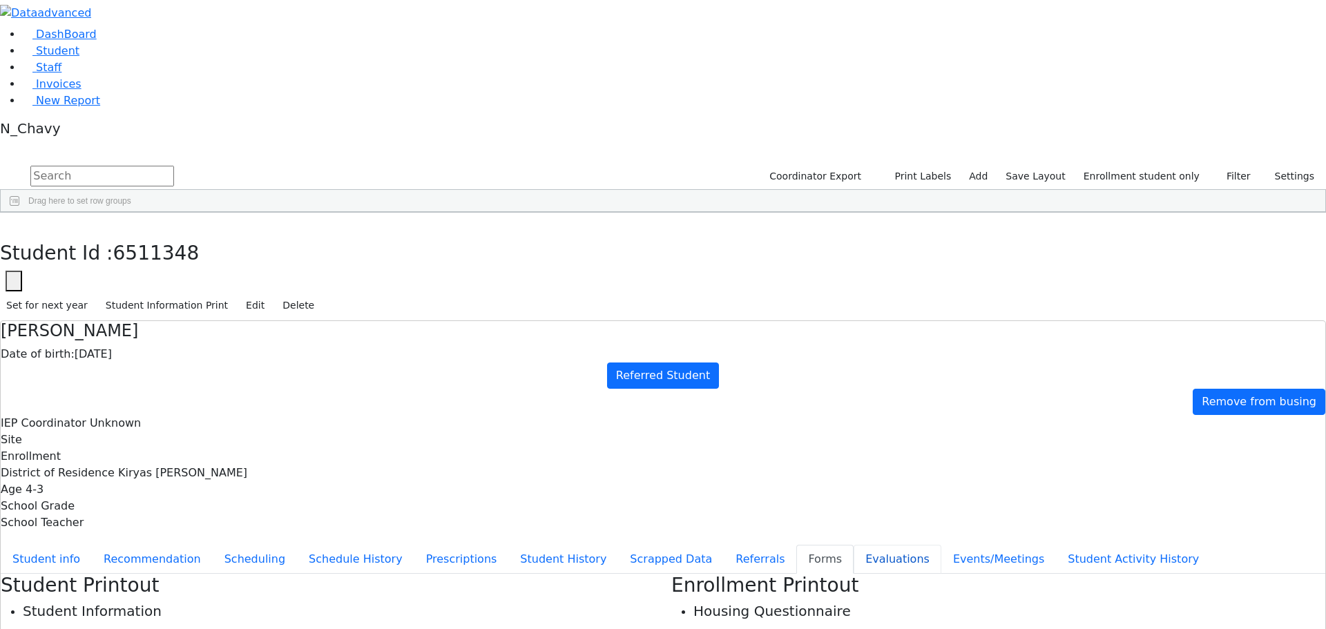
click at [854, 545] on button "Evaluations" at bounding box center [898, 559] width 88 height 29
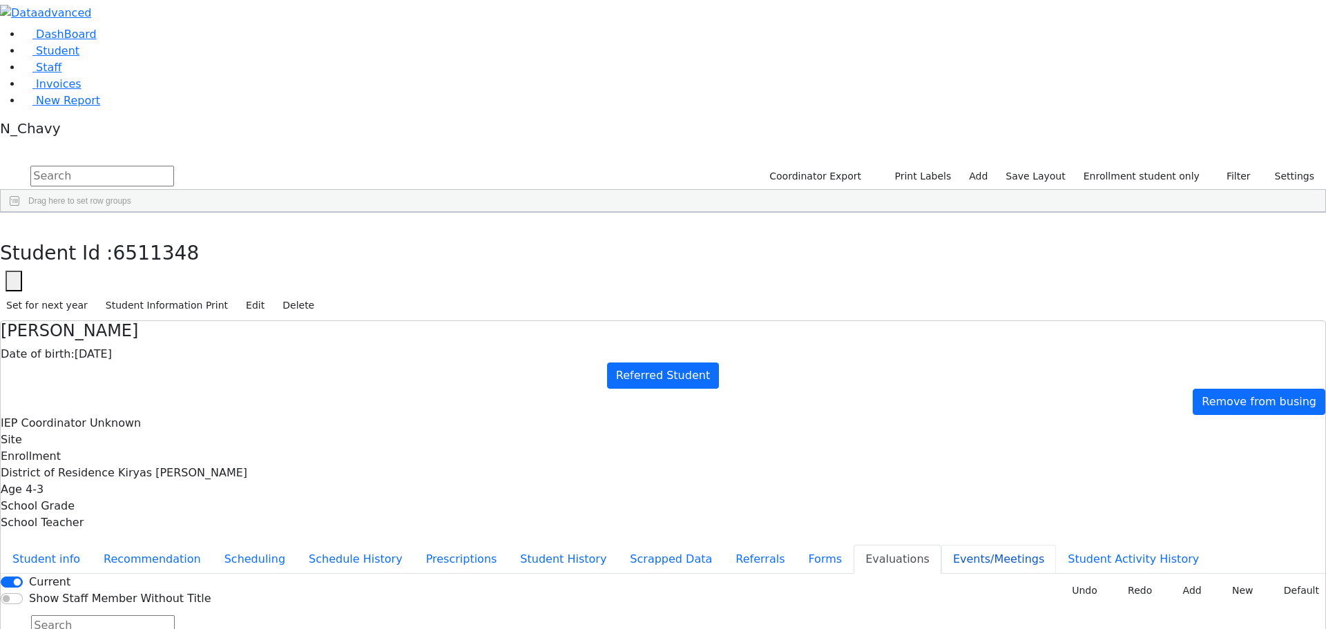
click at [942, 545] on button "Events/Meetings" at bounding box center [999, 559] width 115 height 29
click at [854, 545] on button "Evaluations" at bounding box center [898, 559] width 88 height 29
click at [797, 545] on button "Forms" at bounding box center [825, 559] width 57 height 29
type input "Mrs. Miriam Bikel"
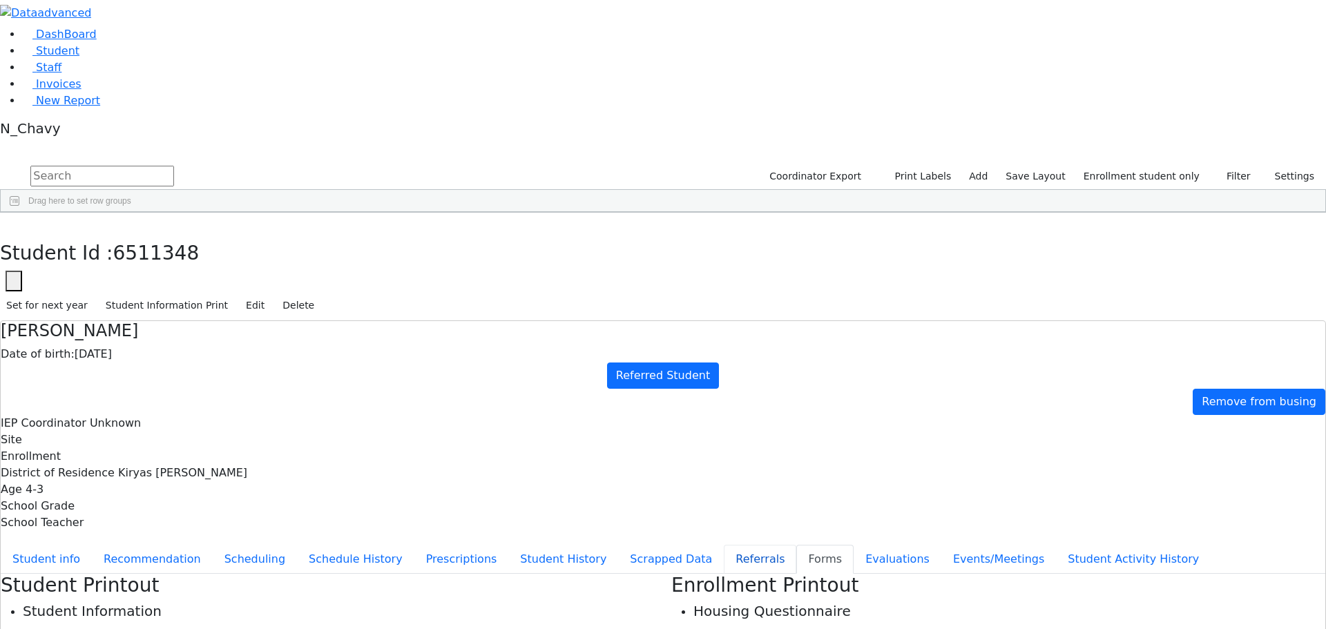
click at [724, 545] on button "Referrals" at bounding box center [760, 559] width 73 height 29
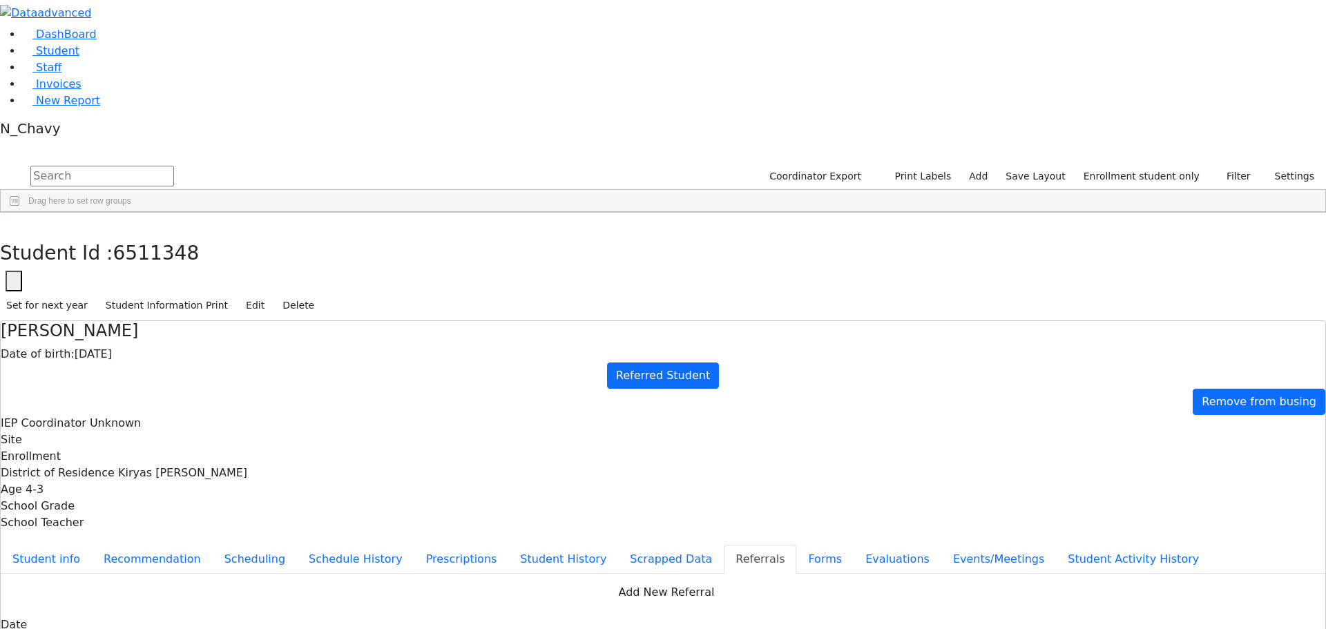
click at [20, 213] on button "button" at bounding box center [10, 227] width 20 height 29
click at [164, 525] on div "[PERSON_NAME]" at bounding box center [123, 534] width 81 height 19
click at [942, 545] on button "Events/Meetings" at bounding box center [999, 559] width 115 height 29
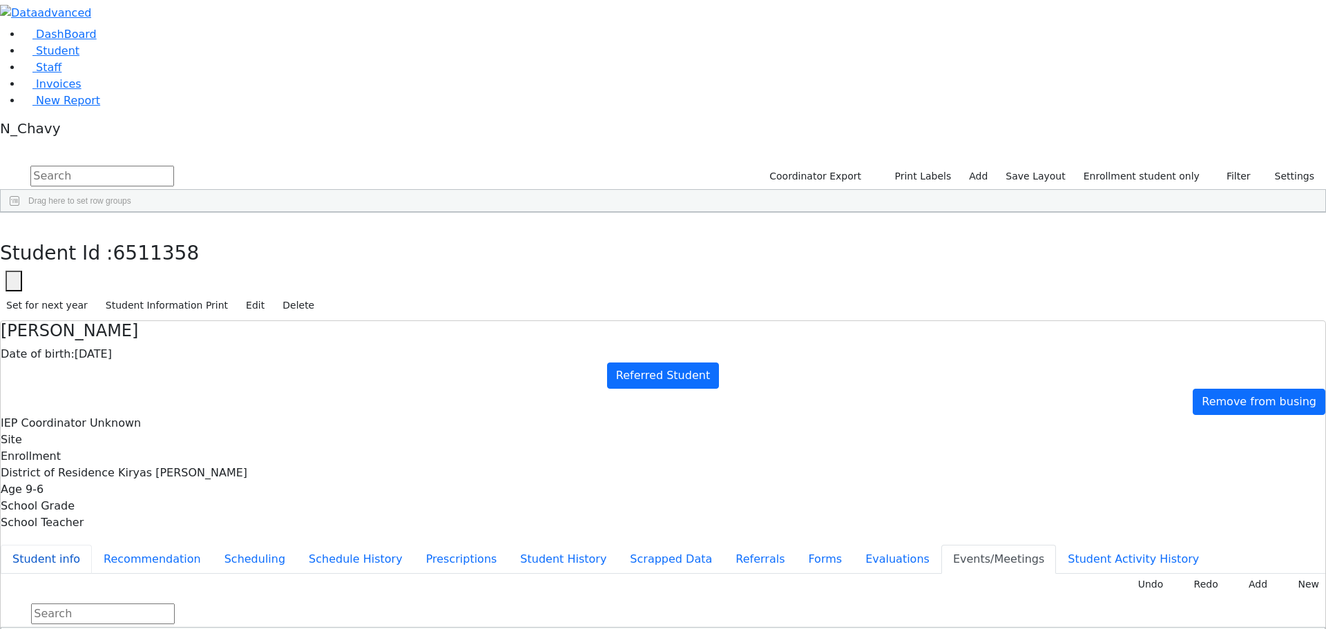
click at [92, 545] on button "Student info" at bounding box center [46, 559] width 91 height 29
drag, startPoint x: 536, startPoint y: 232, endPoint x: 697, endPoint y: 238, distance: 161.1
drag, startPoint x: 426, startPoint y: 529, endPoint x: 515, endPoint y: 526, distance: 89.9
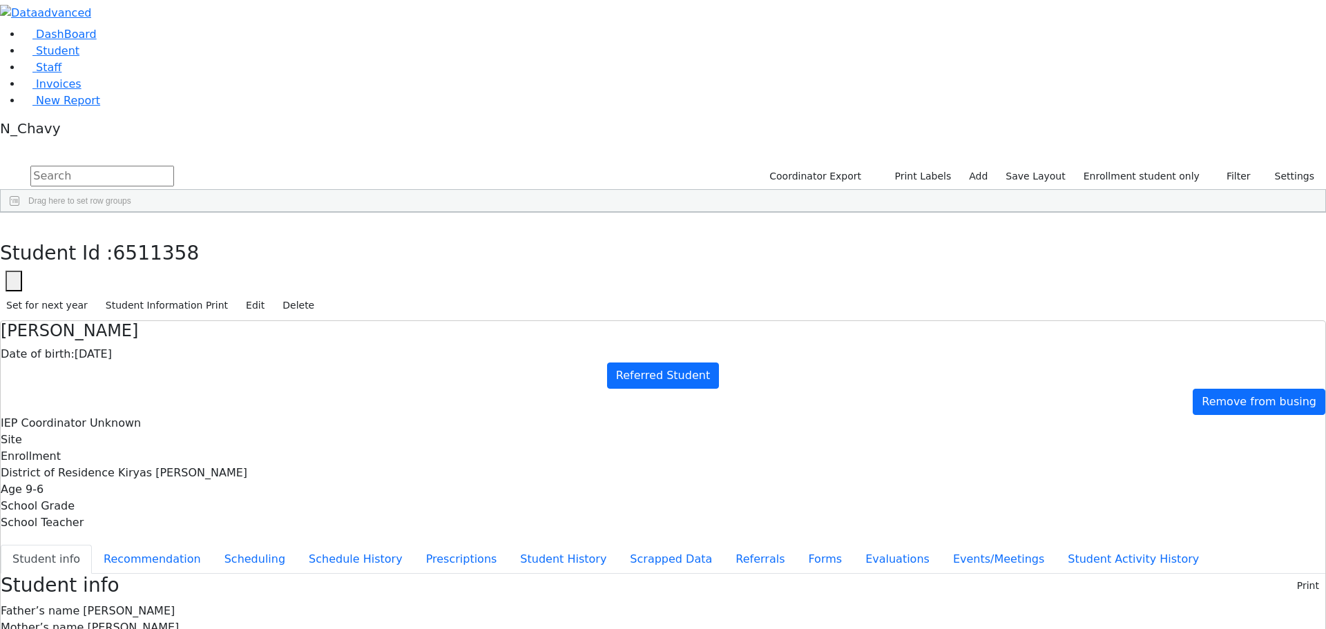
drag, startPoint x: 537, startPoint y: 194, endPoint x: 582, endPoint y: 432, distance: 241.9
click at [175, 605] on span "Malka Friedman" at bounding box center [129, 611] width 92 height 13
drag, startPoint x: 537, startPoint y: 193, endPoint x: 605, endPoint y: 425, distance: 240.9
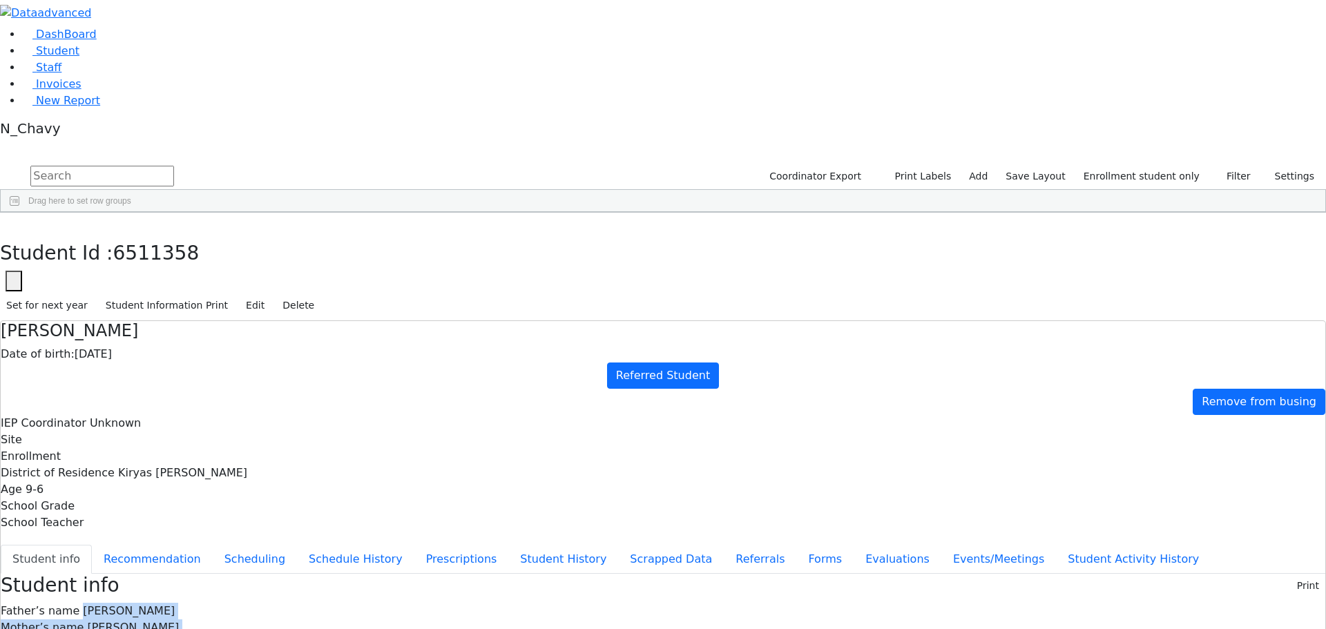
click at [942, 545] on button "Events/Meetings" at bounding box center [999, 559] width 115 height 29
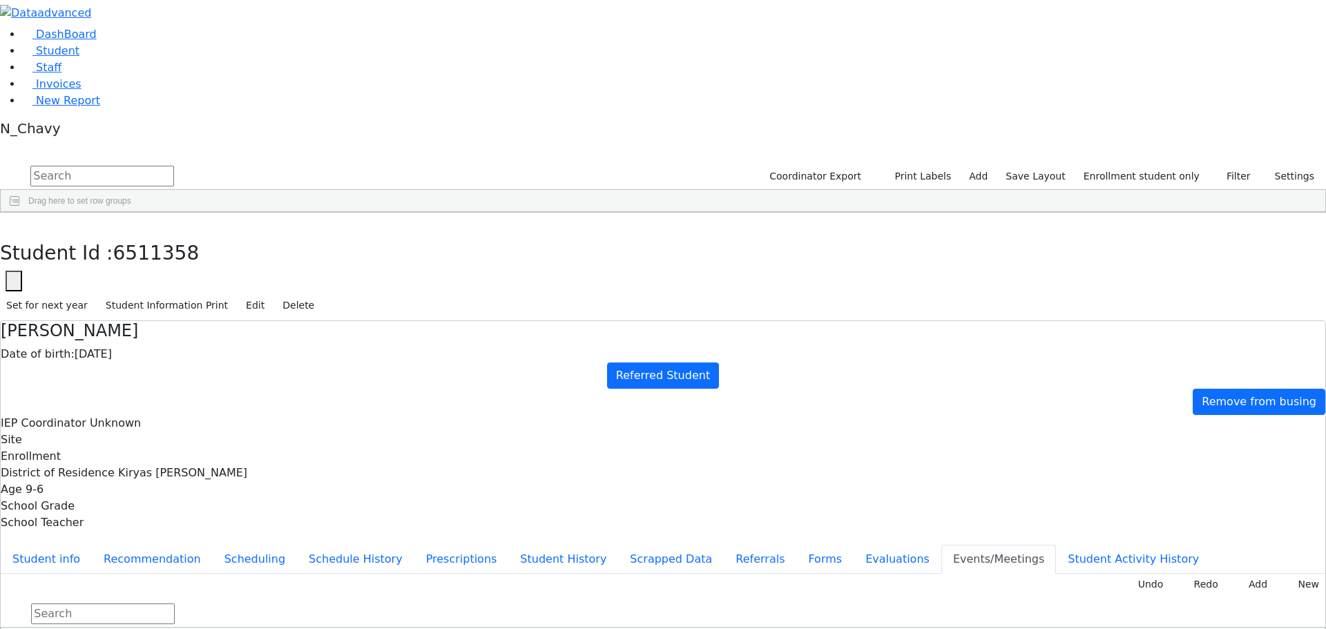
click at [60, 107] on span "New Report" at bounding box center [68, 100] width 64 height 13
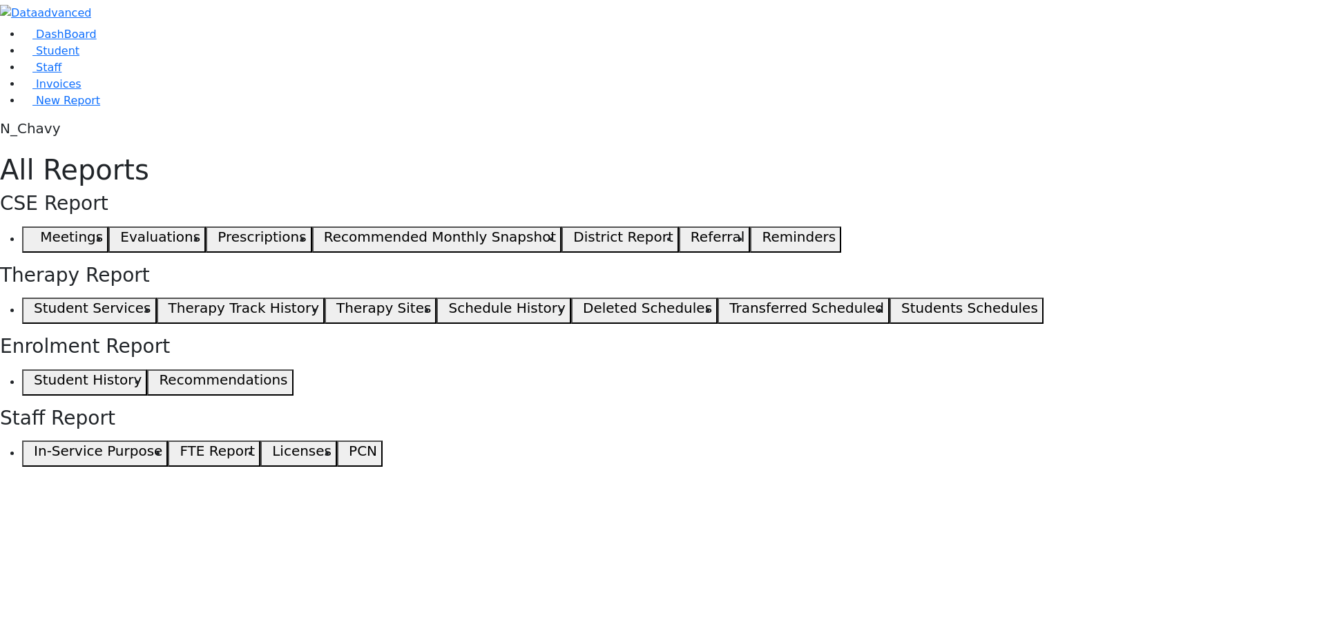
drag, startPoint x: 187, startPoint y: 106, endPoint x: 196, endPoint y: 105, distance: 8.4
click at [34, 231] on span "button" at bounding box center [31, 239] width 6 height 17
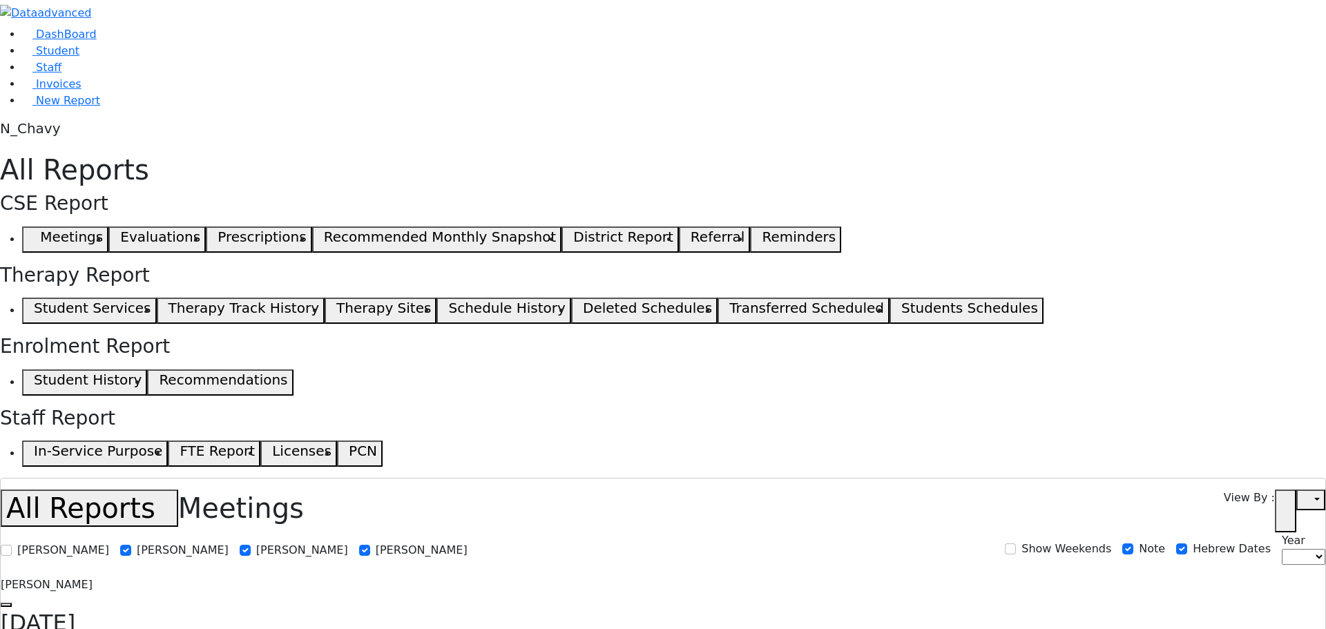
select select
click at [40, 57] on span "Student" at bounding box center [58, 50] width 44 height 13
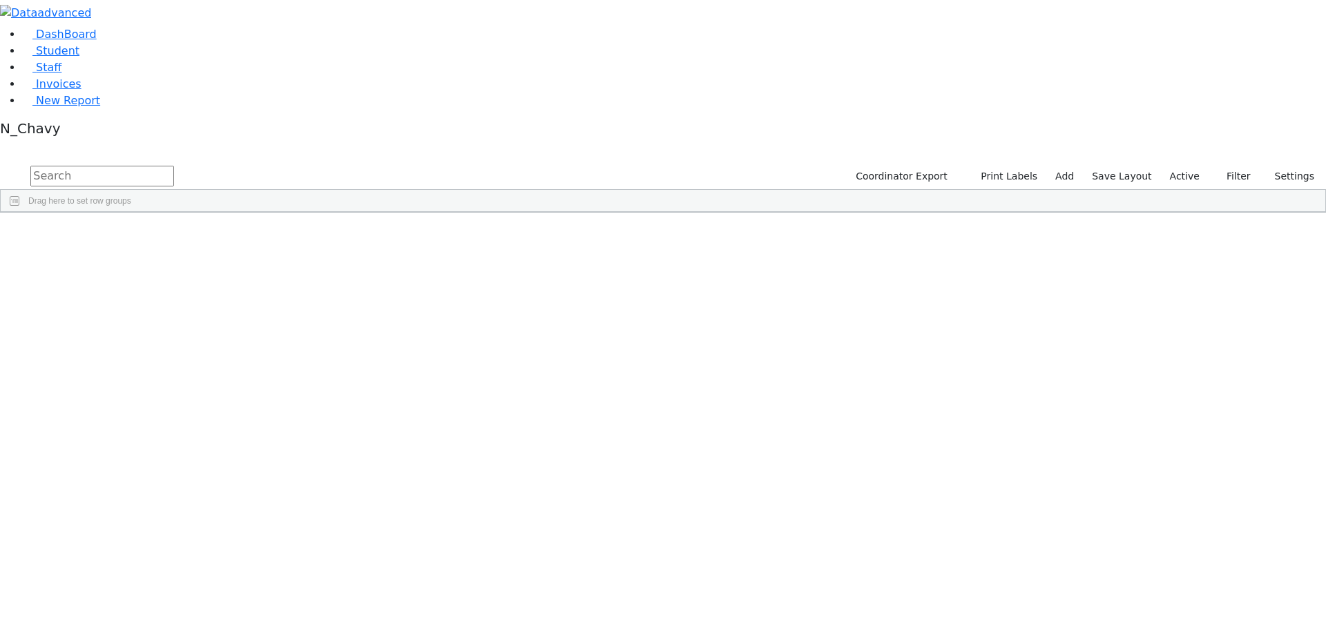
drag, startPoint x: 1191, startPoint y: 48, endPoint x: 1190, endPoint y: 59, distance: 11.8
click at [1191, 166] on label "Active" at bounding box center [1185, 176] width 42 height 21
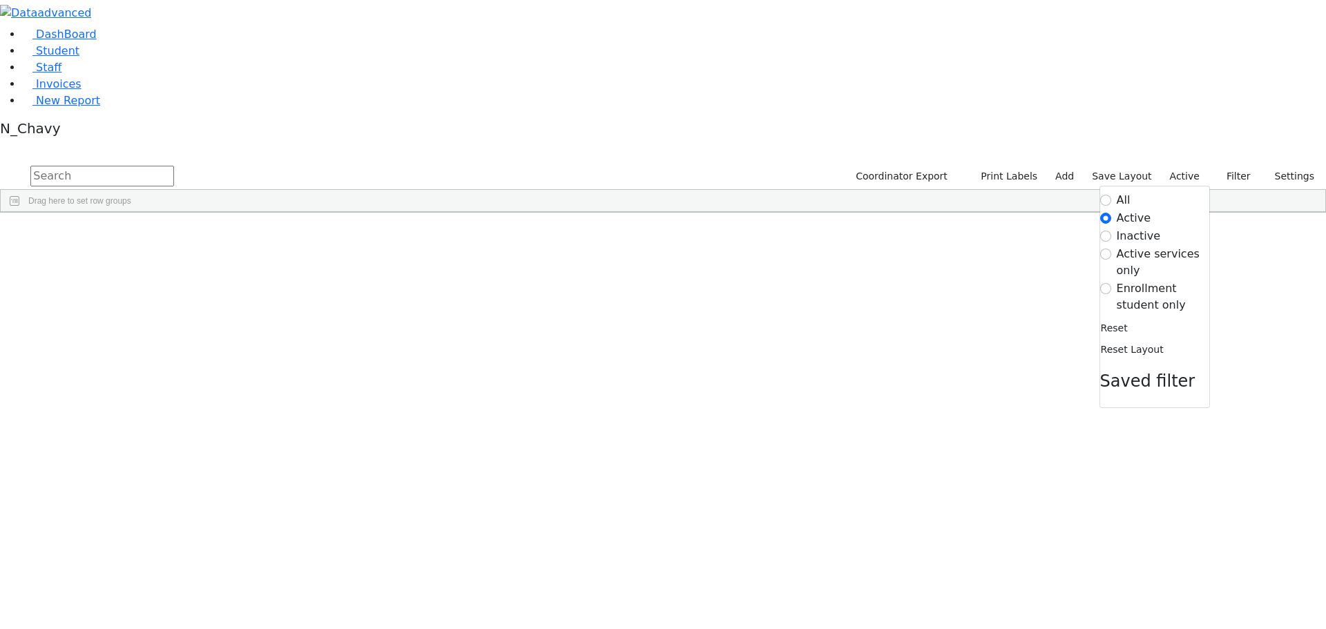
click at [1143, 280] on label "Enrollment student only" at bounding box center [1163, 296] width 93 height 33
click at [1112, 283] on input "Enrollment student only" at bounding box center [1106, 288] width 11 height 11
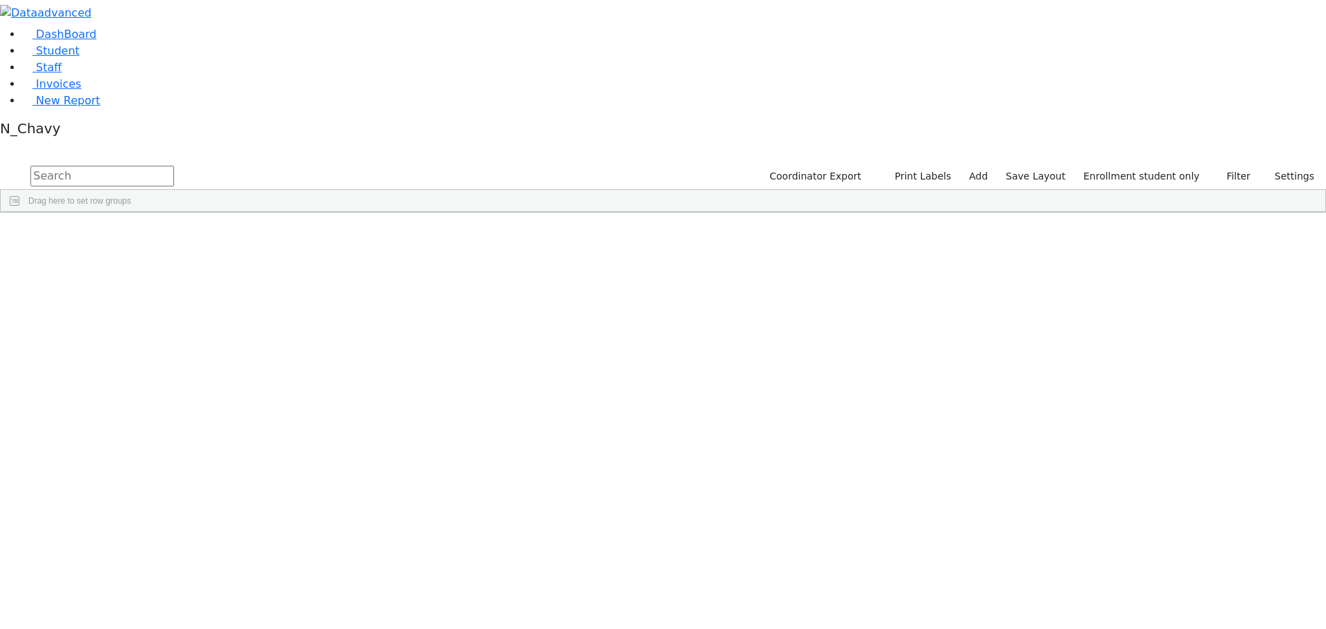
click at [142, 525] on div "[PERSON_NAME]" at bounding box center [105, 534] width 71 height 19
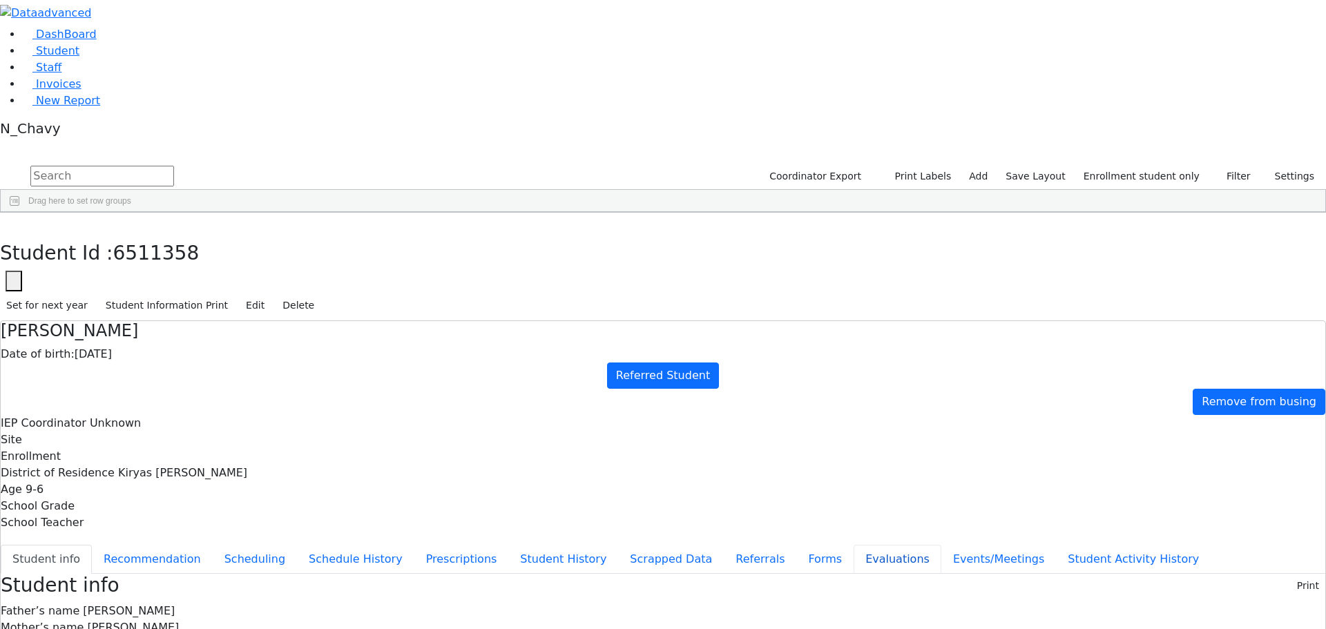
click at [854, 545] on button "Evaluations" at bounding box center [898, 559] width 88 height 29
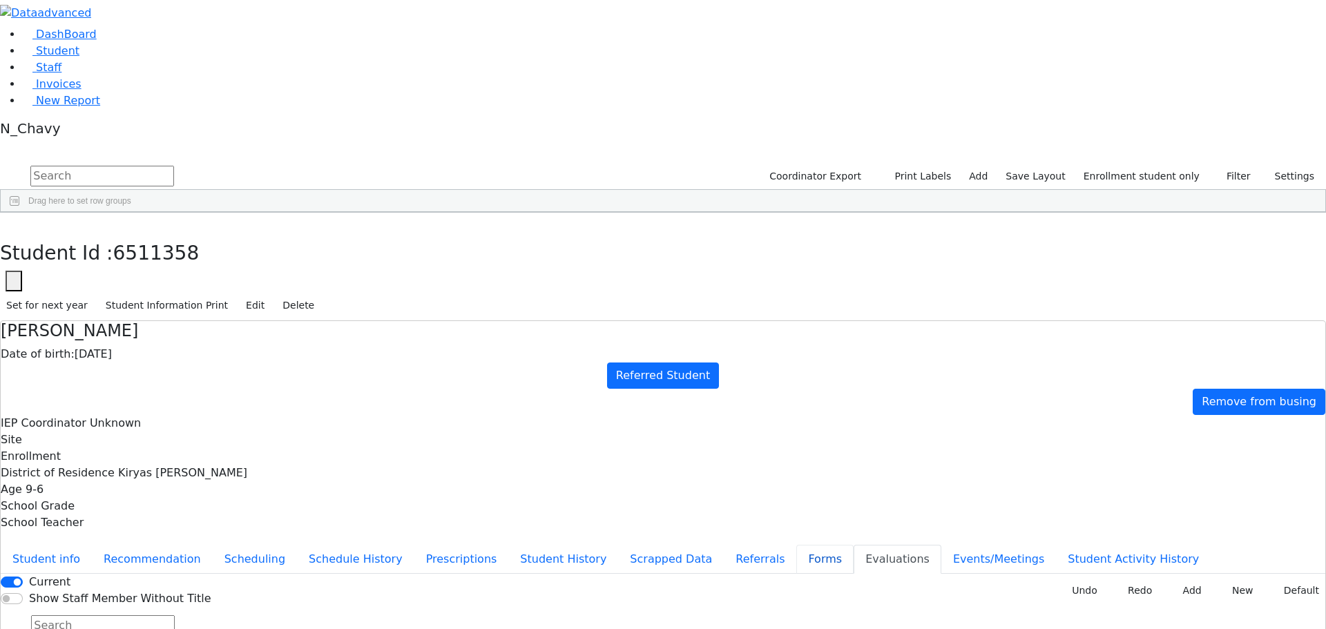
click at [797, 545] on button "Forms" at bounding box center [825, 559] width 57 height 29
type input "[PERSON_NAME]"
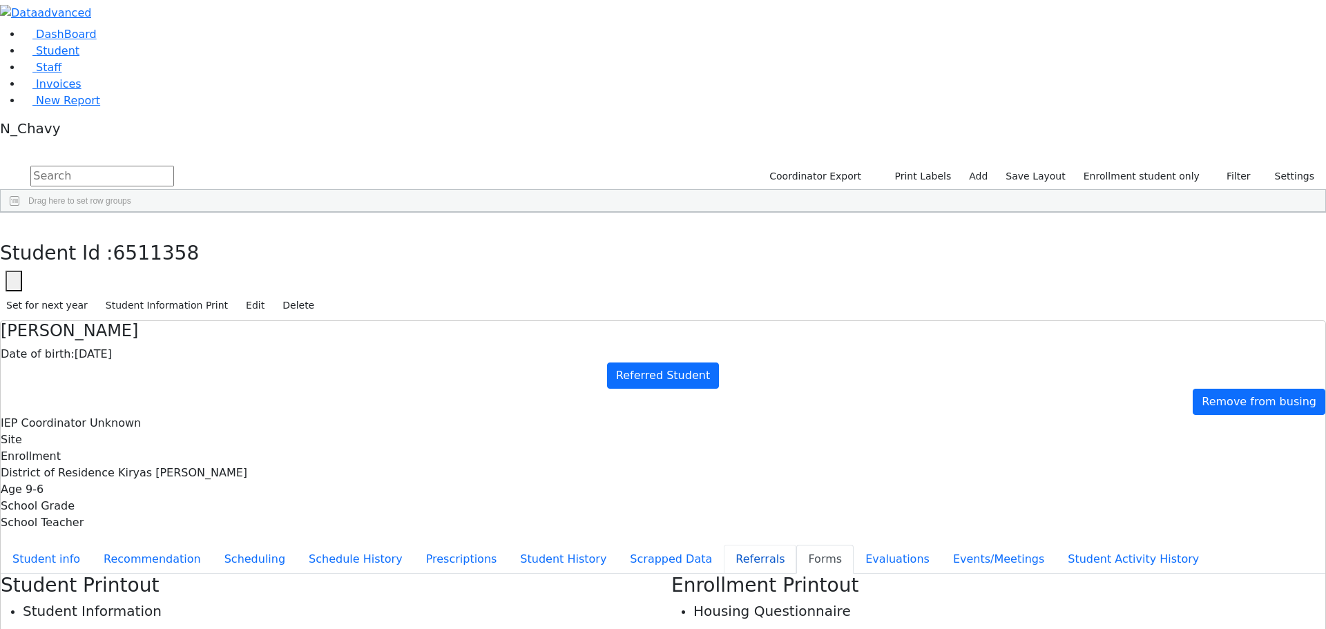
click at [724, 545] on button "Referrals" at bounding box center [760, 559] width 73 height 29
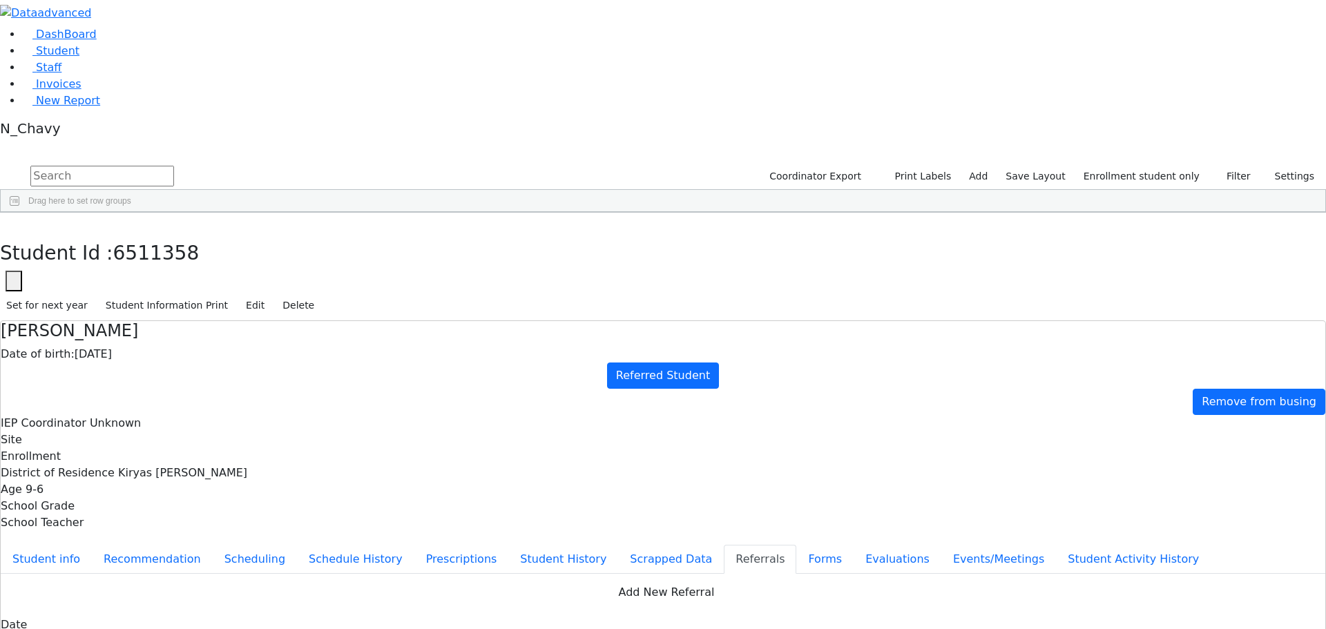
copy div "[PERSON_NAME] has a very hard time keeping up with his academics, processing in…"
click at [92, 545] on button "Student info" at bounding box center [46, 559] width 91 height 29
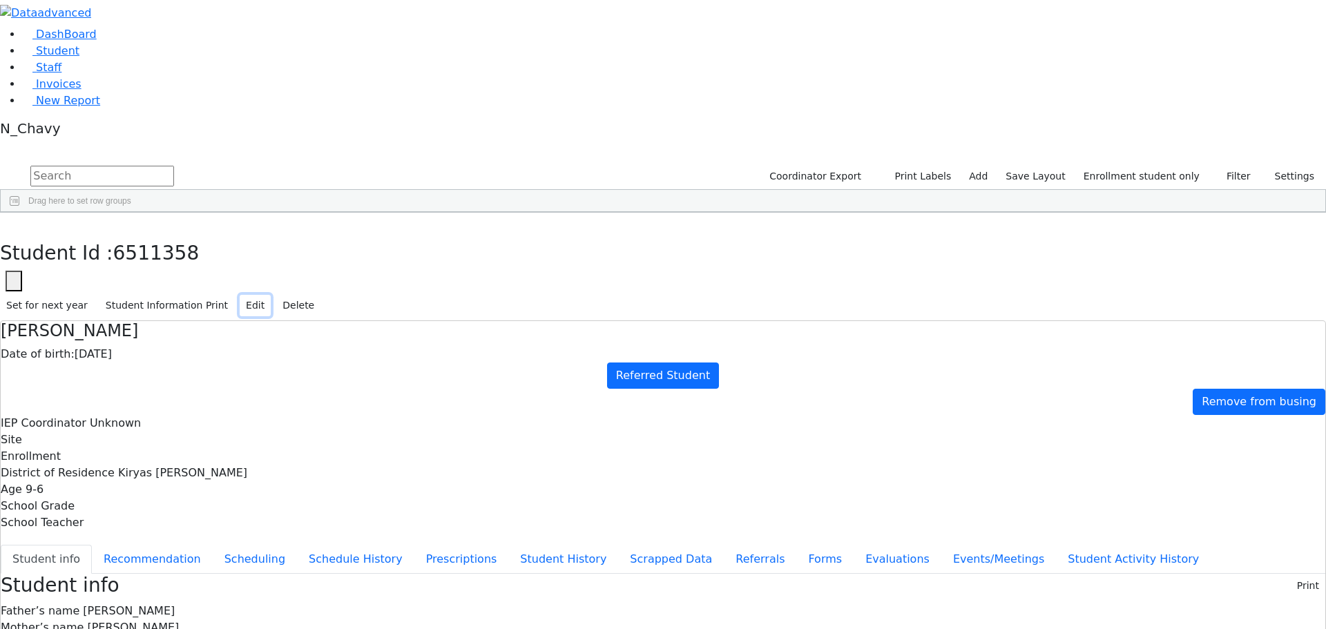
click at [271, 295] on button "Edit" at bounding box center [255, 305] width 31 height 21
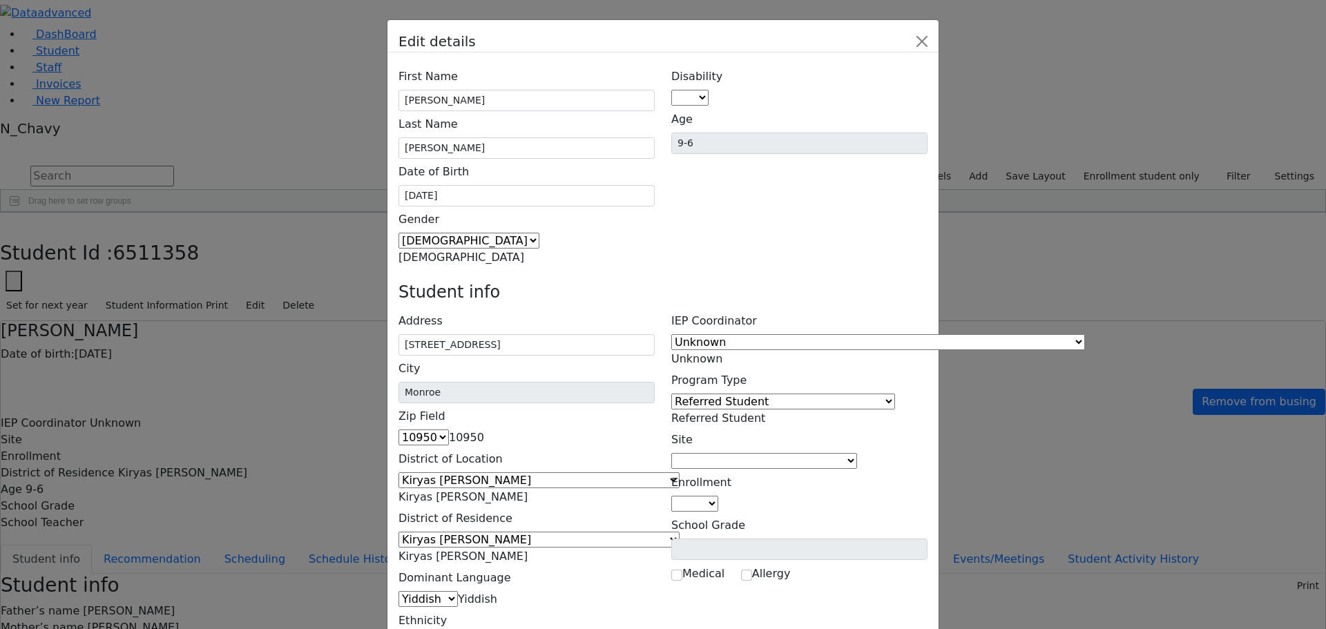
drag, startPoint x: 774, startPoint y: 422, endPoint x: 875, endPoint y: 433, distance: 102.2
type input "Father"
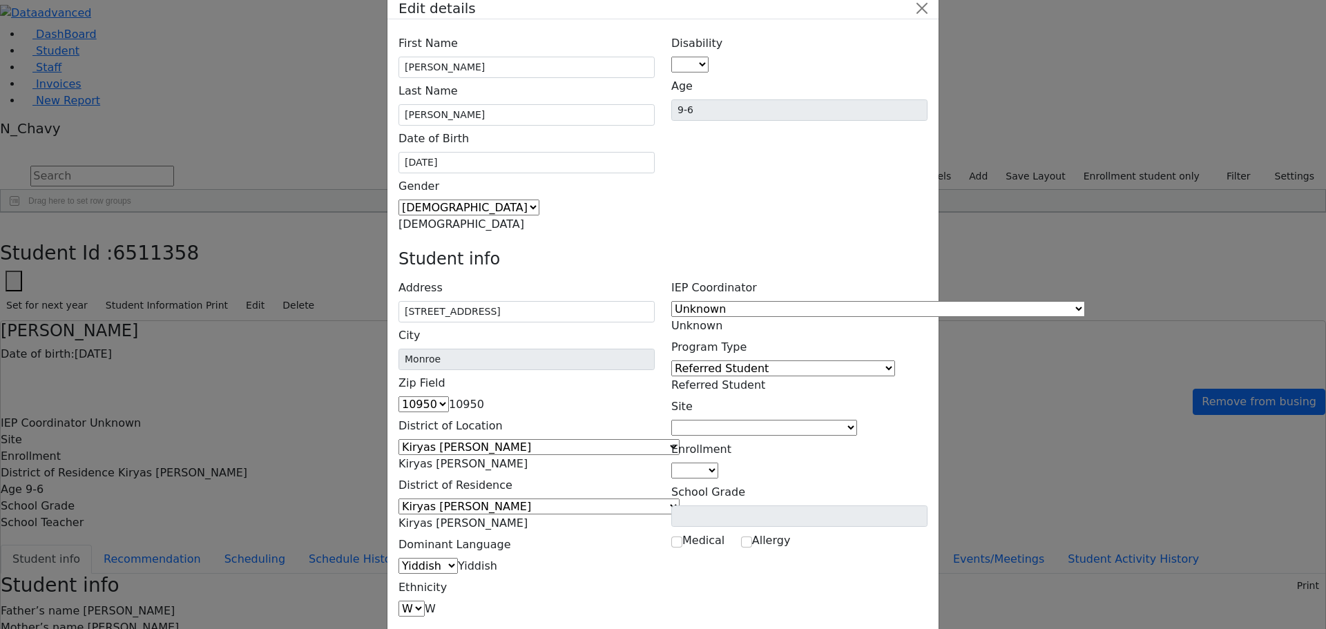
scroll to position [50, 0]
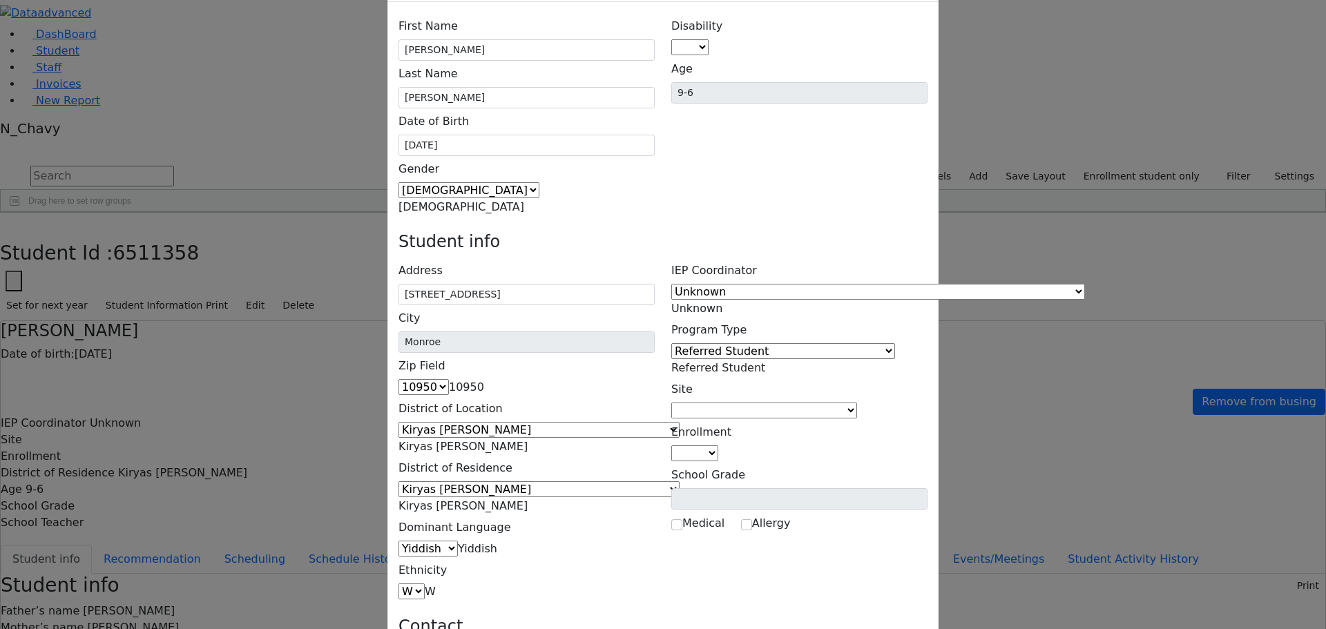
type input "Mother"
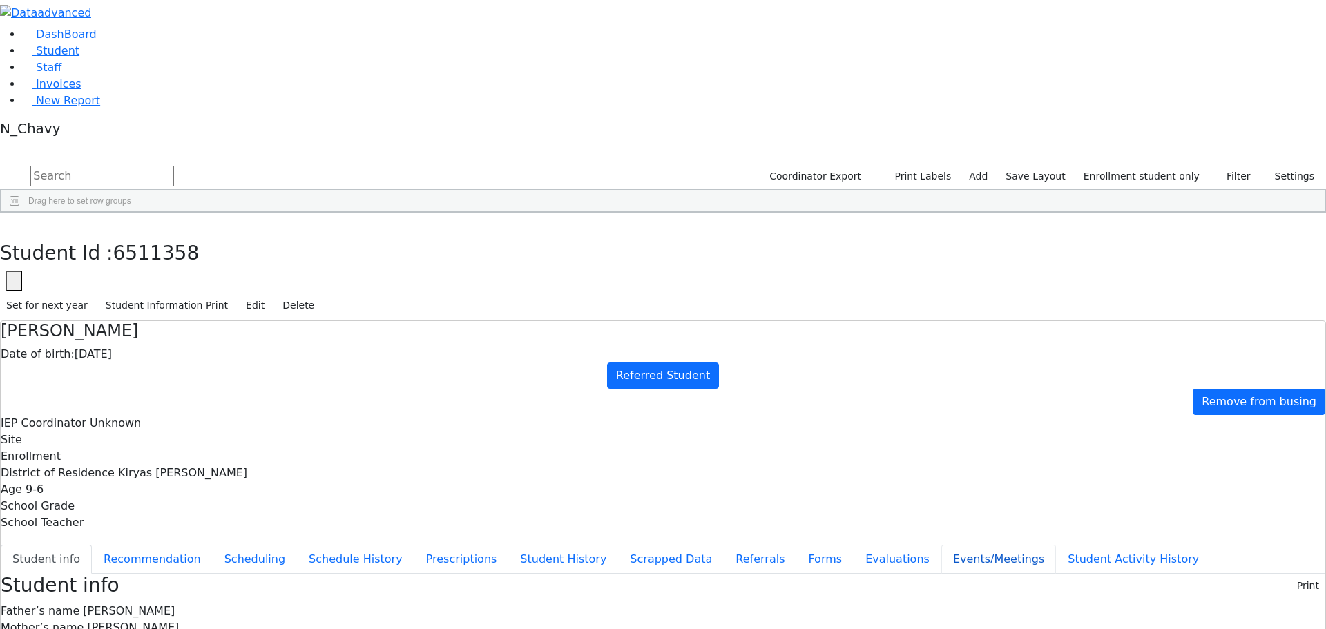
click at [942, 545] on button "Events/Meetings" at bounding box center [999, 559] width 115 height 29
click at [724, 545] on button "Referrals" at bounding box center [760, 559] width 73 height 29
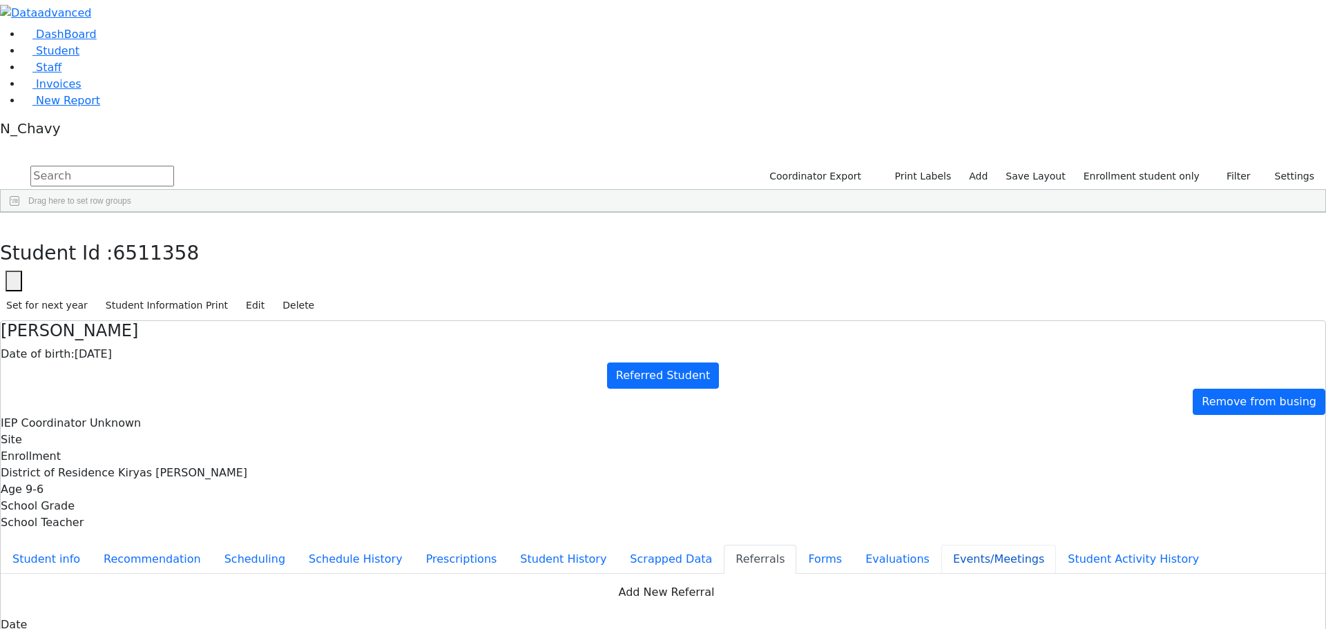
click at [942, 545] on button "Events/Meetings" at bounding box center [999, 559] width 115 height 29
click at [854, 545] on button "Evaluations" at bounding box center [898, 559] width 88 height 29
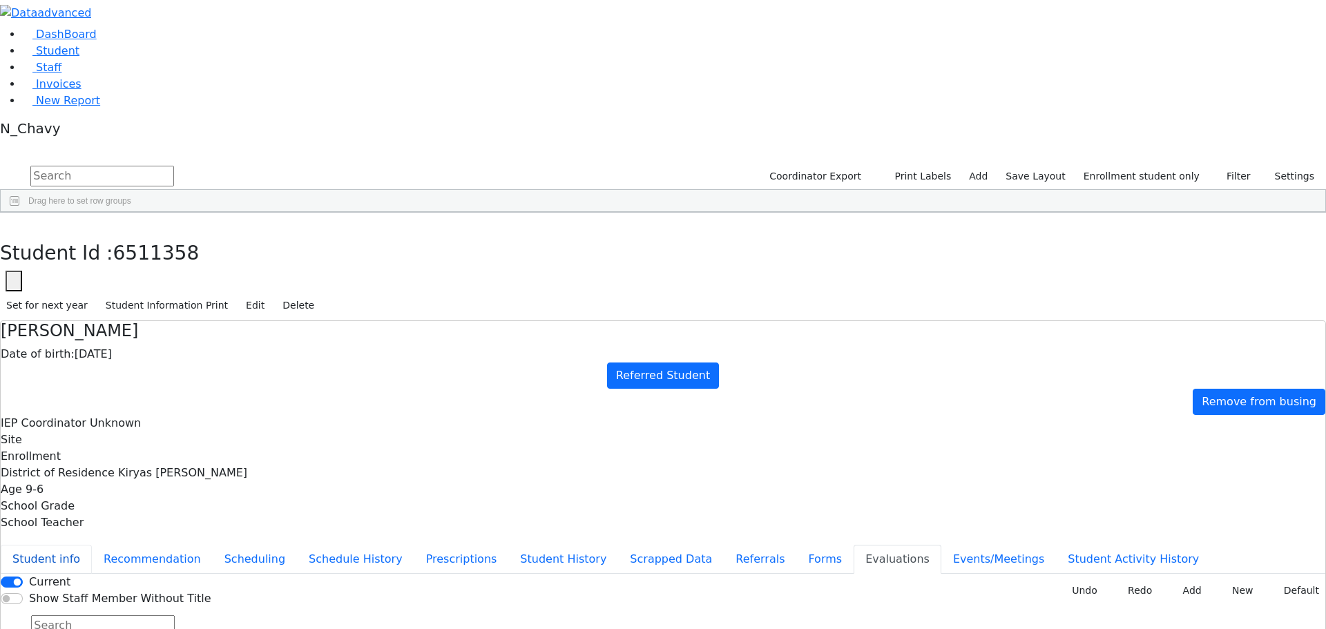
click at [92, 545] on button "Student info" at bounding box center [46, 559] width 91 height 29
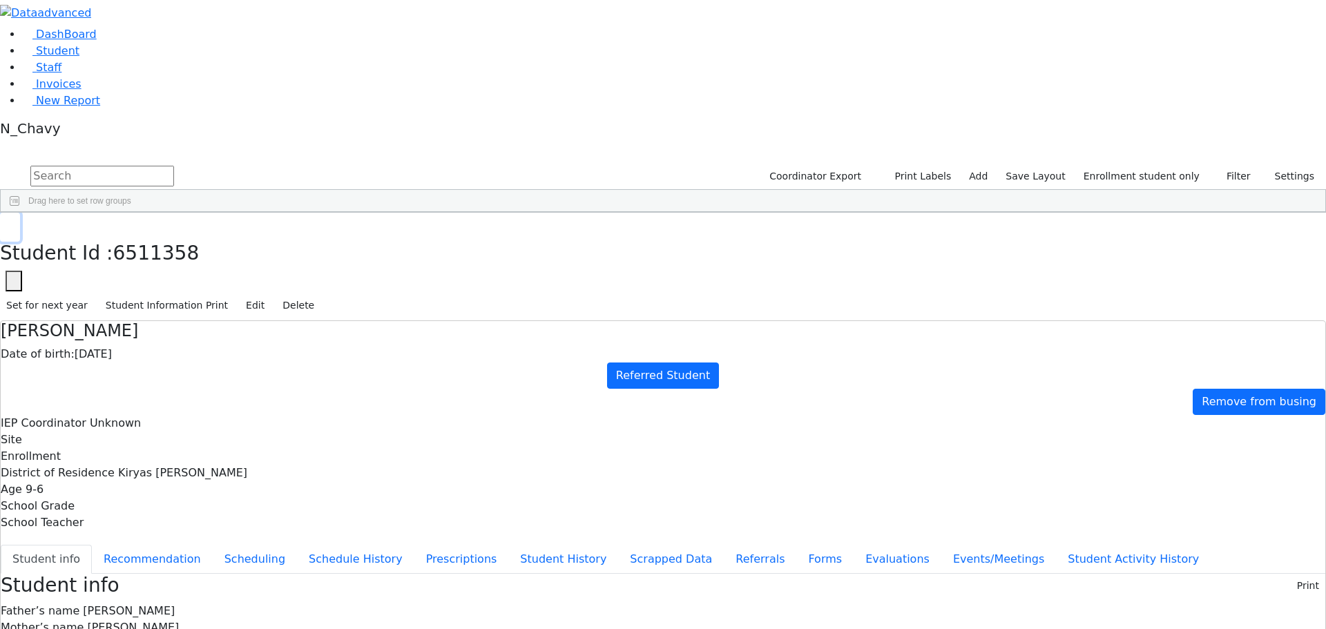
click at [20, 213] on button "button" at bounding box center [10, 227] width 20 height 29
click at [325, 254] on div "[DATE]" at bounding box center [285, 263] width 81 height 19
click at [79, 57] on link "Student" at bounding box center [50, 50] width 57 height 13
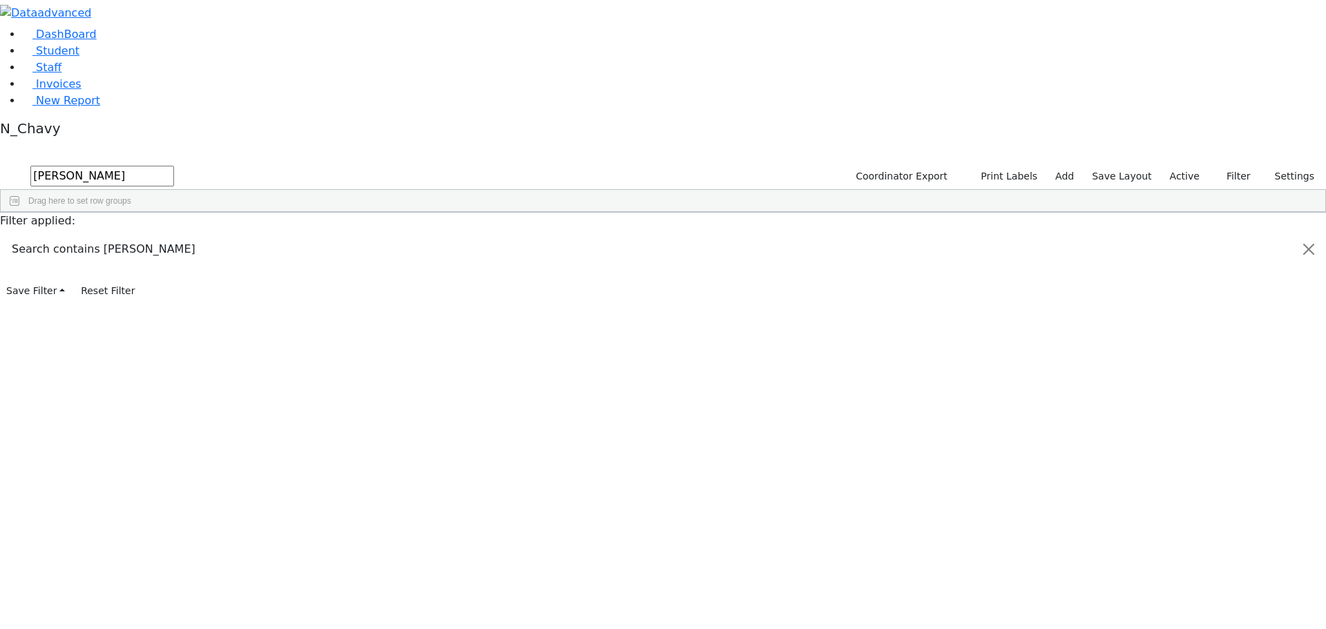
type input "[PERSON_NAME]"
click at [142, 235] on div "Brauner" at bounding box center [105, 244] width 71 height 19
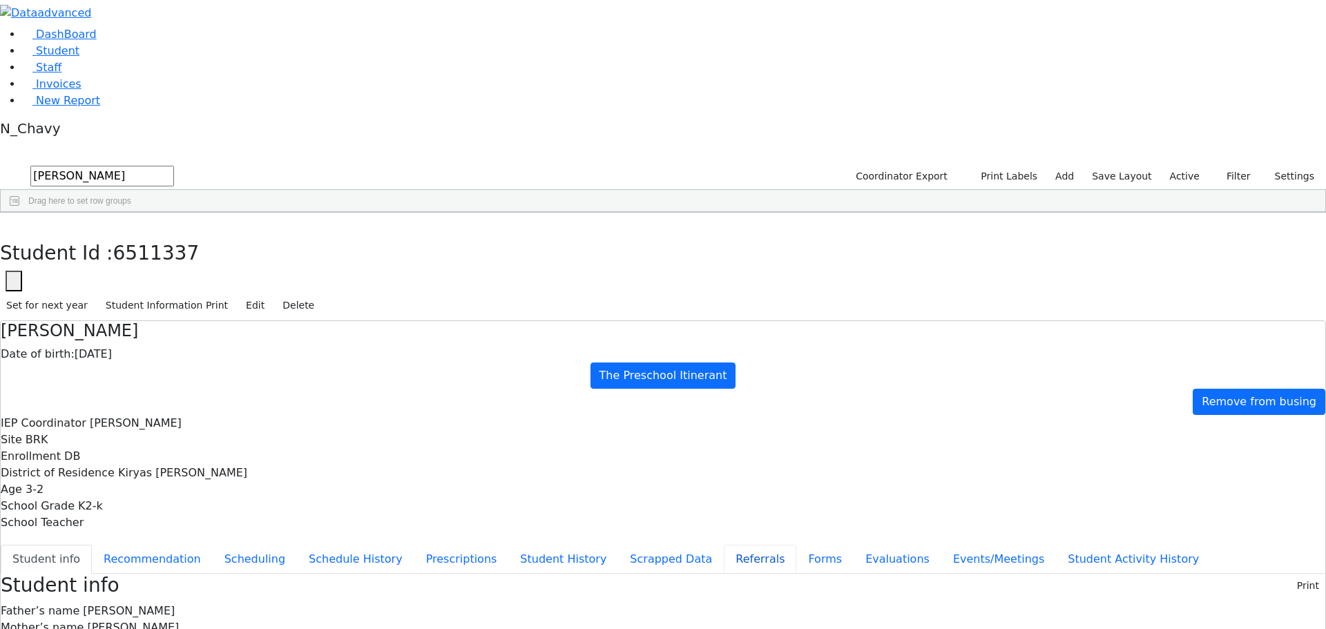
click at [724, 545] on button "Referrals" at bounding box center [760, 559] width 73 height 29
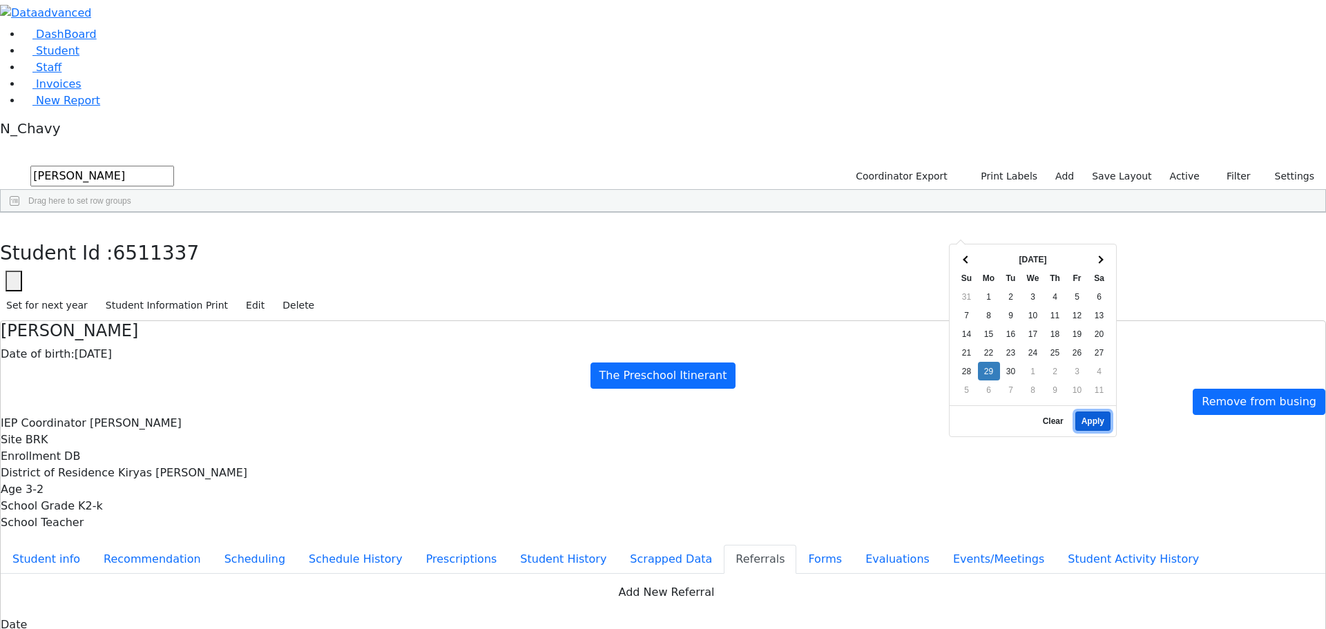
click at [1093, 412] on button "Apply" at bounding box center [1093, 421] width 35 height 19
type input "[DATE]"
click at [14, 224] on icon "button" at bounding box center [10, 228] width 8 height 8
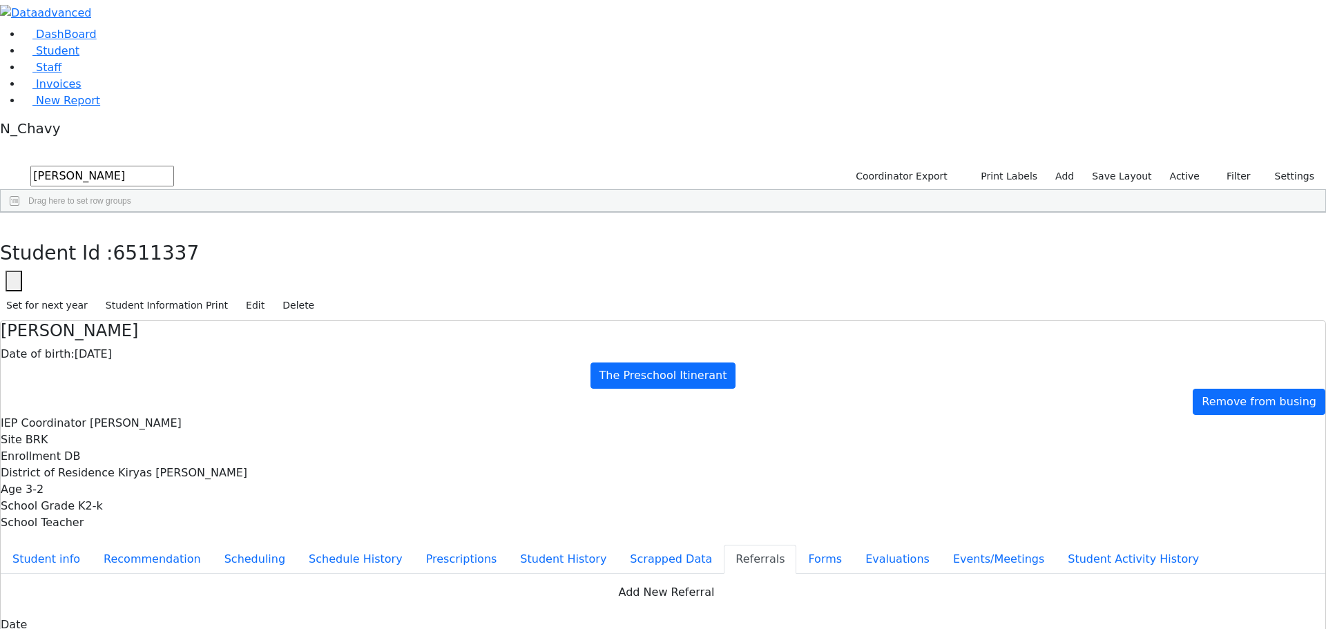
click at [142, 235] on div "Brauner" at bounding box center [105, 244] width 71 height 19
click at [854, 545] on button "Evaluations" at bounding box center [898, 559] width 88 height 29
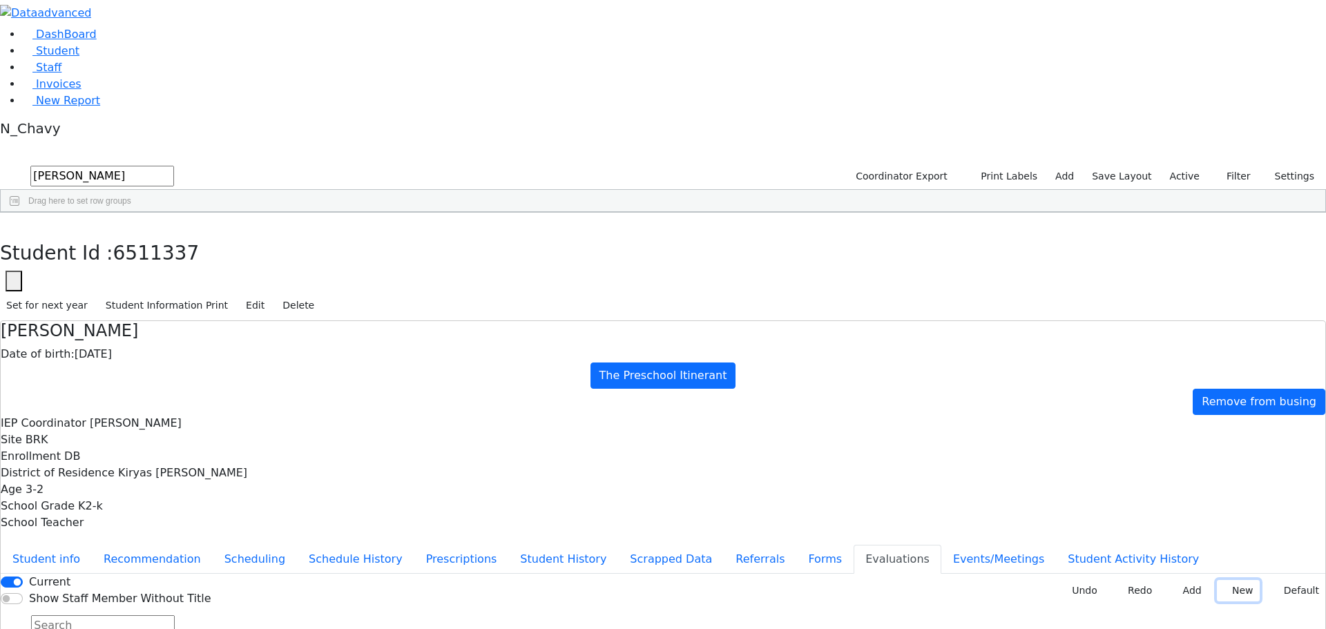
click at [1224, 580] on button "New" at bounding box center [1238, 590] width 43 height 21
type input "tb"
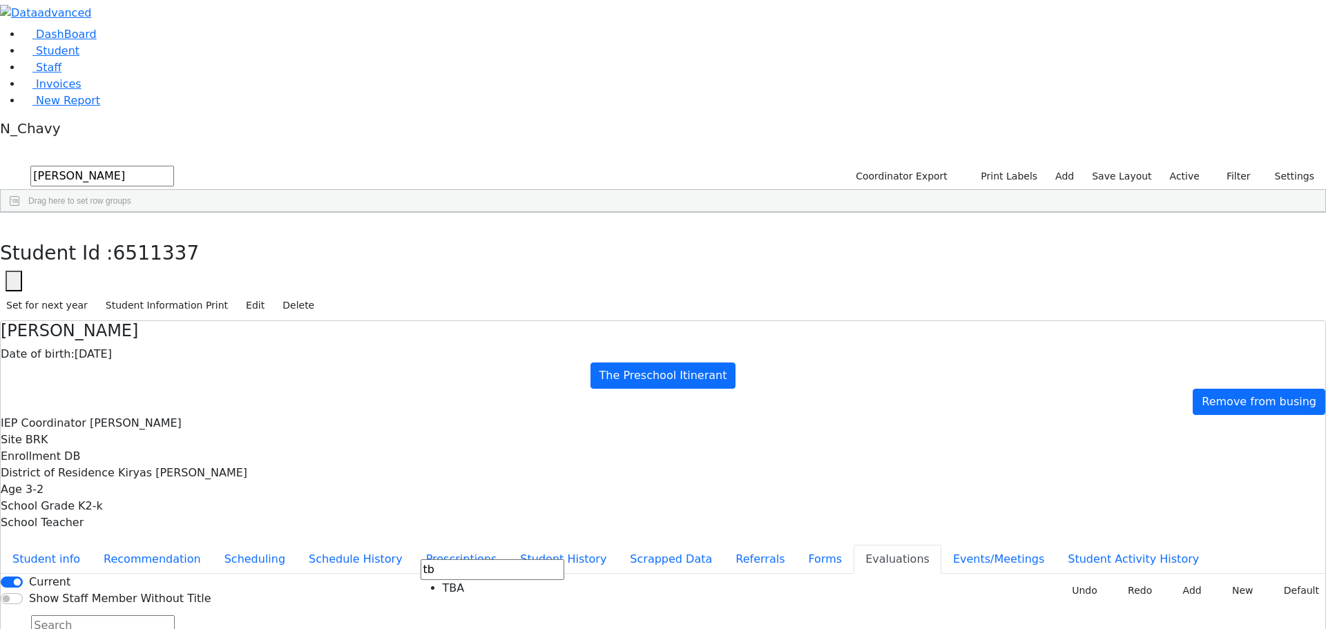
drag, startPoint x: 741, startPoint y: 305, endPoint x: 749, endPoint y: 305, distance: 7.6
click at [92, 545] on button "Student info" at bounding box center [46, 559] width 91 height 29
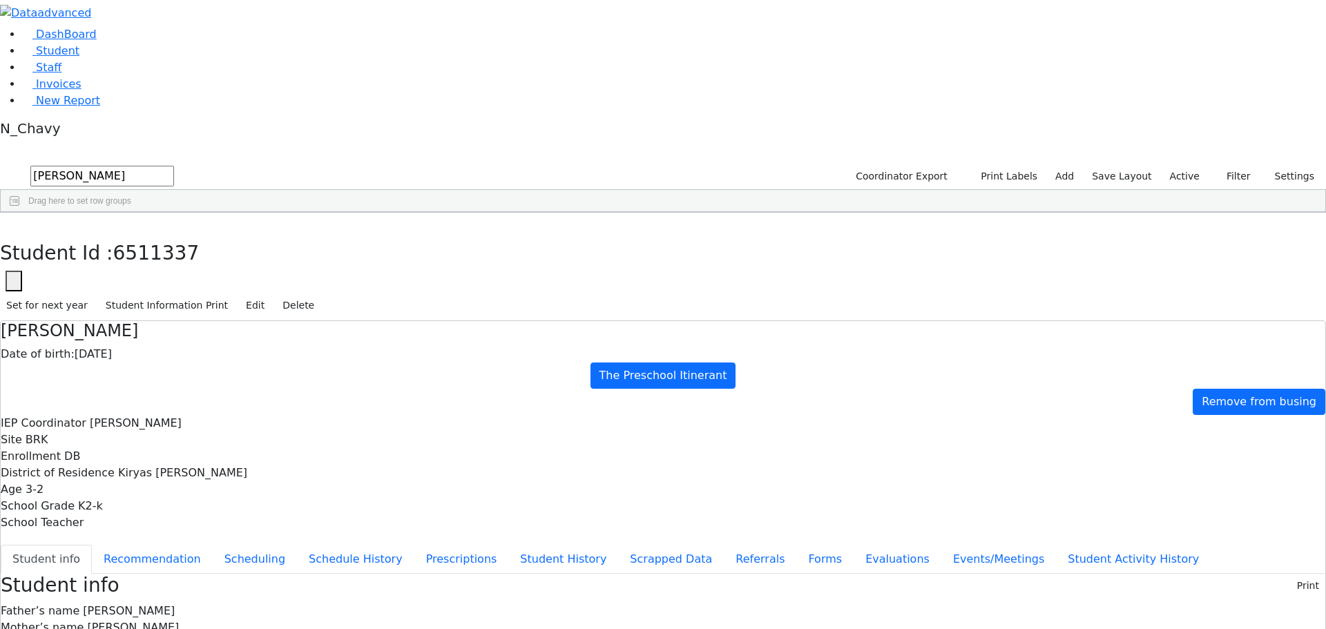
click at [20, 213] on button "button" at bounding box center [10, 227] width 20 height 29
click at [174, 166] on input "[PERSON_NAME]" at bounding box center [102, 176] width 144 height 21
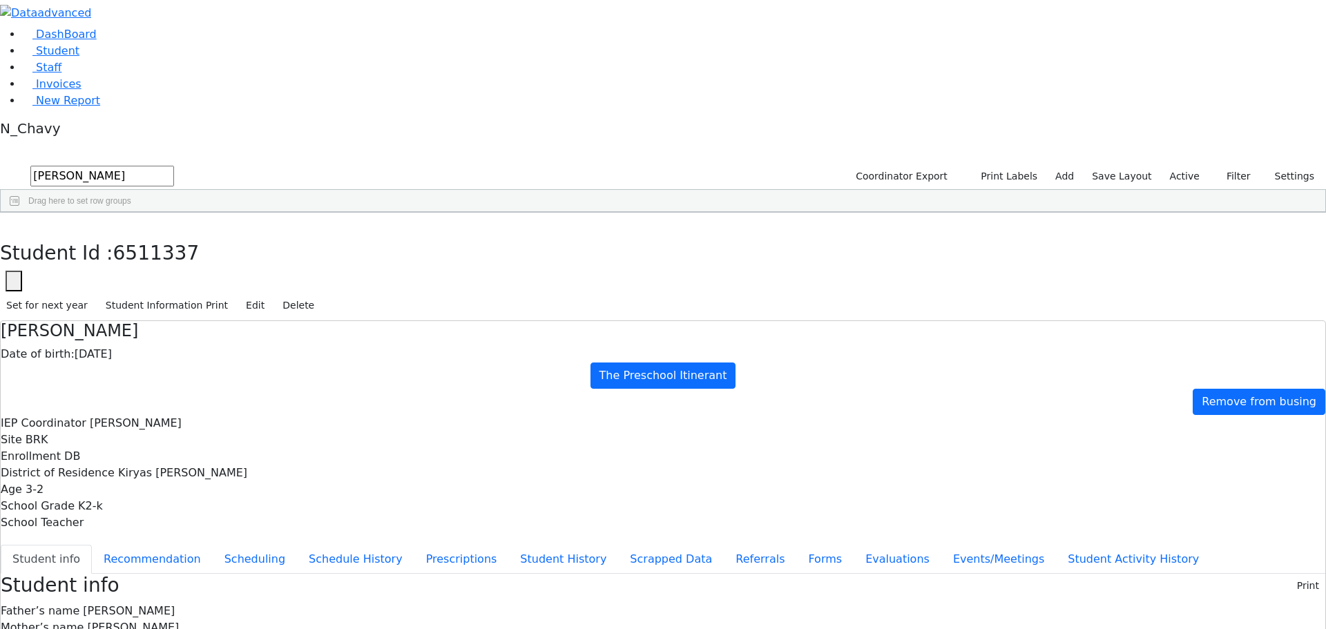
click at [174, 166] on input "[PERSON_NAME]" at bounding box center [102, 176] width 144 height 21
type input "[PERSON_NAME]"
click at [160, 235] on div "[PERSON_NAME]" at bounding box center [119, 244] width 82 height 19
click at [213, 545] on button "Recommendation" at bounding box center [152, 559] width 121 height 29
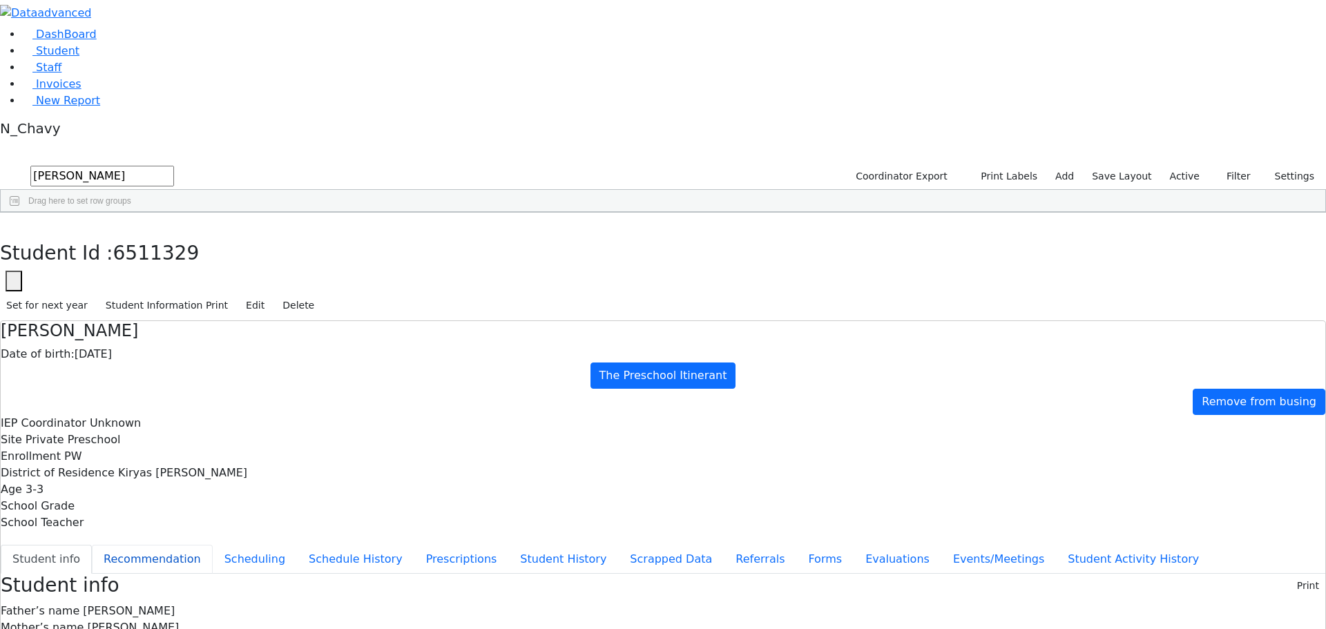
checkbox input "true"
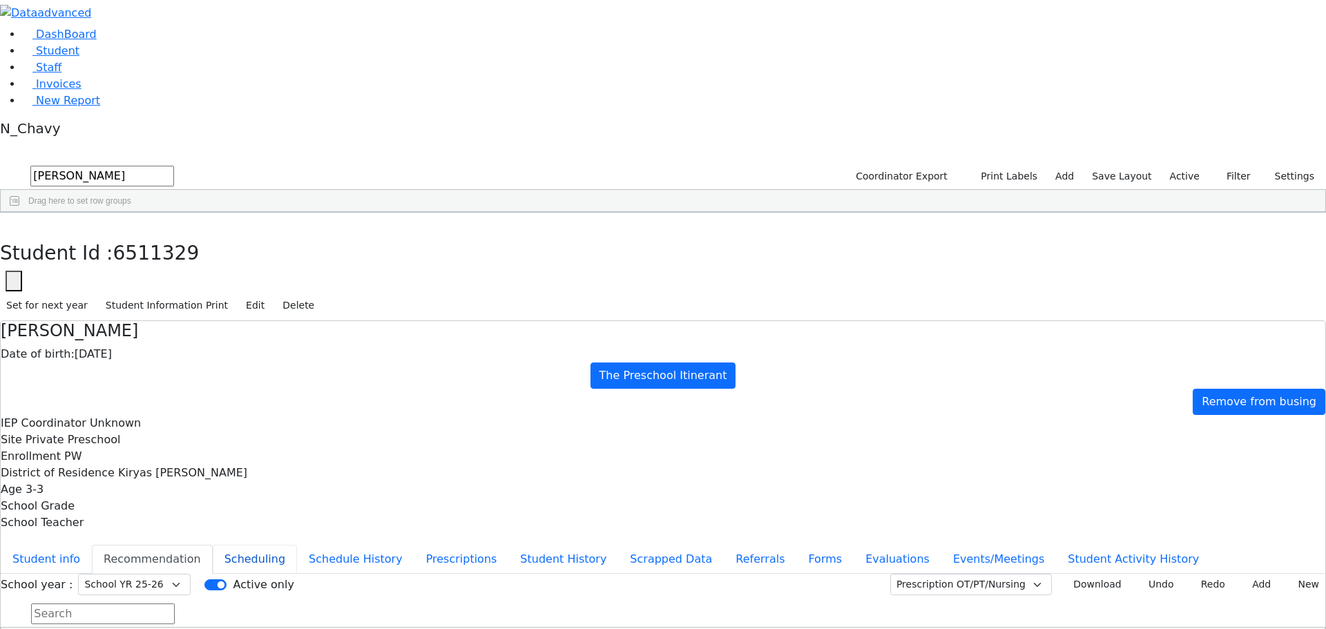
click at [297, 545] on button "Scheduling" at bounding box center [255, 559] width 84 height 29
drag, startPoint x: 886, startPoint y: 290, endPoint x: 931, endPoint y: 291, distance: 44.2
